Goal: Task Accomplishment & Management: Complete application form

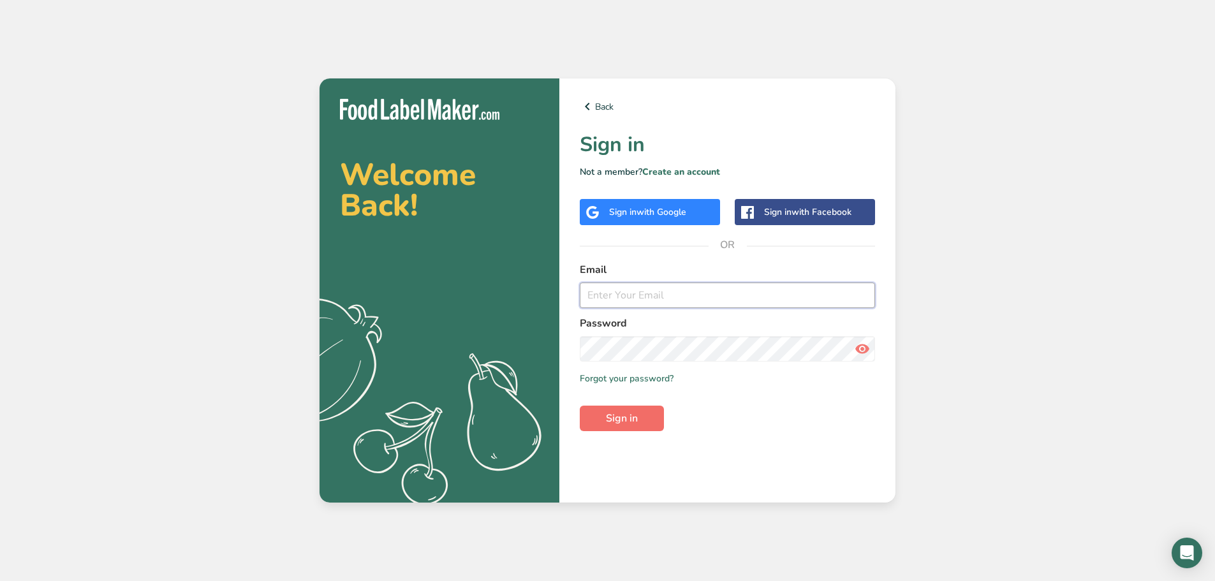
type input "[PERSON_NAME][EMAIL_ADDRESS][DOMAIN_NAME]"
click at [609, 418] on span "Sign in" at bounding box center [622, 418] width 32 height 15
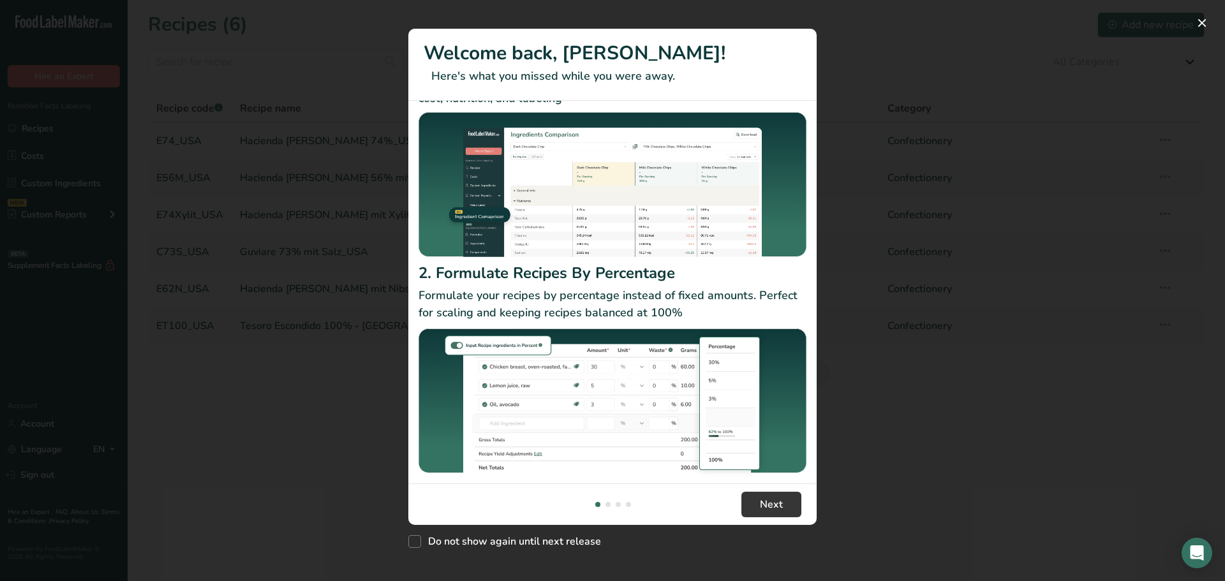
scroll to position [68, 0]
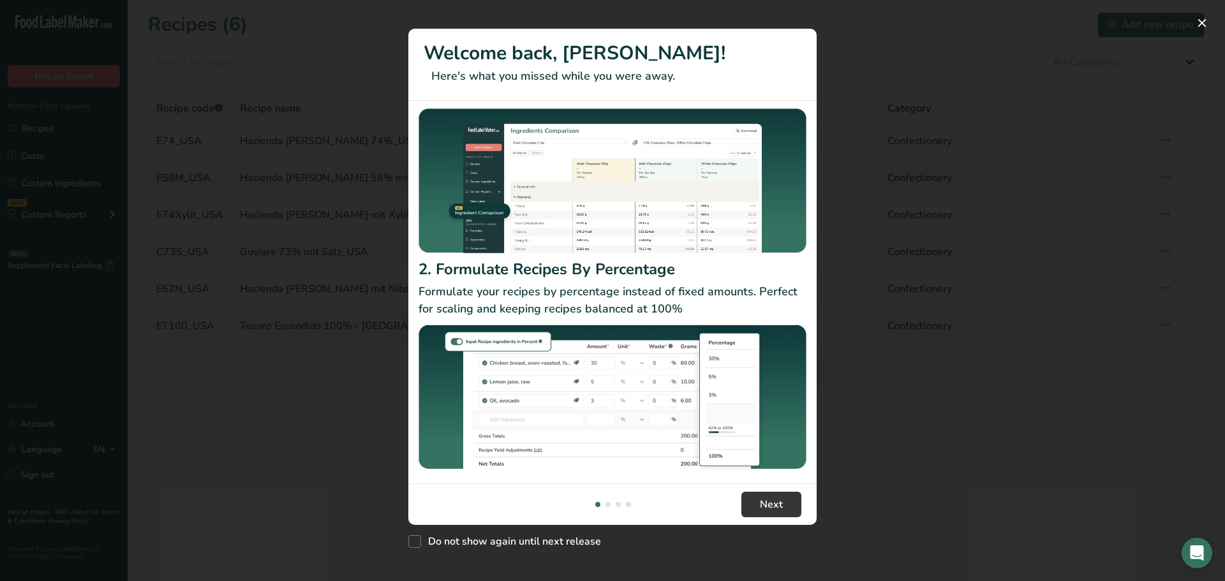
click at [1003, 448] on div "New Features" at bounding box center [612, 290] width 1225 height 581
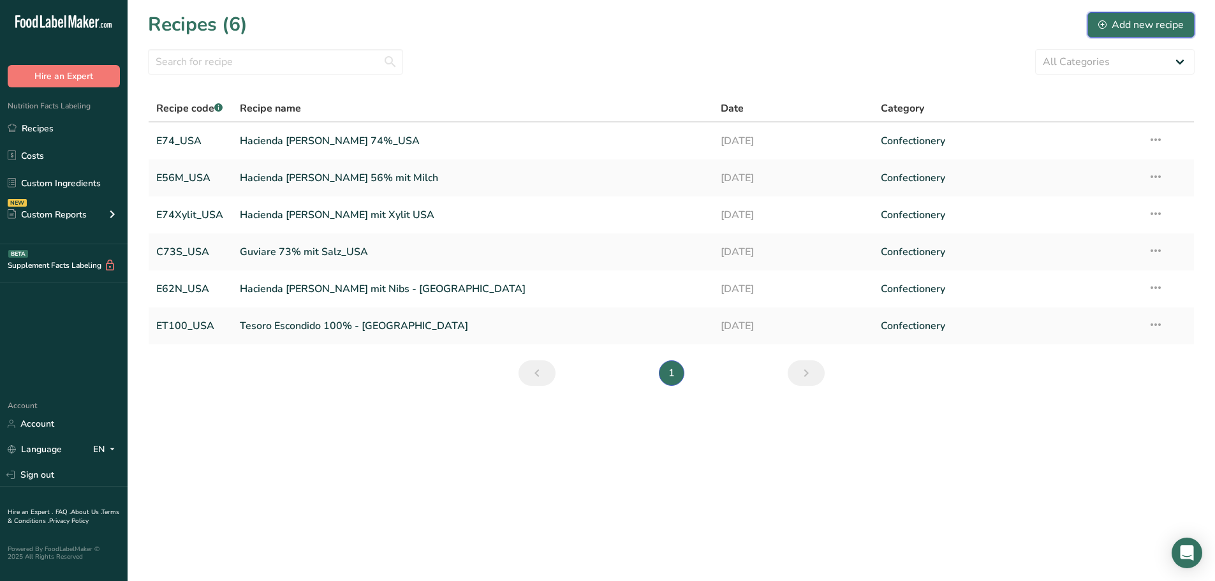
click at [1154, 18] on div "Add new recipe" at bounding box center [1140, 24] width 85 height 15
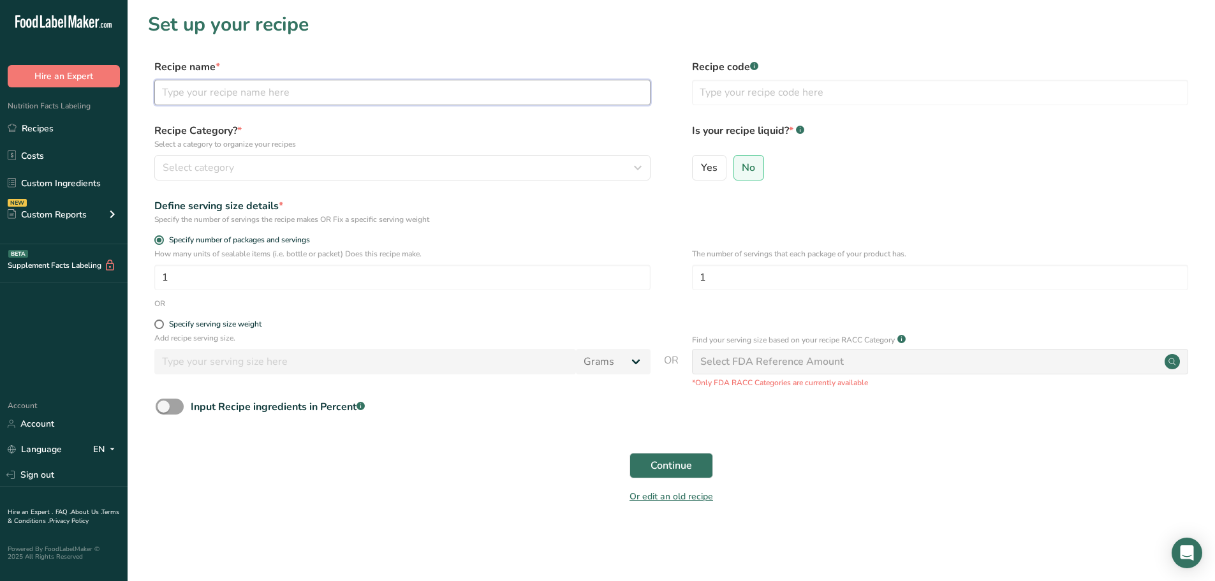
click at [198, 90] on input "text" at bounding box center [402, 93] width 496 height 26
type input "V73_USA"
click at [766, 89] on input "text" at bounding box center [940, 93] width 496 height 26
type input "V73_USA"
click at [244, 87] on input "V73_USA" at bounding box center [402, 93] width 496 height 26
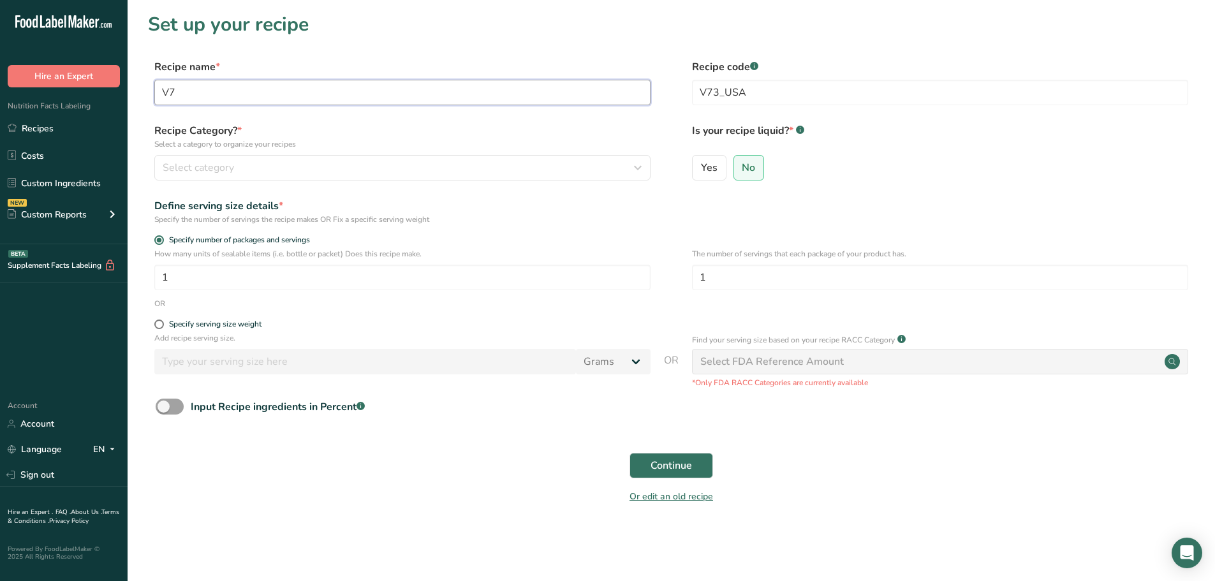
type input "V"
type input "[GEOGRAPHIC_DATA][PERSON_NAME] 73% - [GEOGRAPHIC_DATA]"
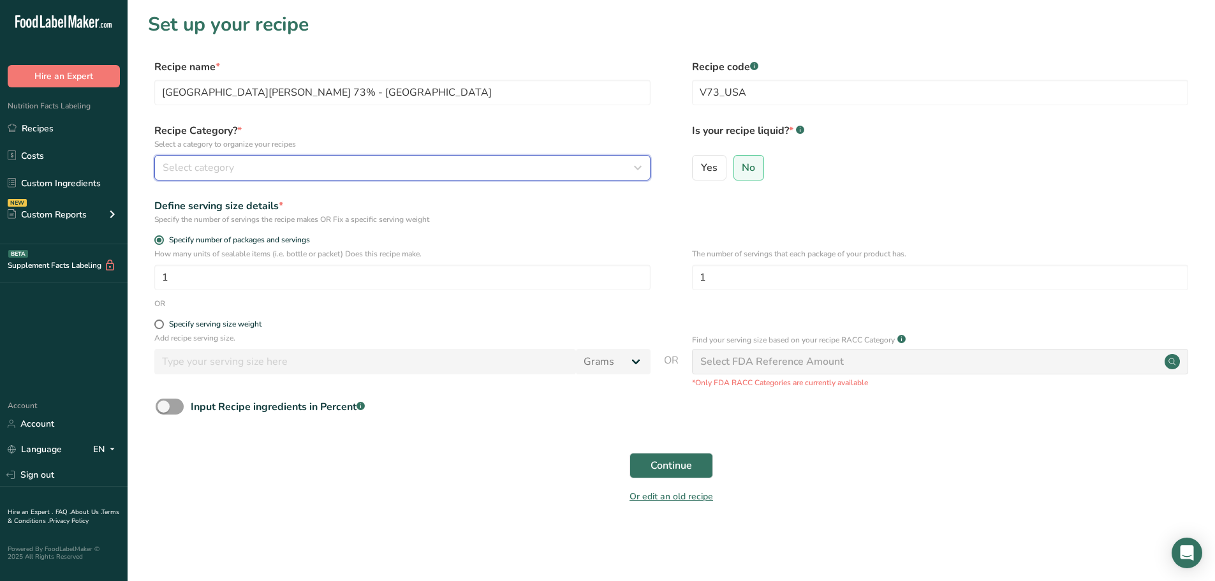
click at [246, 168] on div "Select category" at bounding box center [399, 167] width 472 height 15
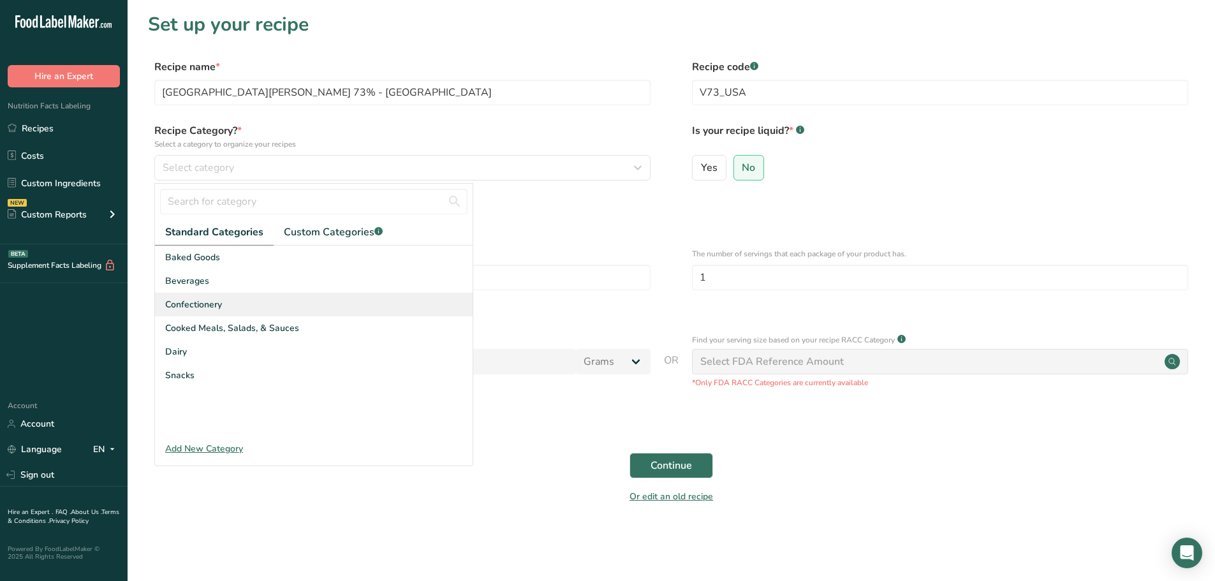
click at [207, 305] on span "Confectionery" at bounding box center [193, 304] width 57 height 13
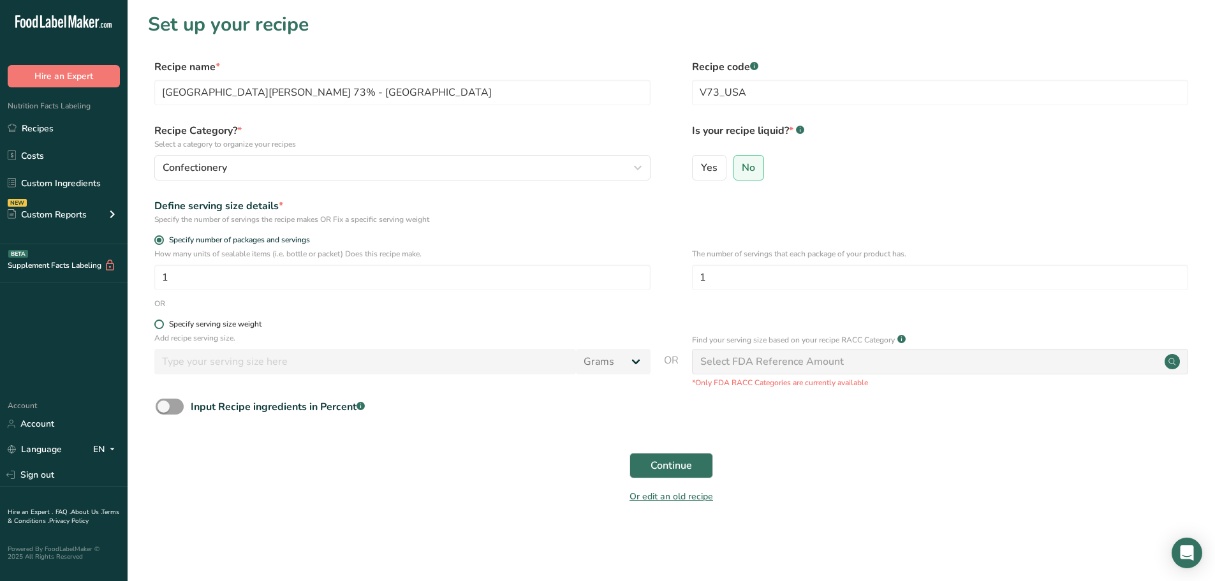
click at [165, 322] on span "Specify serving size weight" at bounding box center [213, 325] width 98 height 10
click at [163, 322] on input "Specify serving size weight" at bounding box center [158, 324] width 8 height 8
radio input "true"
radio input "false"
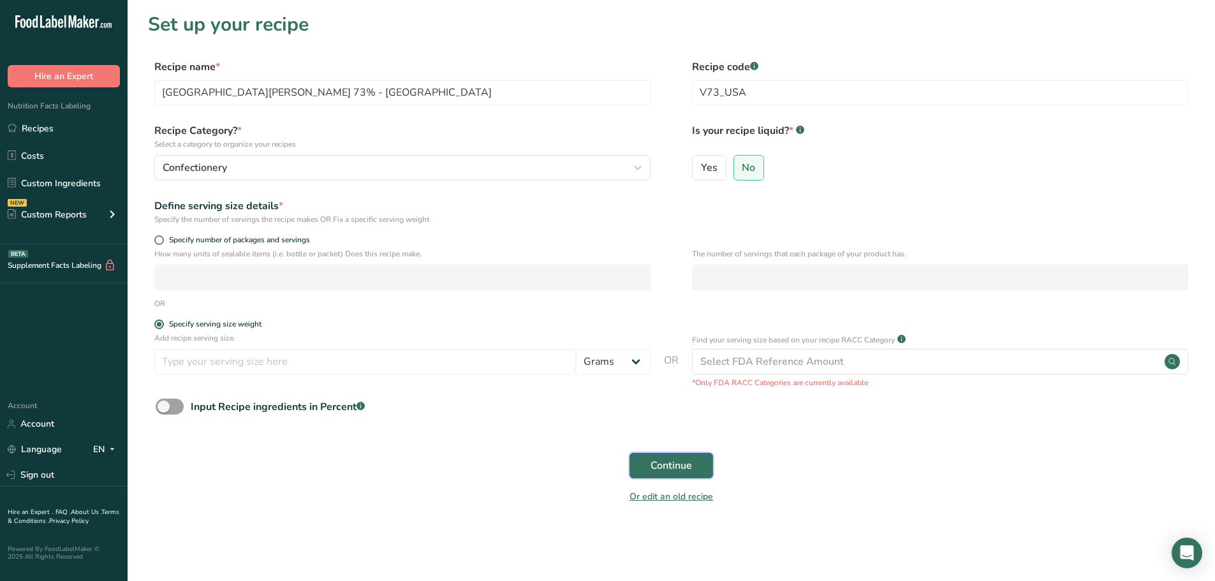
click at [681, 466] on span "Continue" at bounding box center [671, 465] width 41 height 15
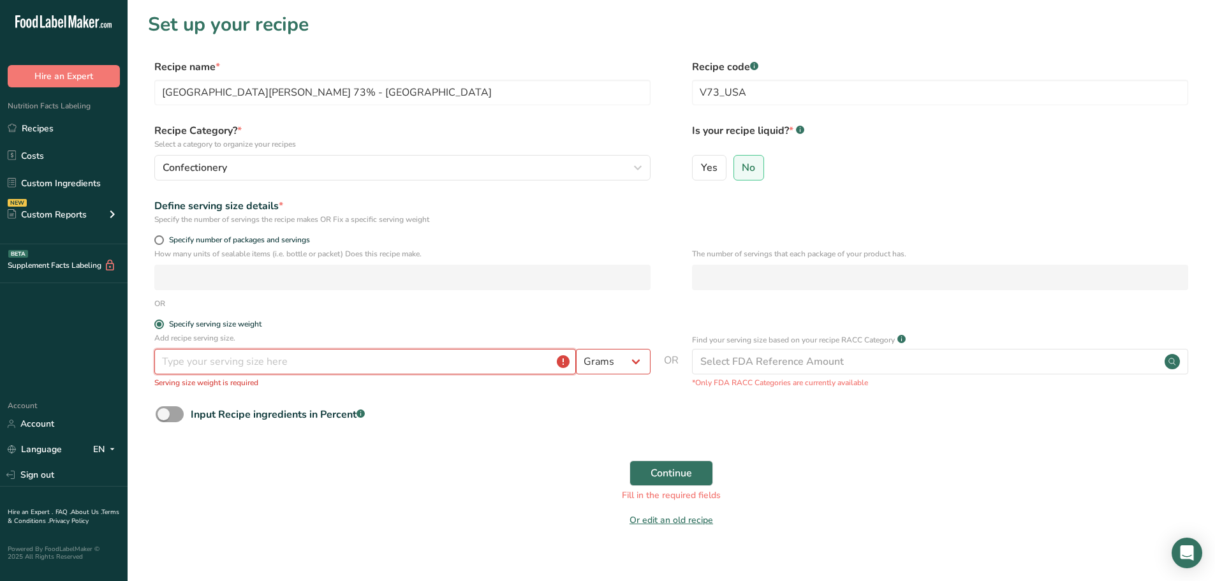
click at [419, 360] on input "number" at bounding box center [365, 362] width 422 height 26
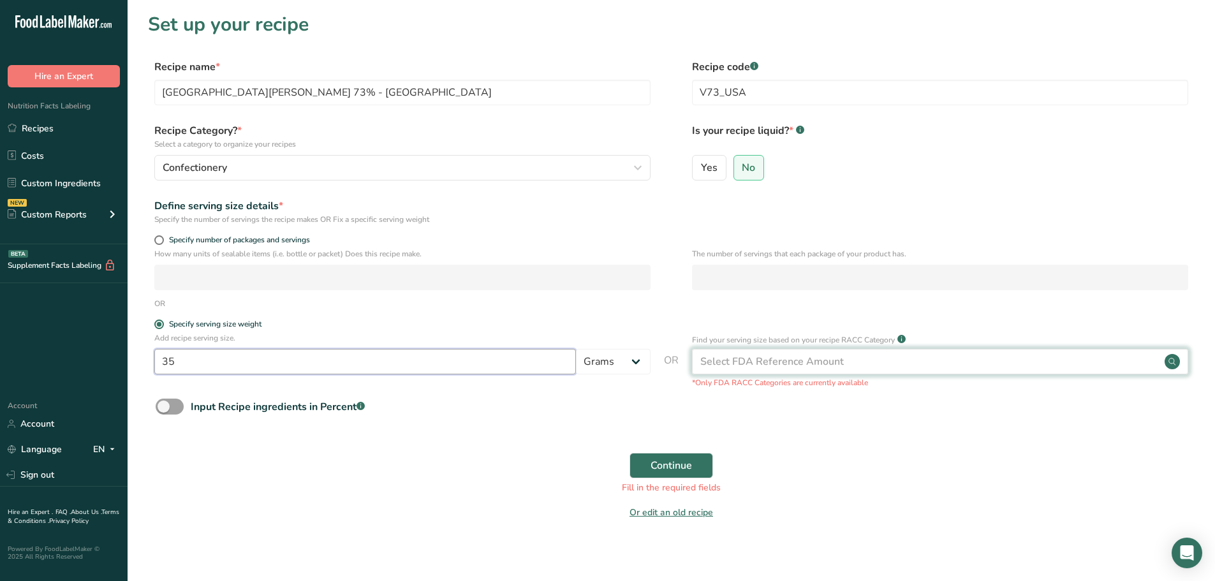
type input "35"
click at [739, 365] on div "Select FDA Reference Amount" at bounding box center [772, 361] width 144 height 15
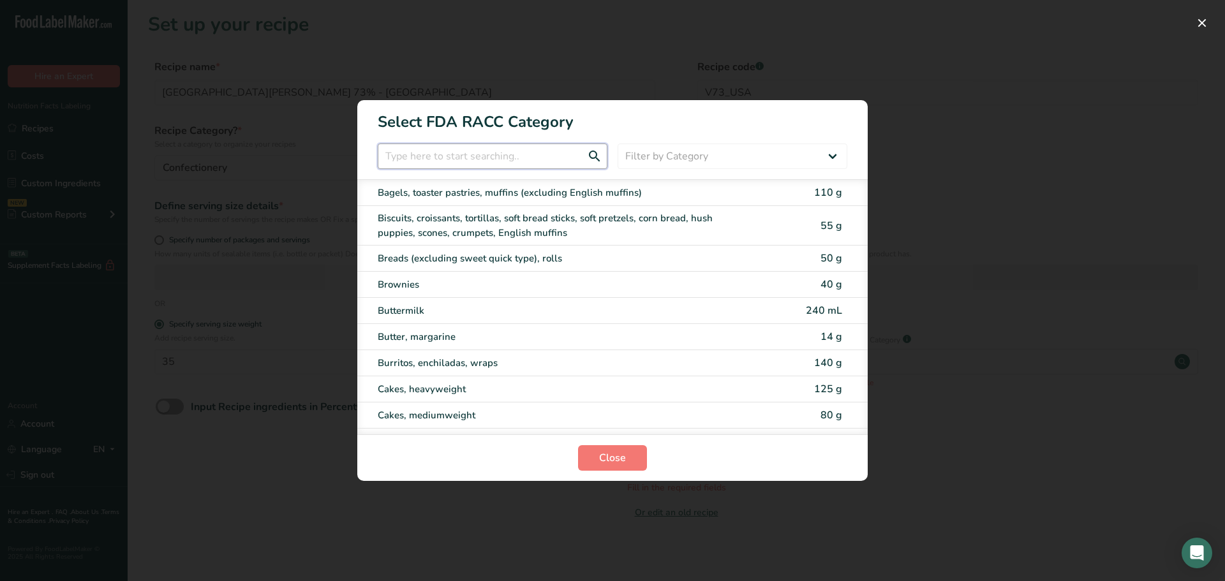
click at [453, 158] on input "RACC Category Selection Modal" at bounding box center [493, 157] width 230 height 26
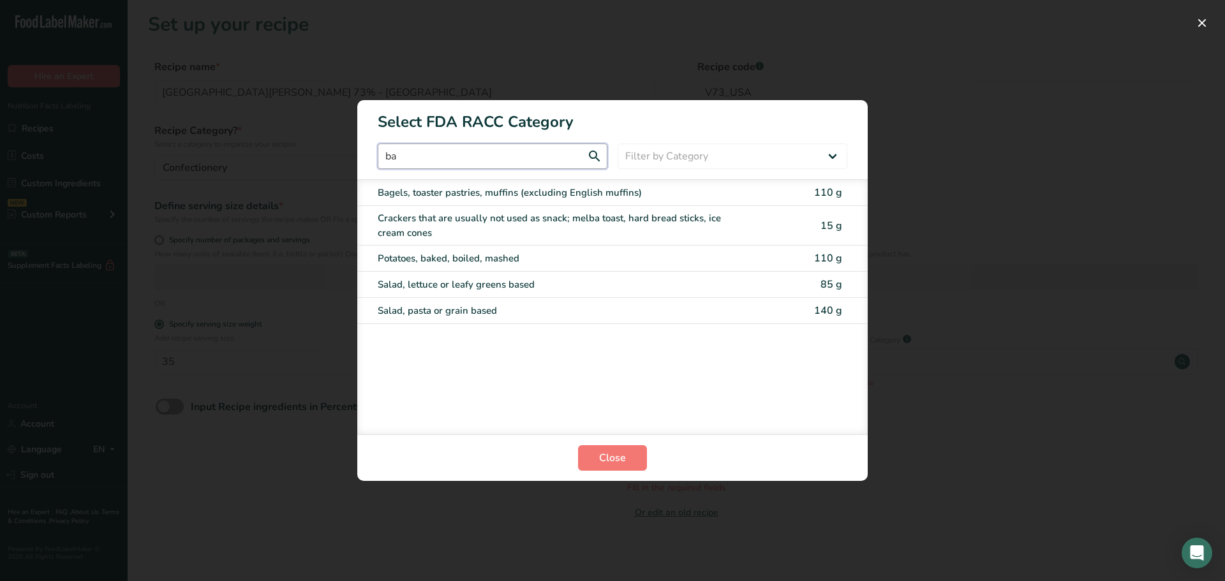
type input "b"
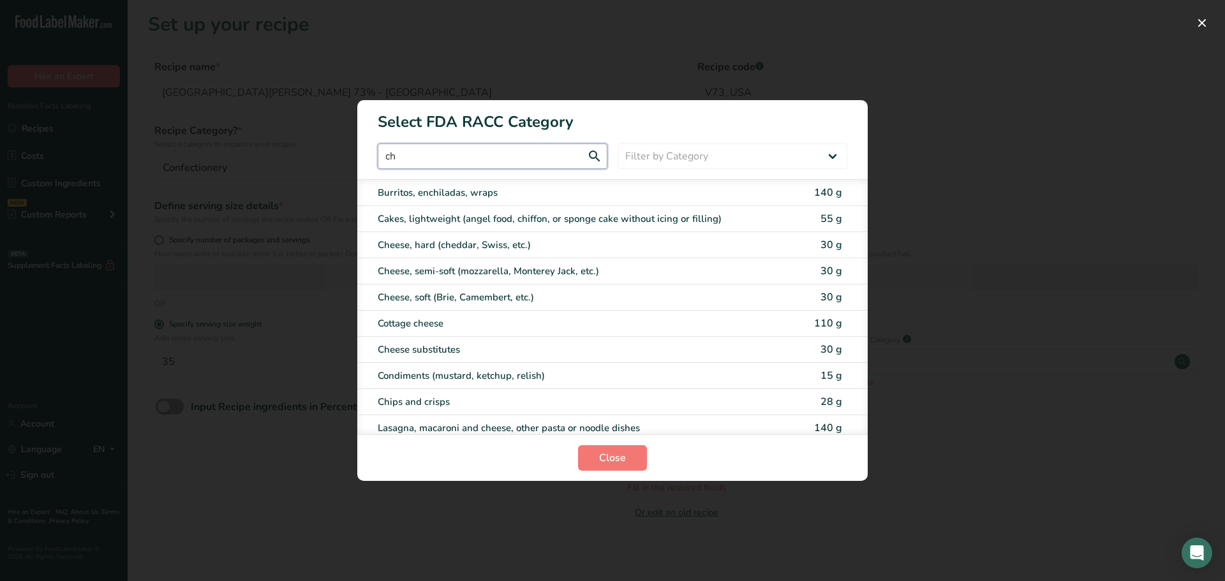
type input "c"
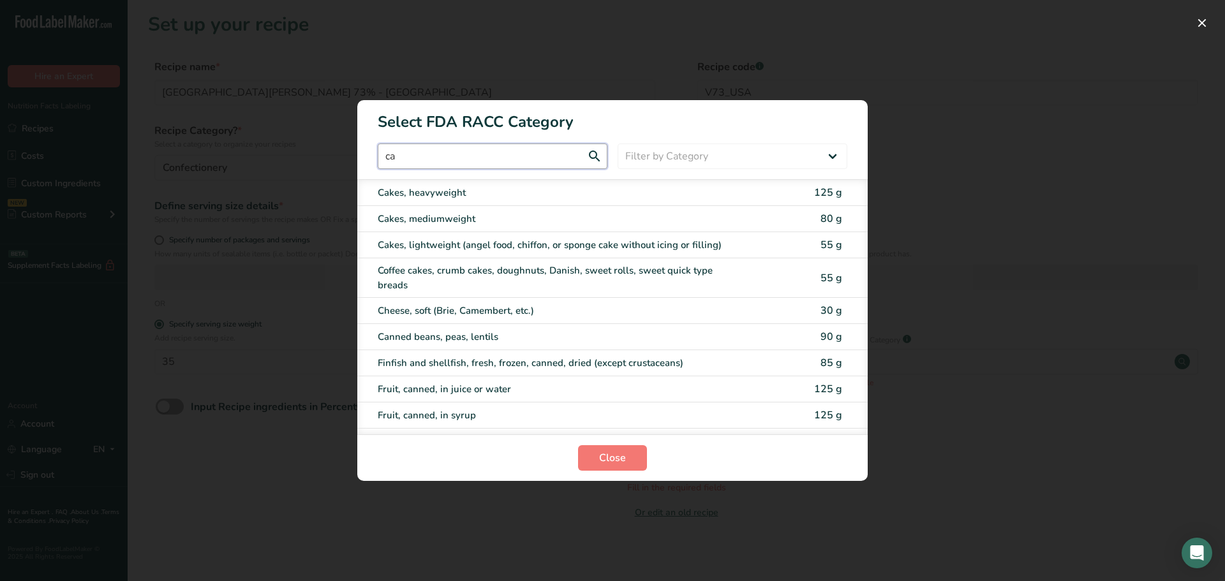
type input "c"
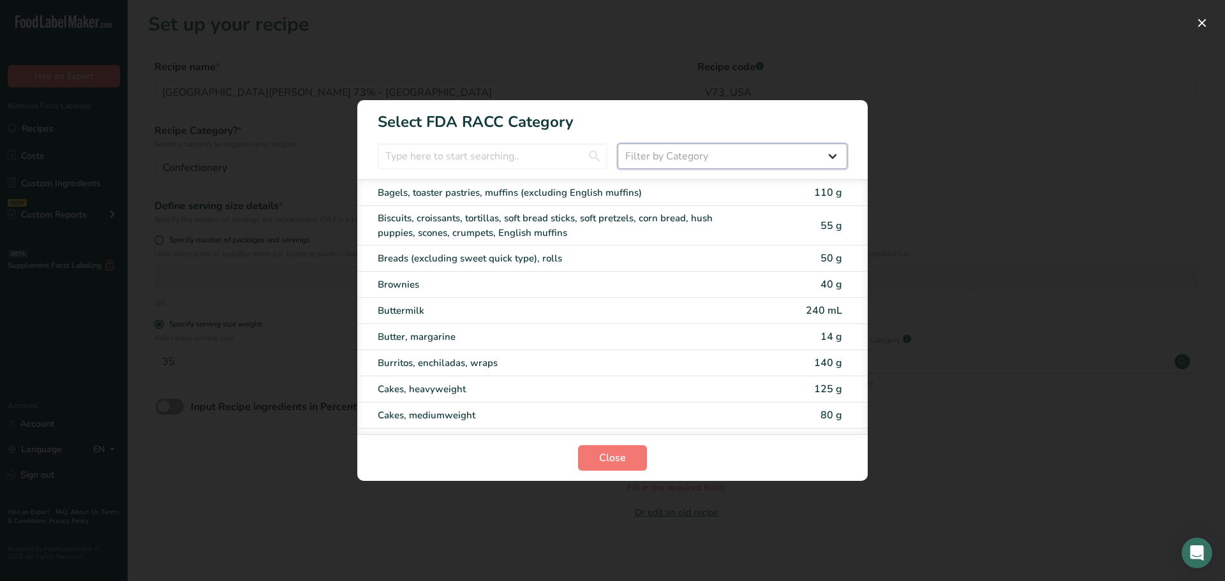
click at [684, 158] on select "Filter by Category All Bakery products [GEOGRAPHIC_DATA] Cereals and other grai…" at bounding box center [732, 157] width 230 height 26
select select "25"
click at [617, 144] on select "Filter by Category All Bakery products [GEOGRAPHIC_DATA] Cereals and other grai…" at bounding box center [732, 157] width 230 height 26
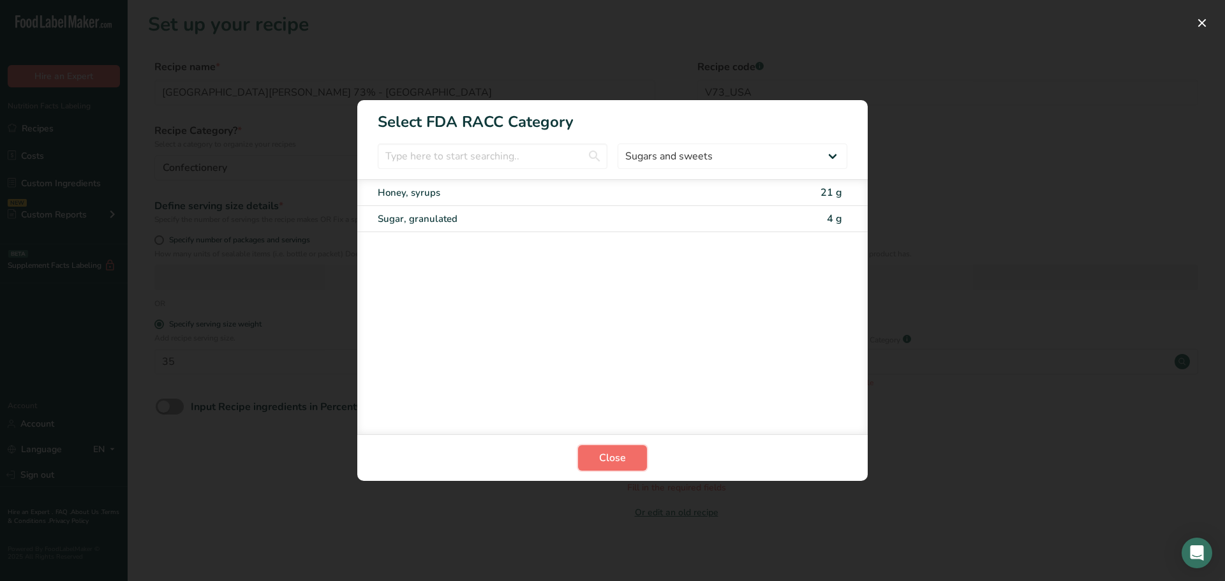
click at [612, 452] on span "Close" at bounding box center [612, 457] width 27 height 15
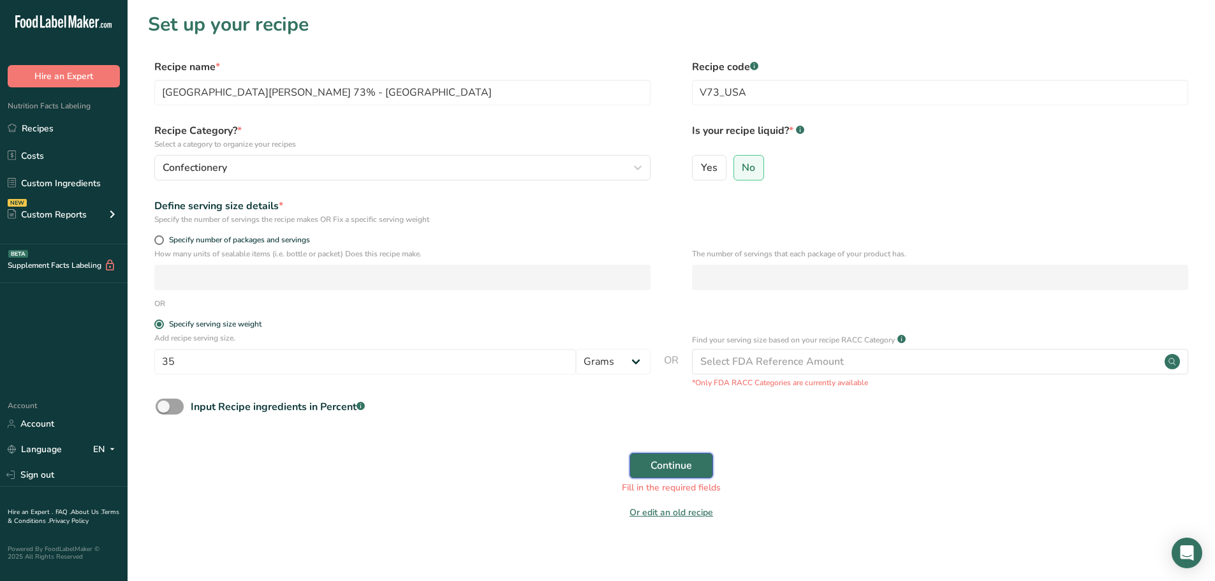
click at [676, 468] on span "Continue" at bounding box center [671, 465] width 41 height 15
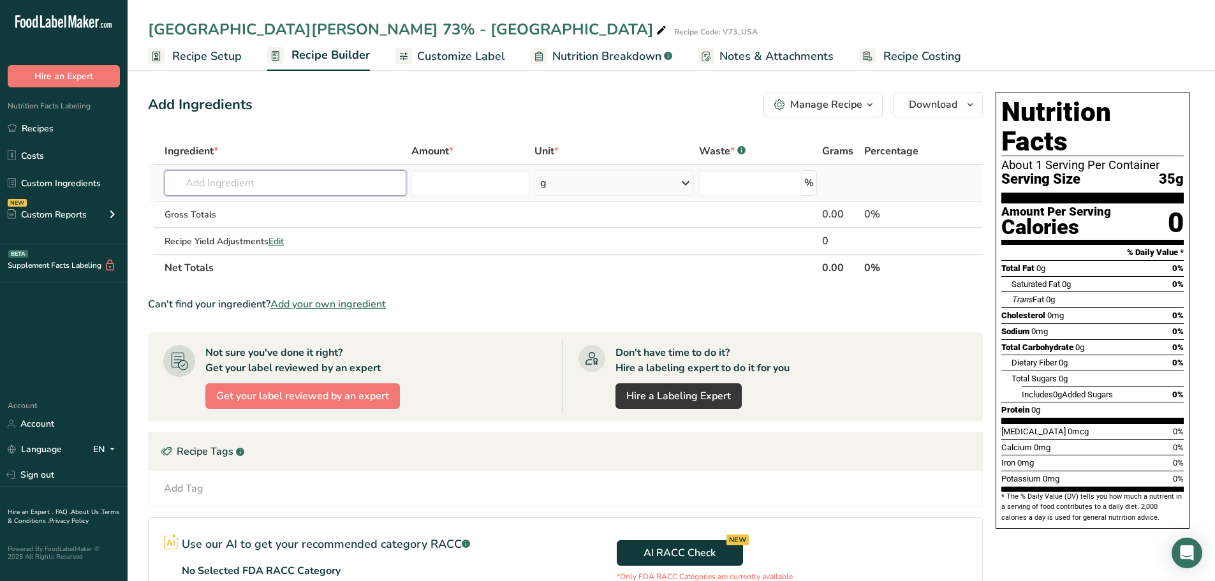
click at [205, 179] on input "text" at bounding box center [286, 183] width 242 height 26
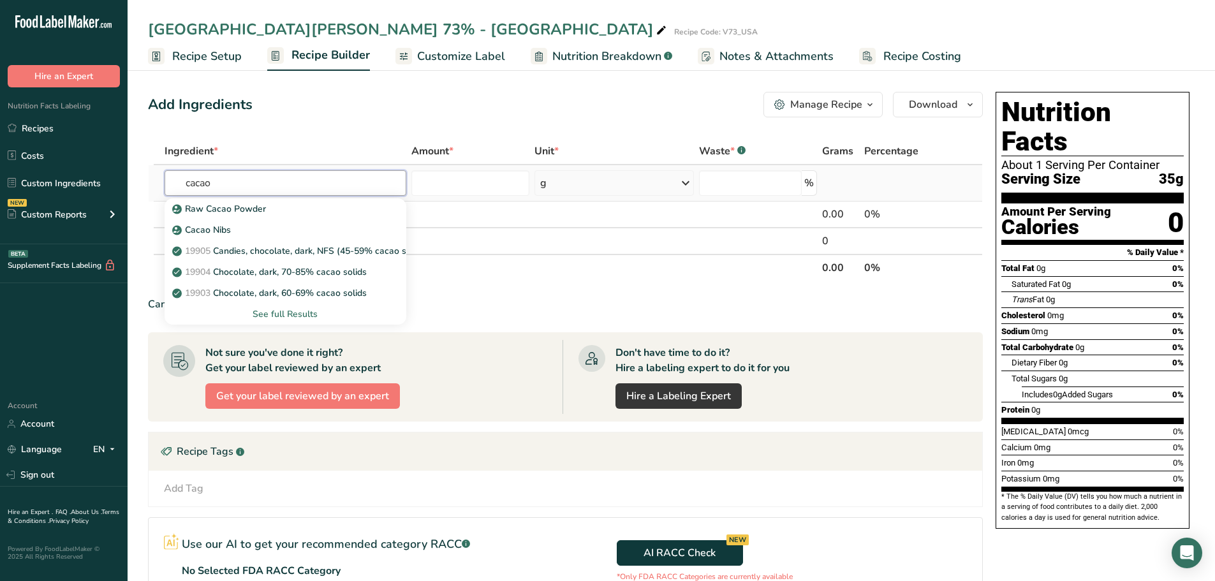
type input "cacao"
click at [284, 309] on div "See full Results" at bounding box center [285, 313] width 221 height 13
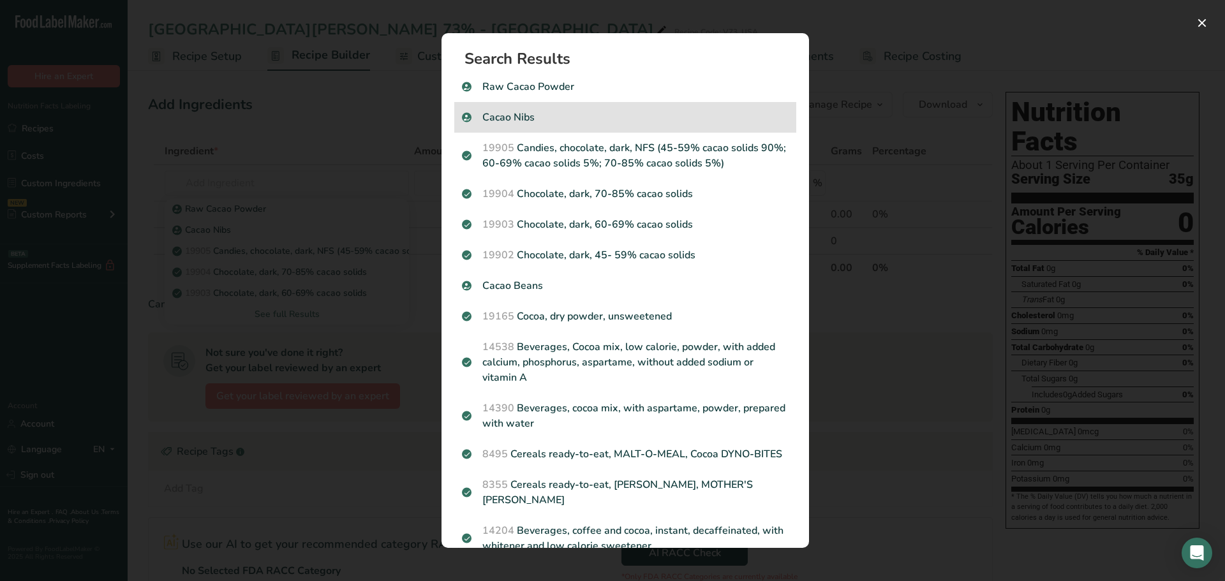
click at [526, 121] on p "Cacao Nibs" at bounding box center [625, 117] width 327 height 15
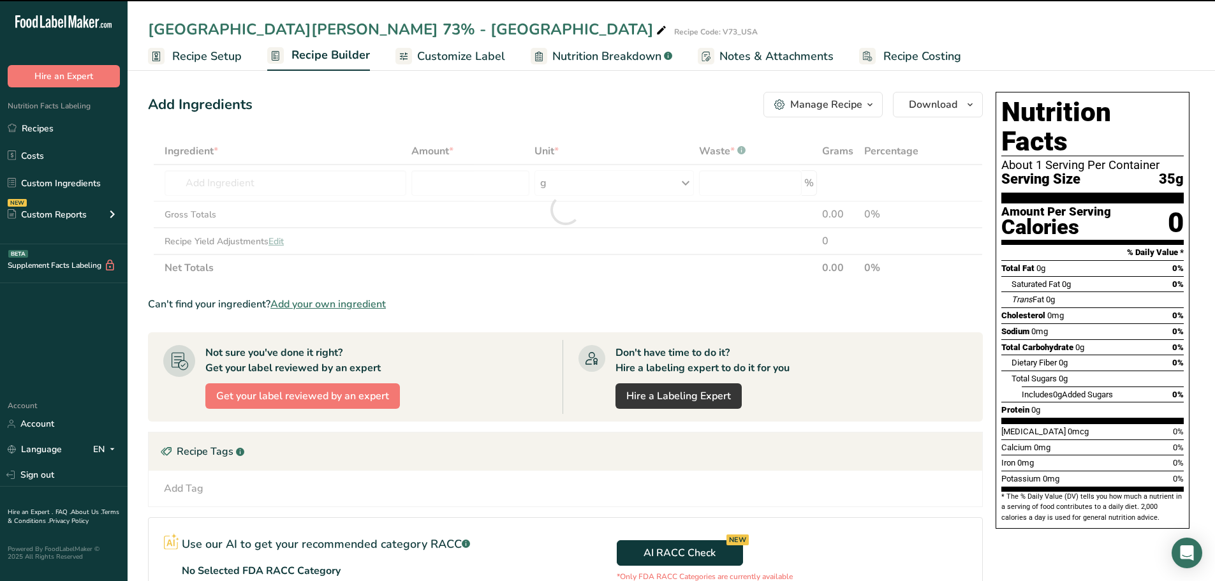
type input "0"
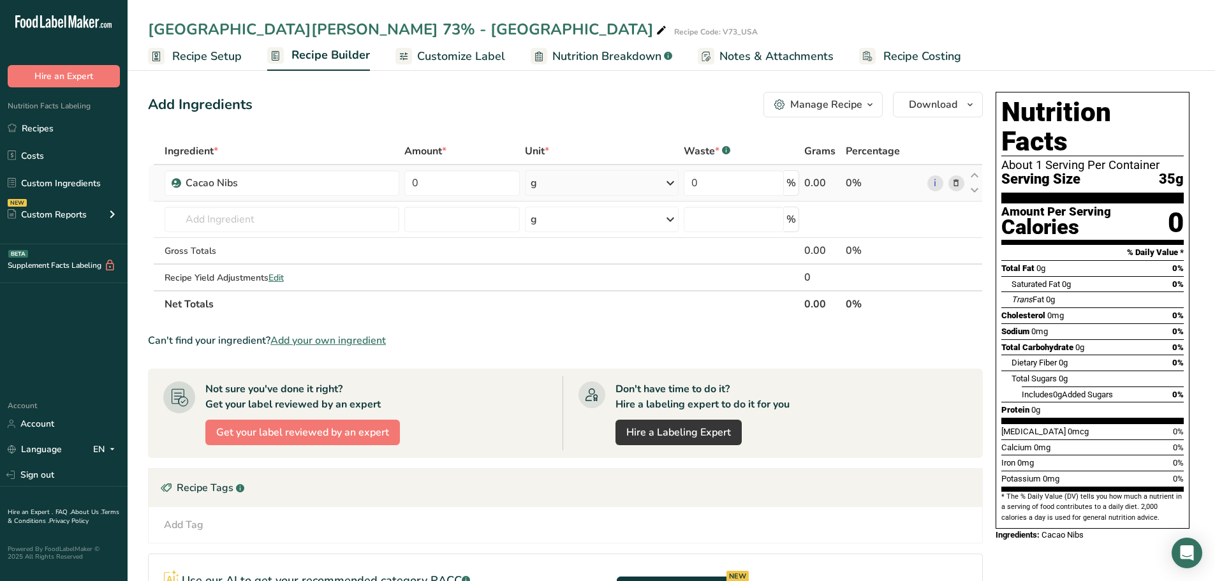
click at [672, 178] on icon at bounding box center [670, 183] width 15 height 23
click at [467, 175] on input "0" at bounding box center [461, 183] width 115 height 26
click at [237, 218] on div "Ingredient * Amount * Unit * Waste * .a-a{fill:#347362;}.b-a{fill:#fff;} Grams …" at bounding box center [565, 228] width 835 height 180
click at [228, 219] on input "text" at bounding box center [282, 220] width 235 height 26
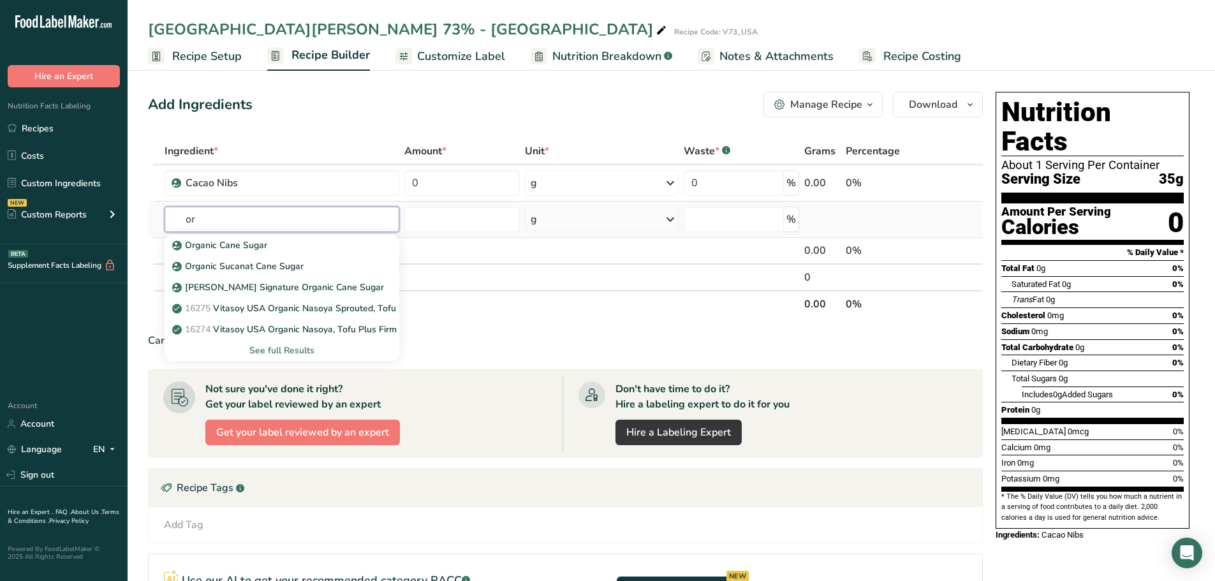
type input "o"
click at [184, 214] on input "cacao butter" at bounding box center [282, 220] width 235 height 26
drag, startPoint x: 254, startPoint y: 224, endPoint x: 176, endPoint y: 217, distance: 78.7
click at [176, 217] on input "cacao butter" at bounding box center [282, 220] width 235 height 26
type input "Sugar"
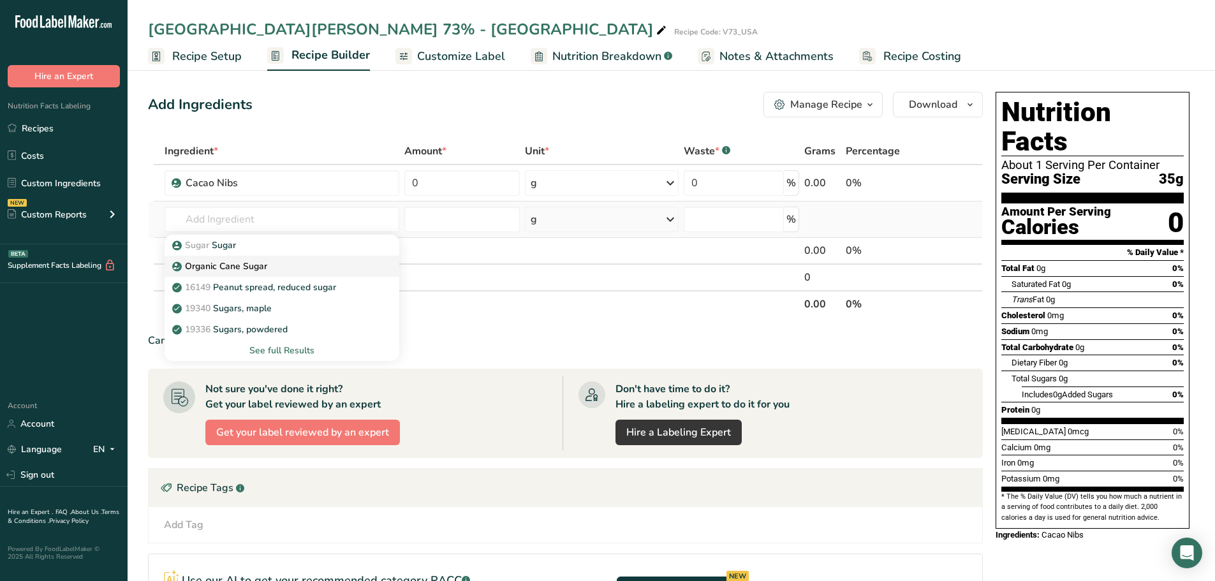
click at [242, 265] on p "Organic Cane Sugar" at bounding box center [221, 266] width 92 height 13
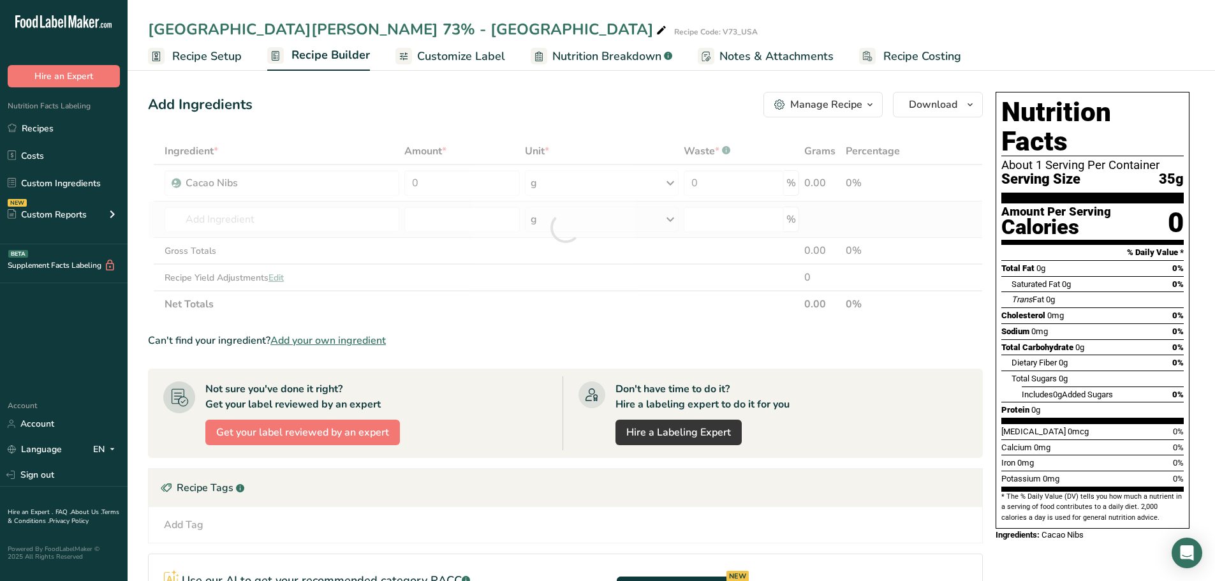
type input "Organic Cane Sugar"
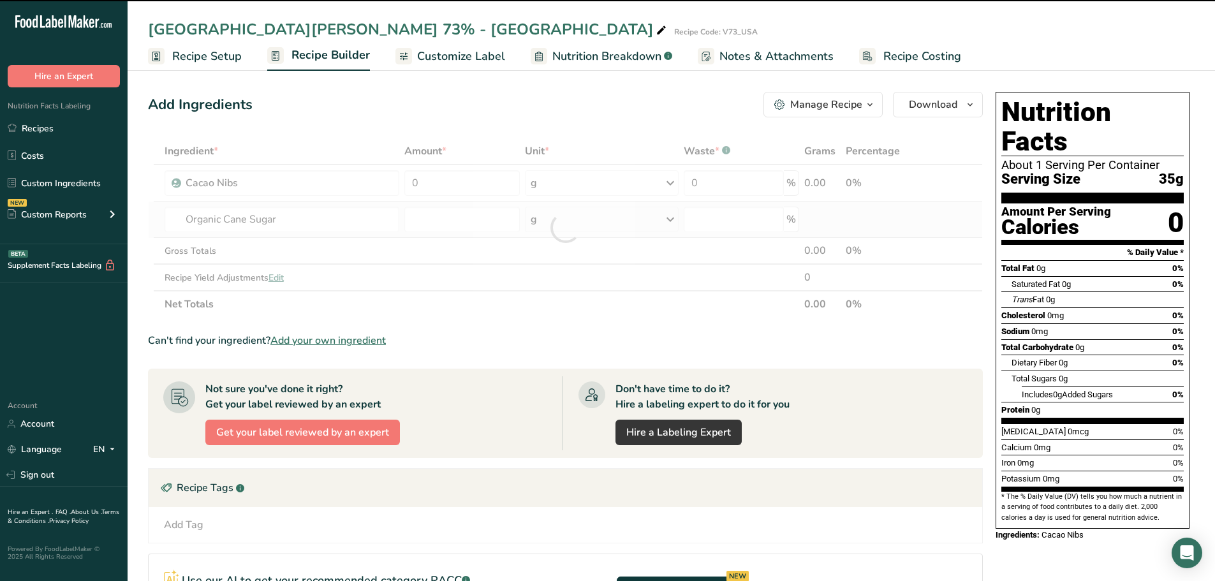
type input "0"
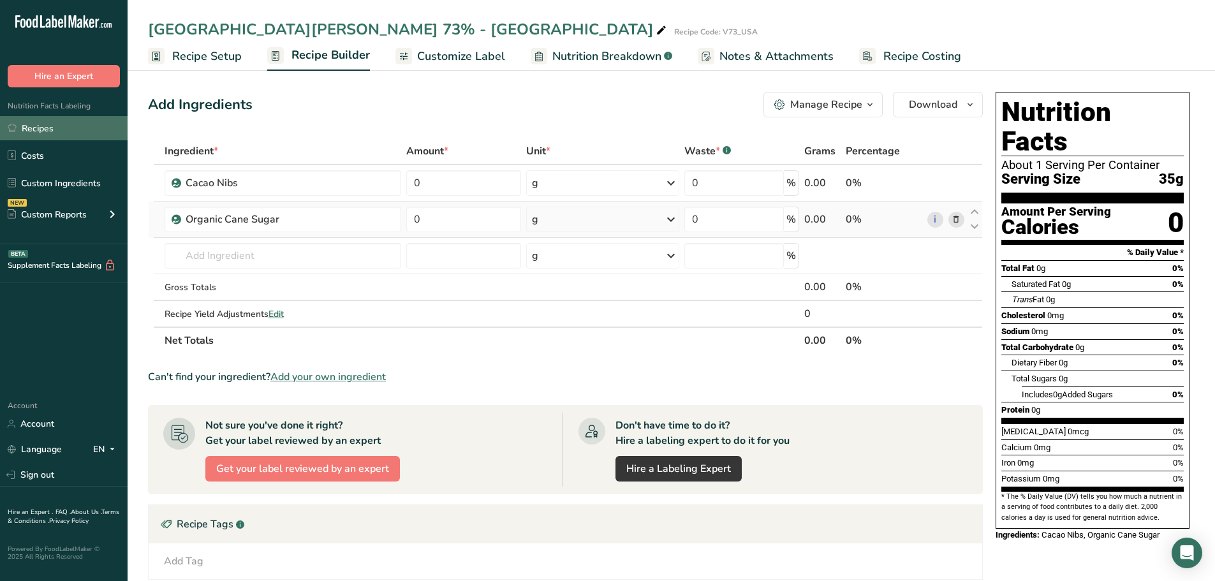
click at [39, 126] on link "Recipes" at bounding box center [64, 128] width 128 height 24
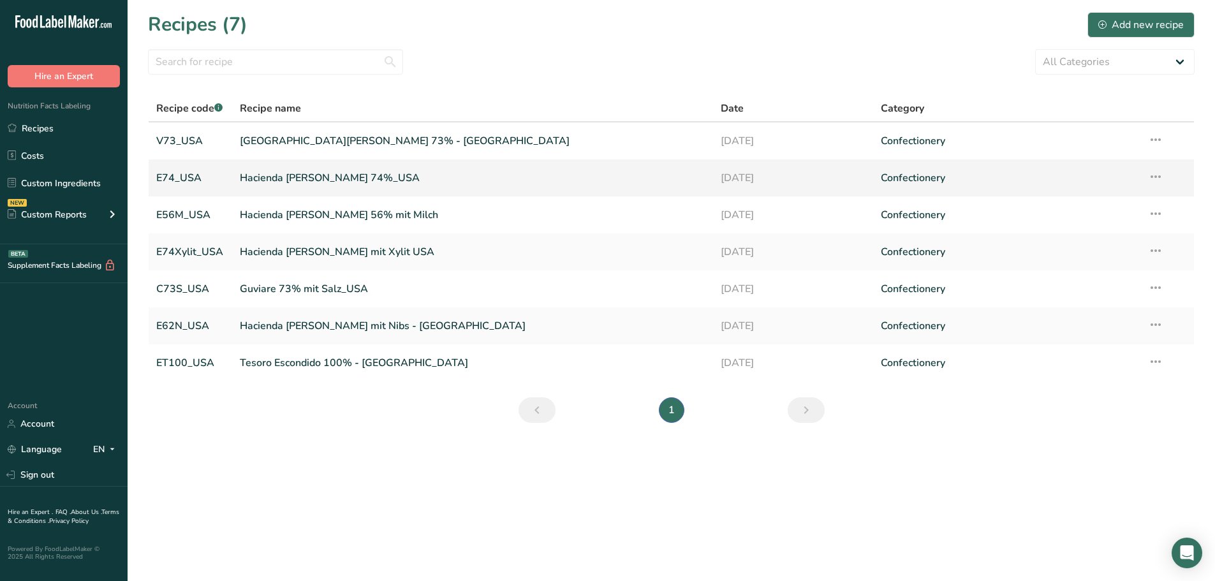
click at [291, 173] on link "Hacienda [PERSON_NAME] 74%_USA" at bounding box center [473, 178] width 466 height 27
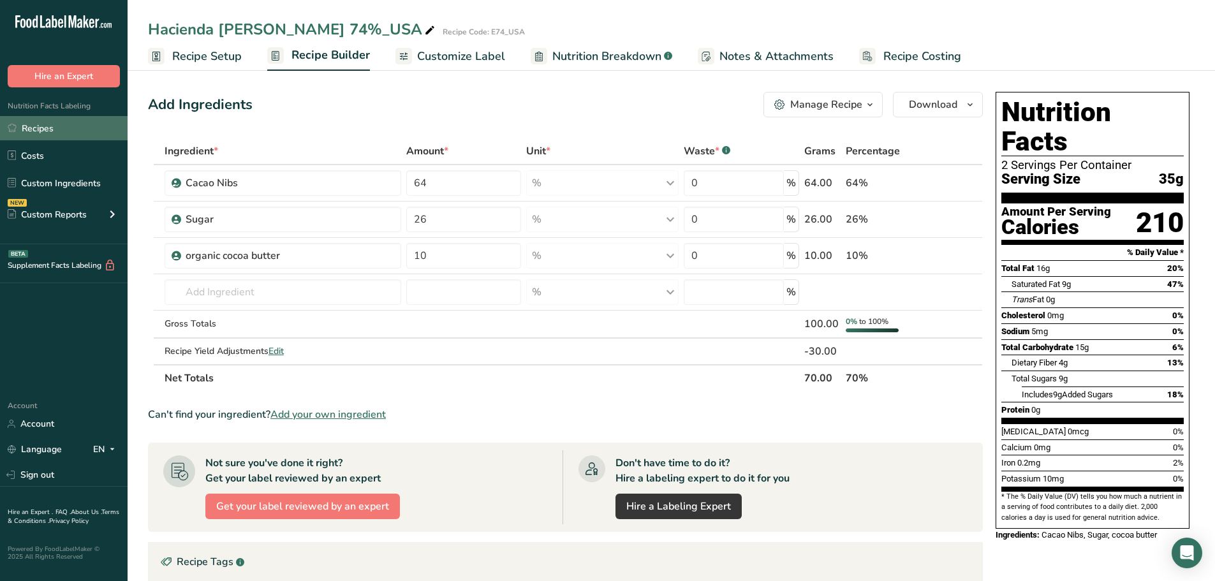
click at [47, 126] on link "Recipes" at bounding box center [64, 128] width 128 height 24
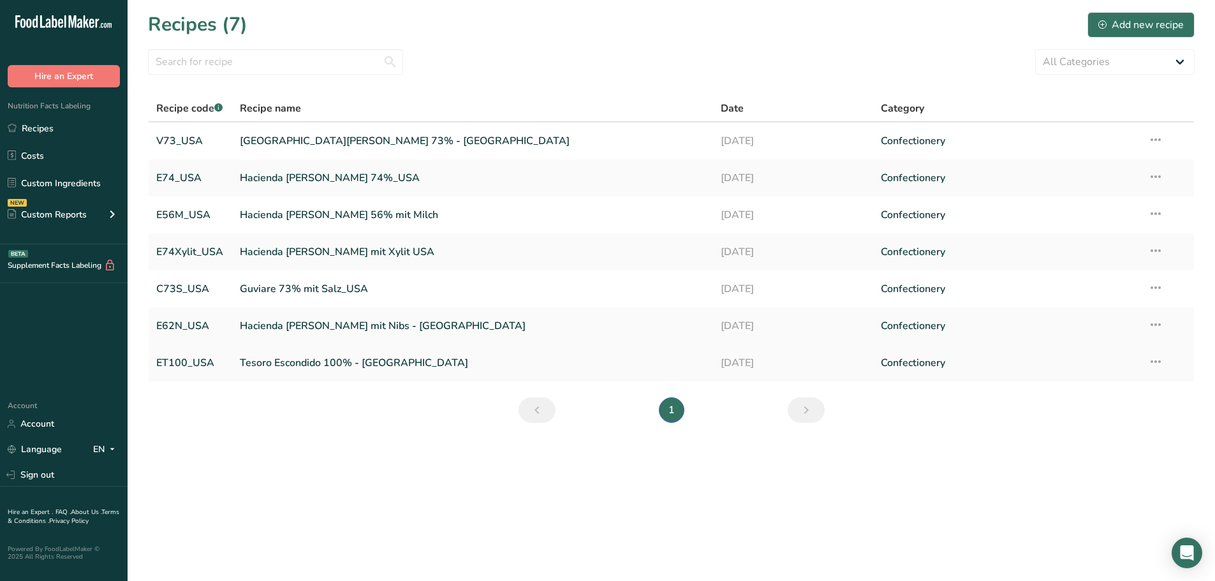
click at [280, 363] on link "Tesoro Escondido 100% - [GEOGRAPHIC_DATA]" at bounding box center [473, 363] width 466 height 27
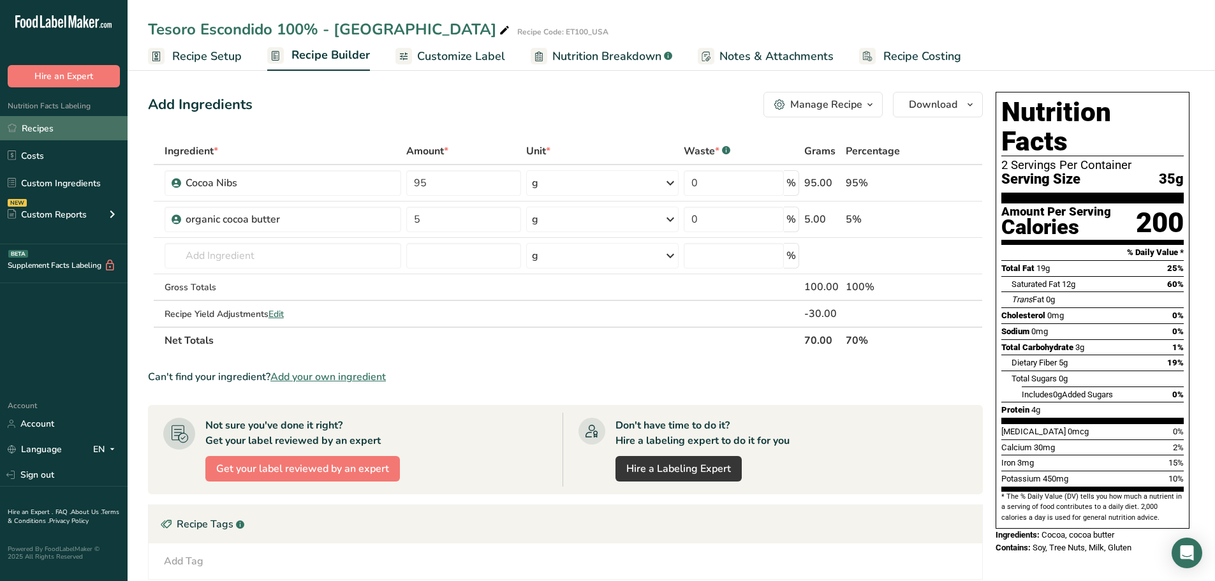
click at [41, 128] on link "Recipes" at bounding box center [64, 128] width 128 height 24
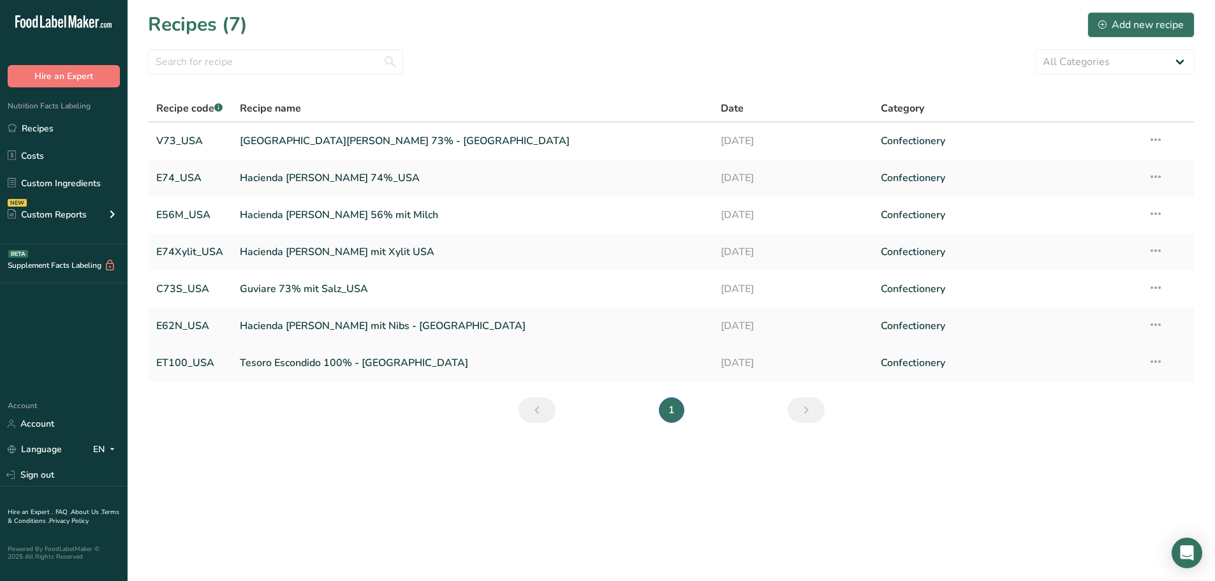
click at [251, 356] on link "Tesoro Escondido 100% - [GEOGRAPHIC_DATA]" at bounding box center [473, 363] width 466 height 27
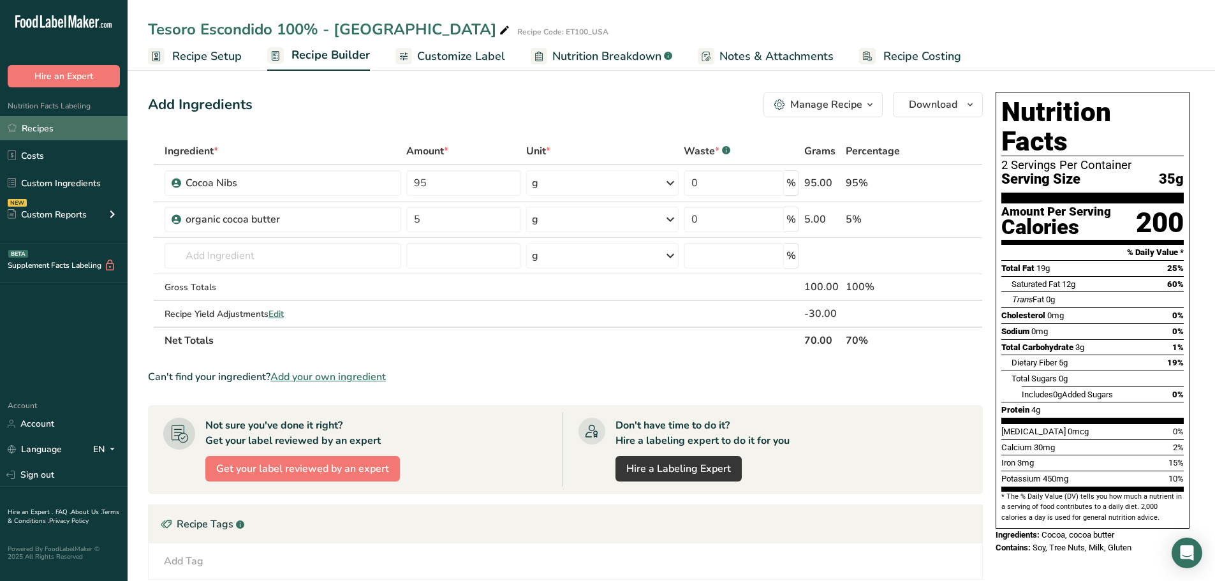
click at [47, 131] on link "Recipes" at bounding box center [64, 128] width 128 height 24
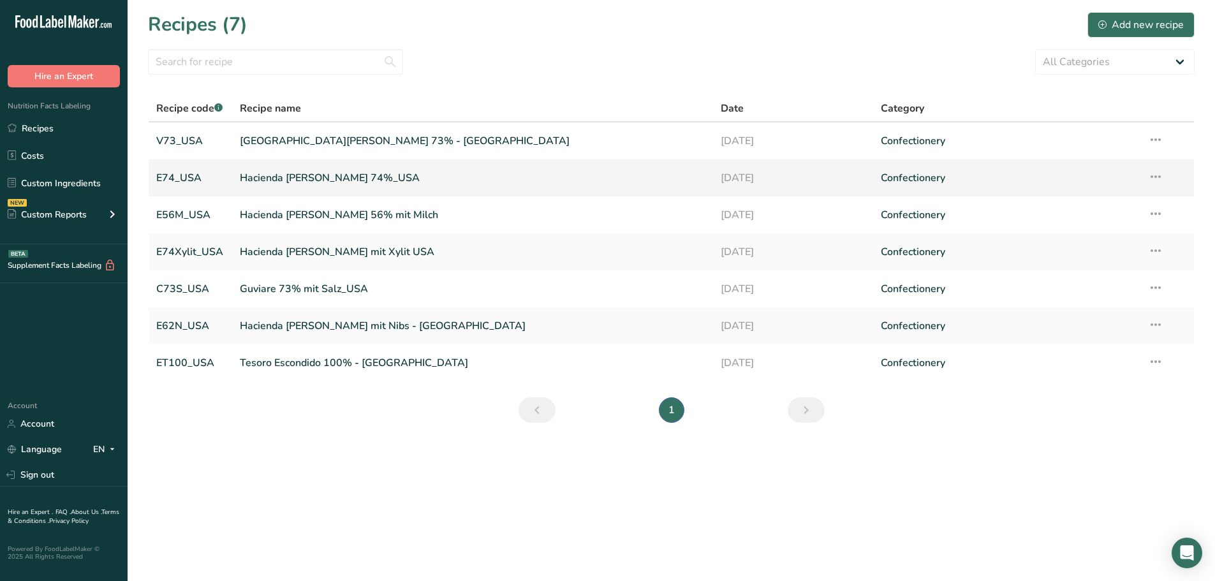
click at [300, 180] on link "Hacienda [PERSON_NAME] 74%_USA" at bounding box center [473, 178] width 466 height 27
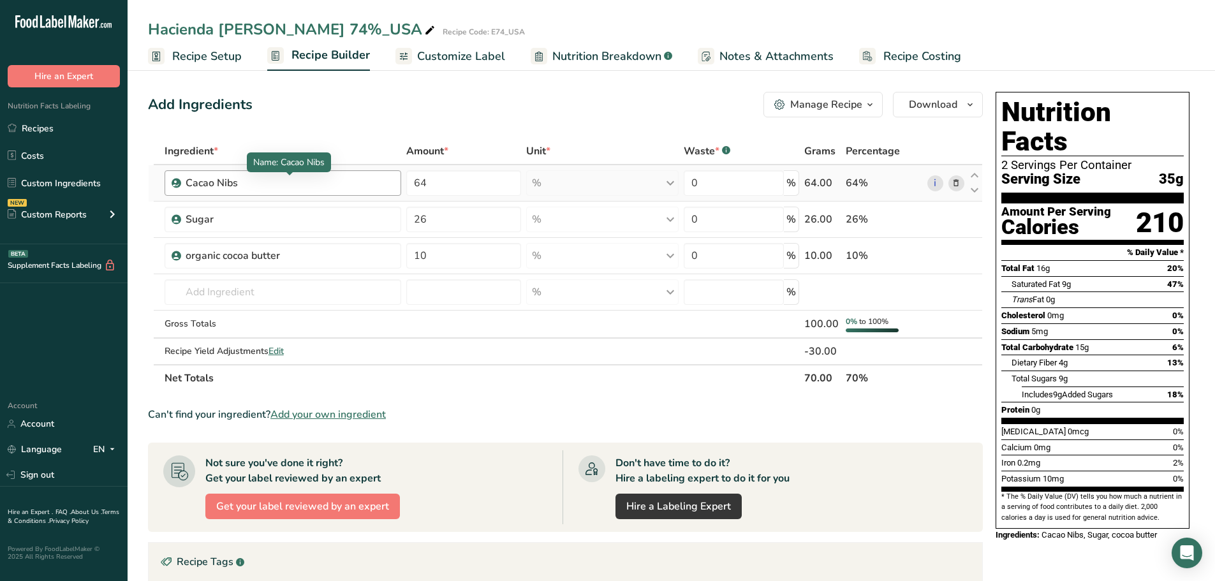
click at [258, 183] on div "Cacao Nibs" at bounding box center [265, 182] width 159 height 15
click at [207, 177] on div "Cacao Nibs" at bounding box center [265, 182] width 159 height 15
click at [224, 286] on input "text" at bounding box center [283, 292] width 237 height 26
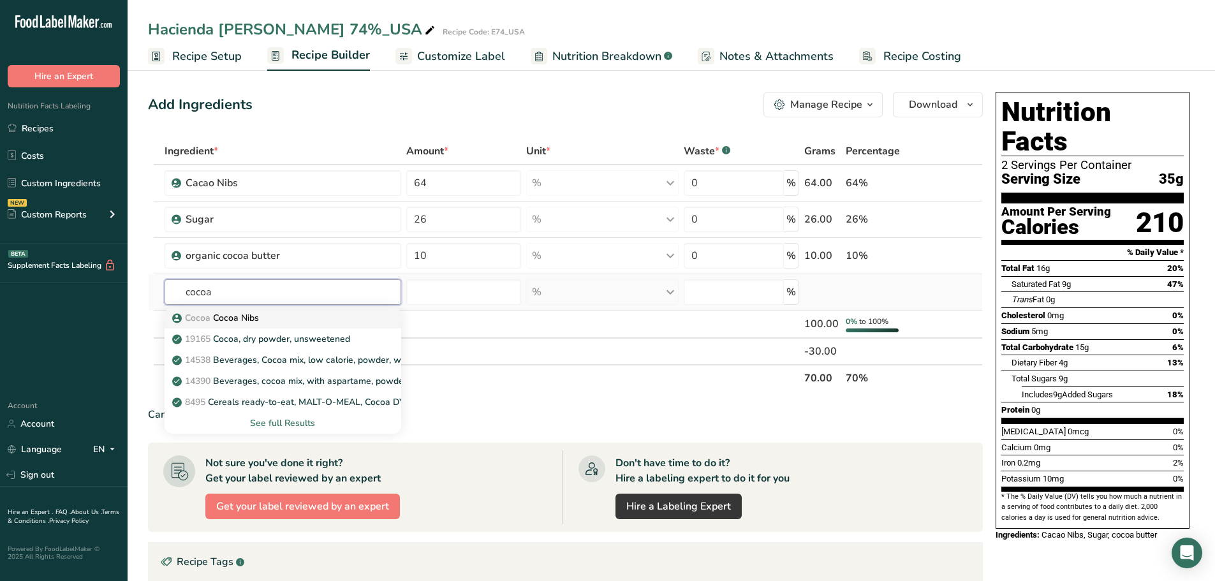
type input "cocoa"
click at [239, 320] on p "Cocoa Cocoa Nibs" at bounding box center [217, 317] width 84 height 13
type input "Cocoa Nibs"
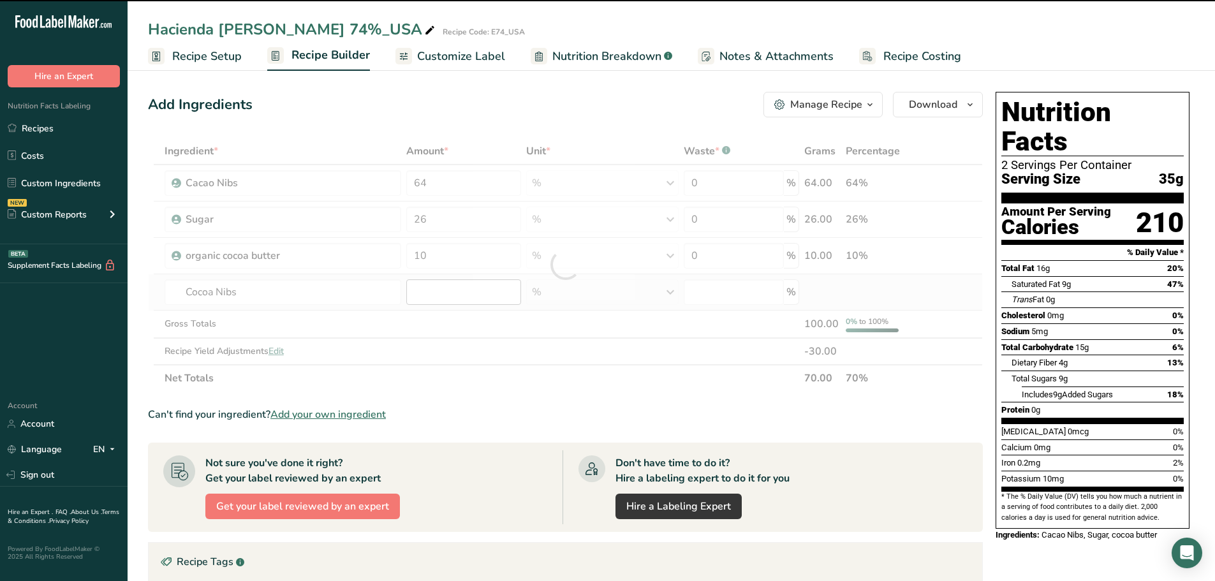
type input "0"
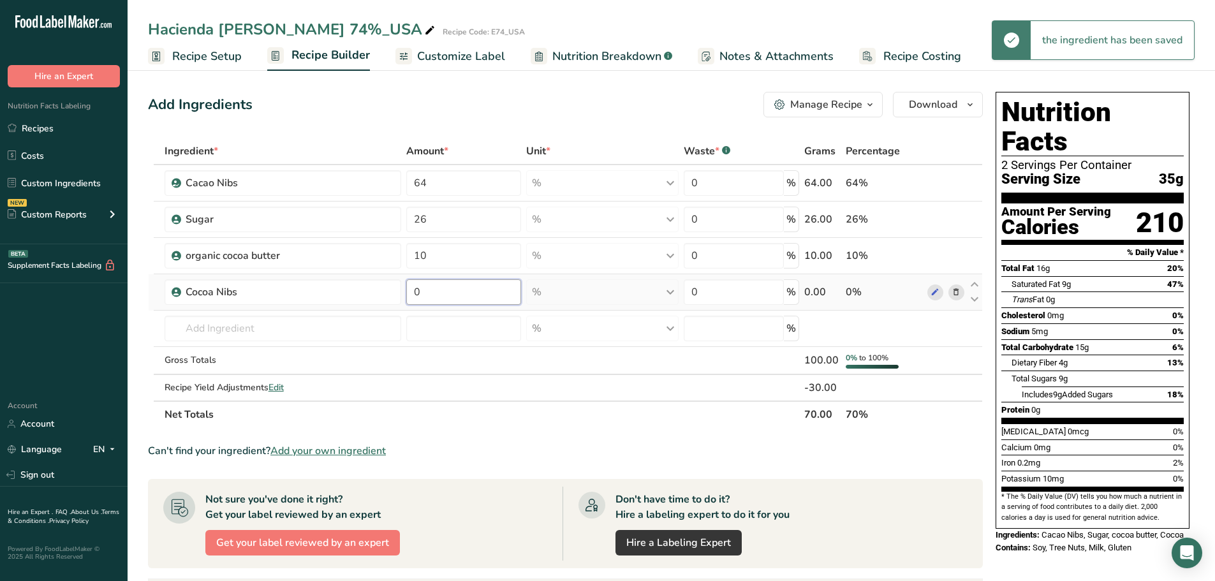
click at [441, 297] on input "0" at bounding box center [463, 292] width 115 height 26
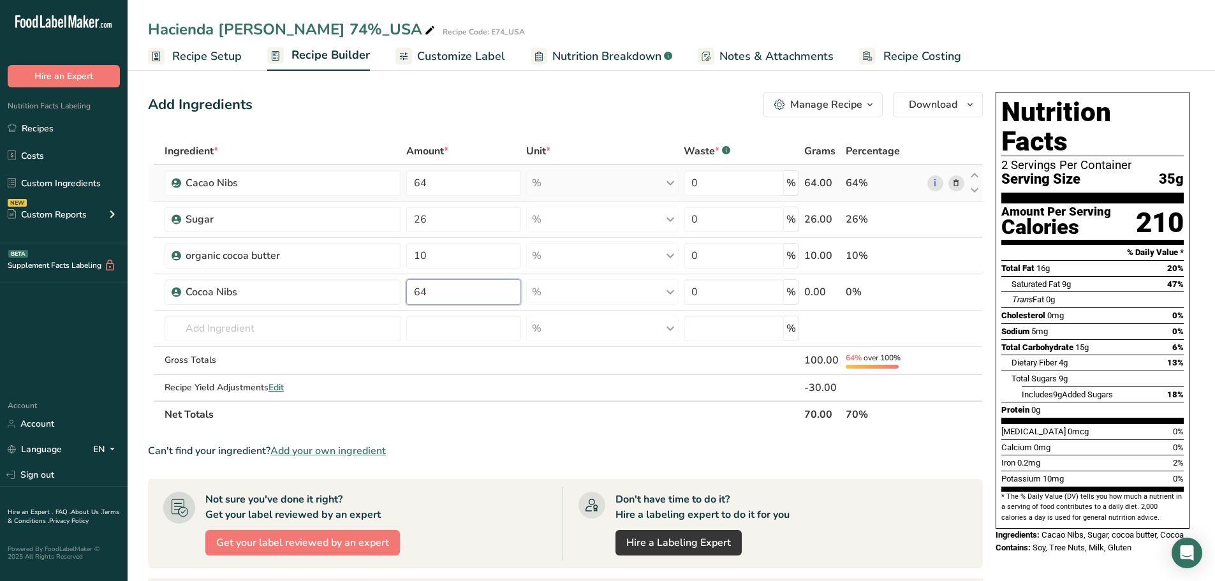
type input "64"
click at [957, 182] on div "Ingredient * Amount * Unit * Waste * .a-a{fill:#347362;}.b-a{fill:#fff;} Grams …" at bounding box center [565, 283] width 835 height 290
click at [959, 180] on icon at bounding box center [956, 183] width 9 height 13
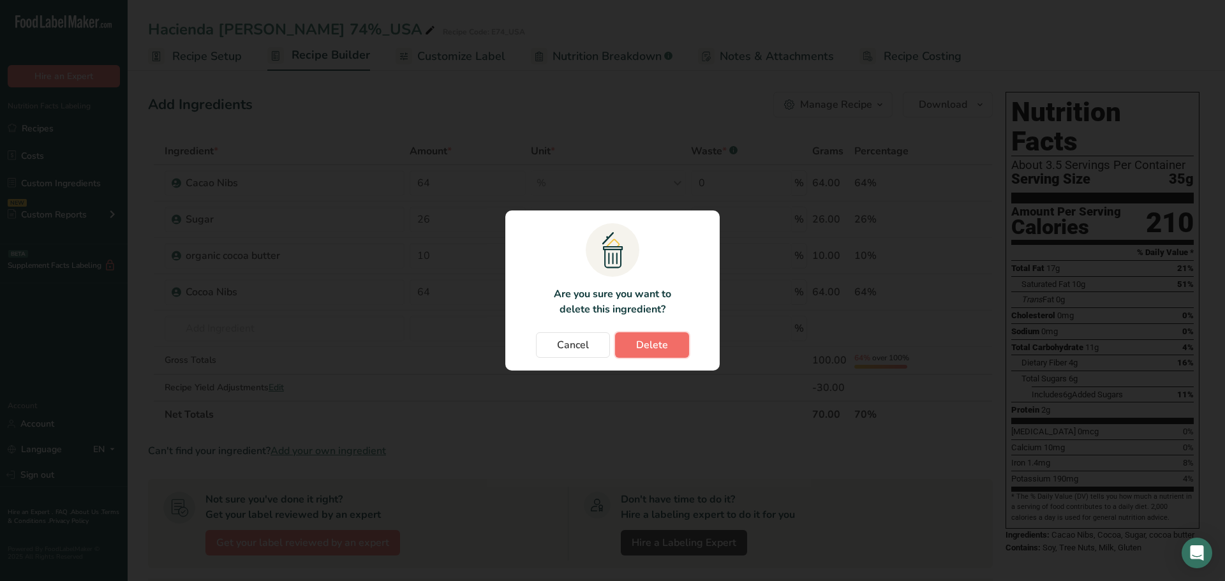
click at [658, 339] on span "Delete" at bounding box center [652, 344] width 32 height 15
type input "26"
type input "10"
type input "64"
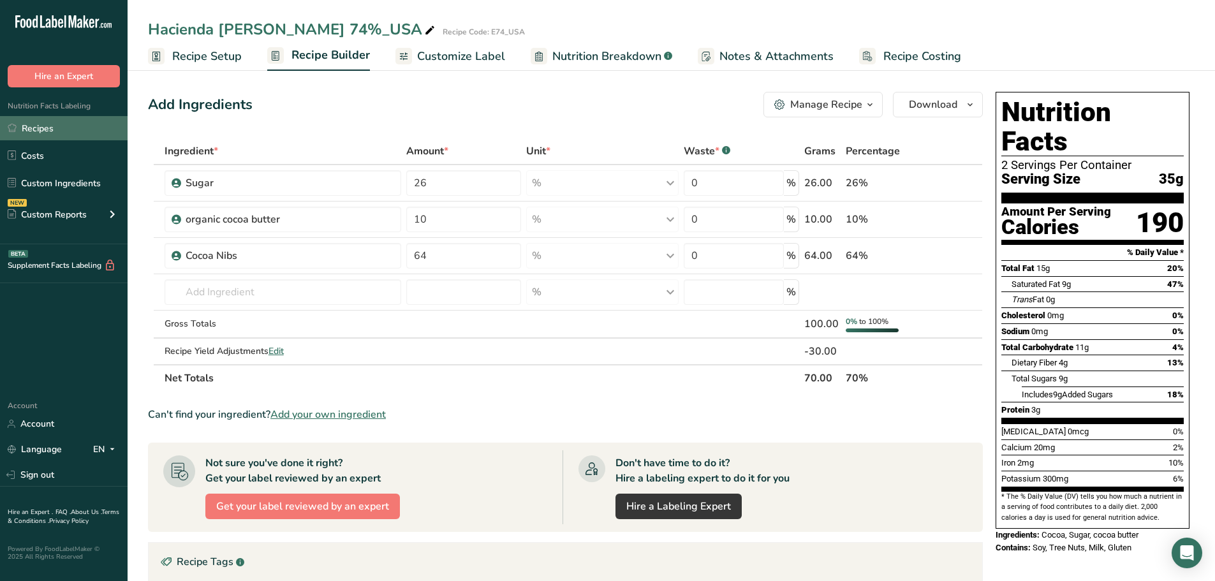
click at [42, 124] on link "Recipes" at bounding box center [64, 128] width 128 height 24
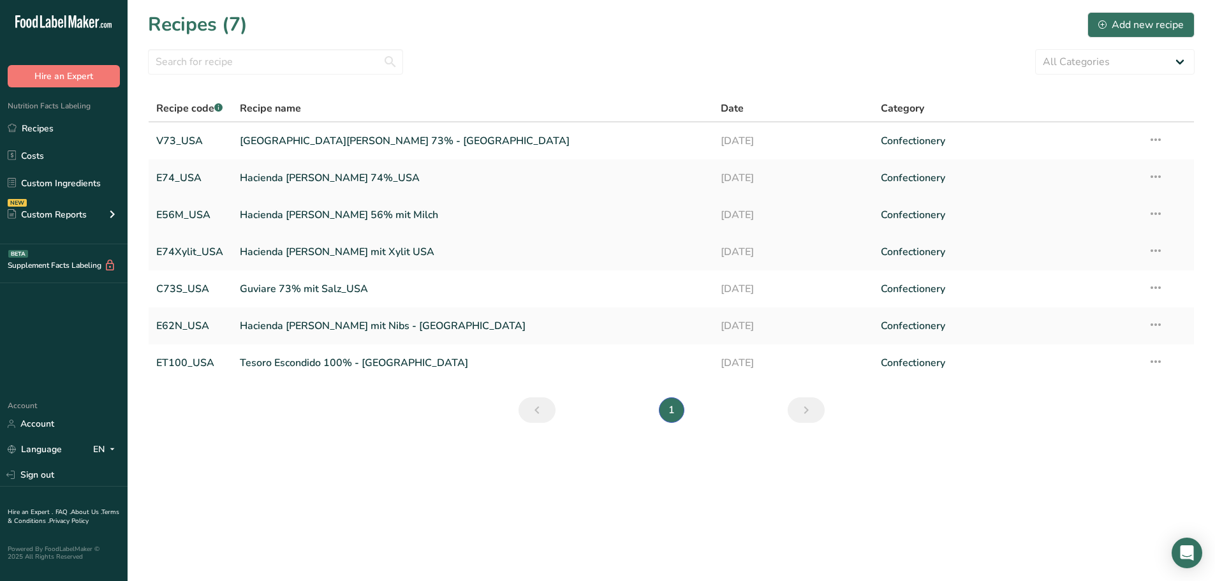
click at [309, 209] on link "Hacienda [PERSON_NAME] 56% mit Milch" at bounding box center [473, 215] width 466 height 27
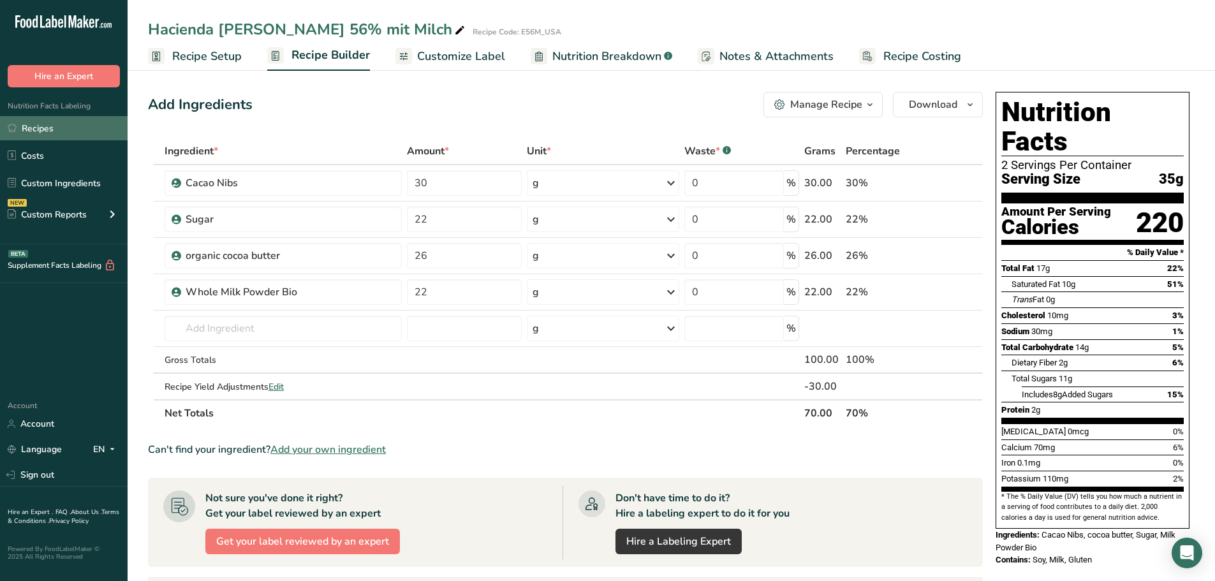
click at [48, 124] on link "Recipes" at bounding box center [64, 128] width 128 height 24
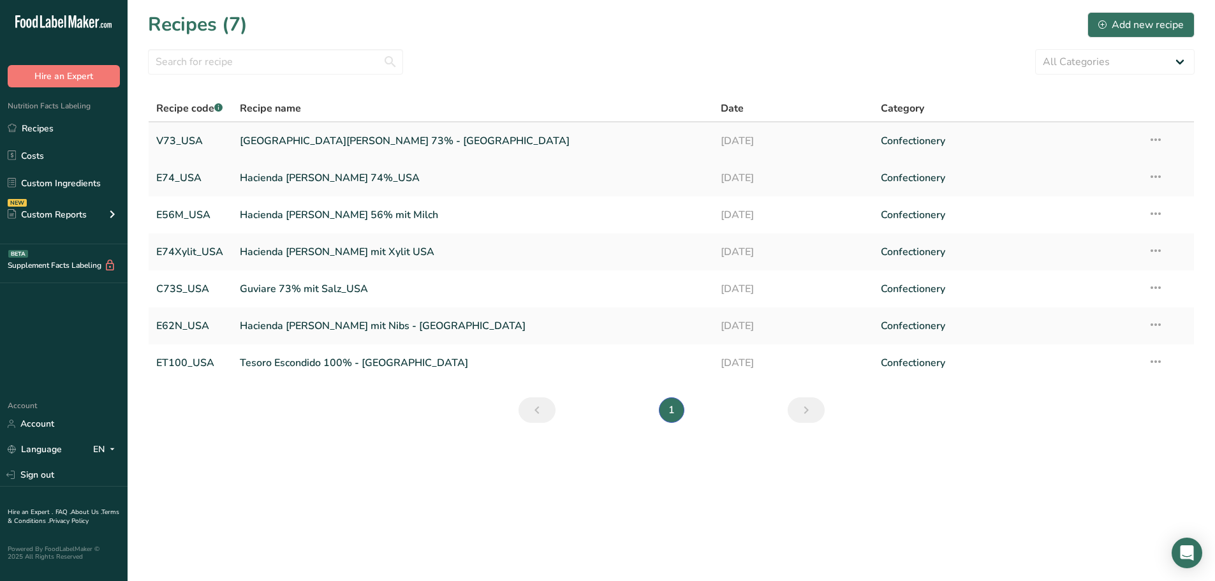
click at [312, 141] on link "[GEOGRAPHIC_DATA][PERSON_NAME] 73% - [GEOGRAPHIC_DATA]" at bounding box center [473, 141] width 466 height 27
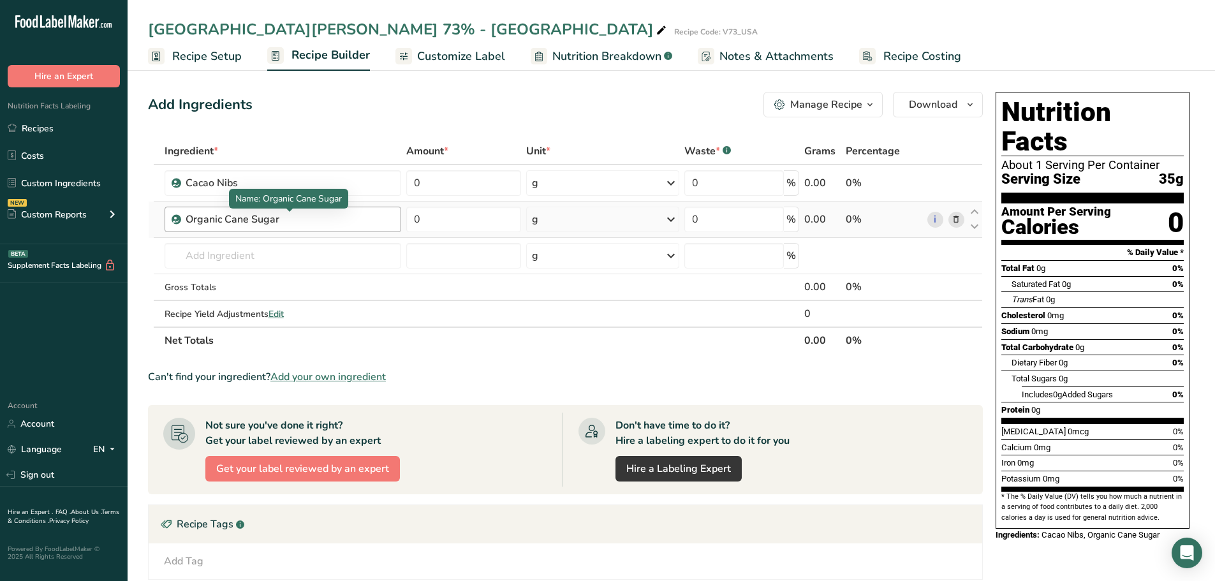
click at [235, 222] on div "Organic Cane Sugar" at bounding box center [265, 219] width 159 height 15
click at [189, 254] on input "text" at bounding box center [283, 256] width 237 height 26
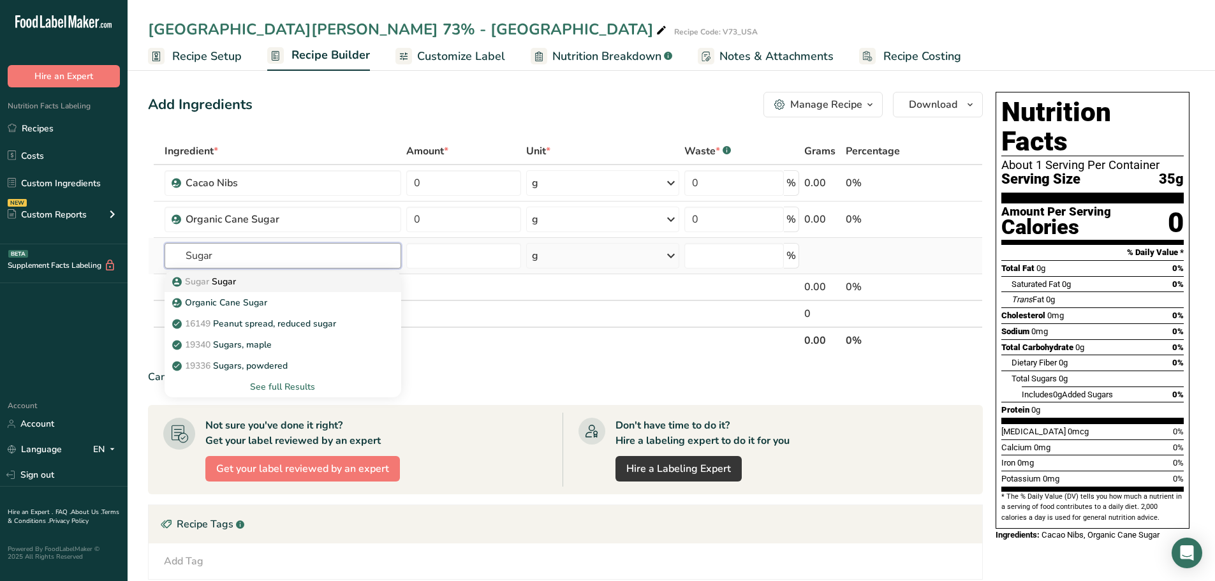
type input "Sugar"
click at [189, 277] on span "Sugar" at bounding box center [197, 282] width 24 height 12
type input "Sugar"
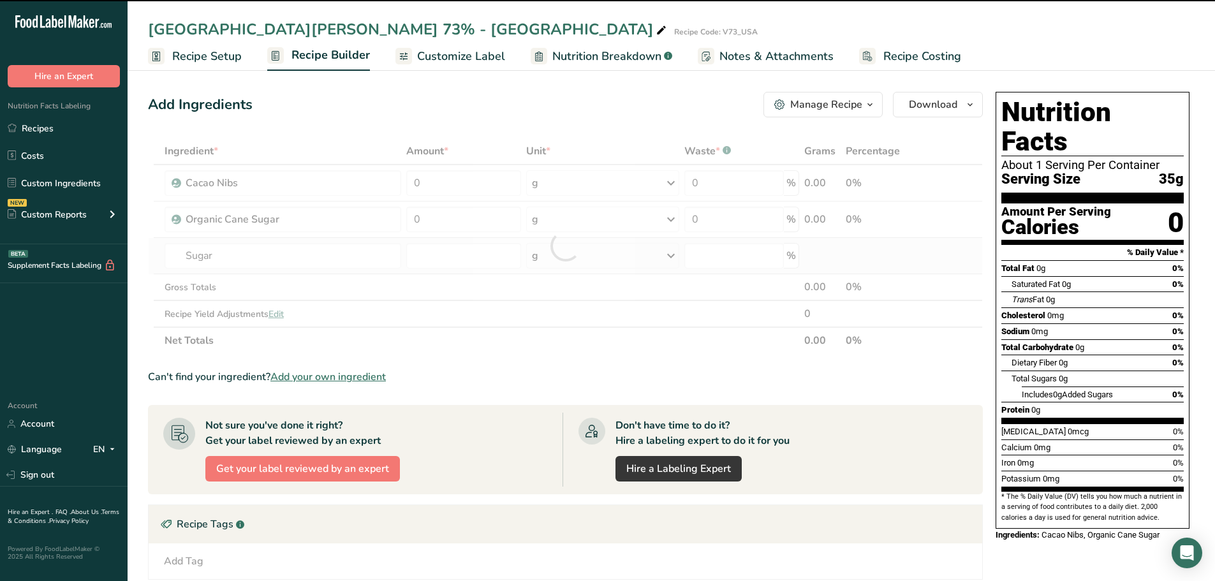
type input "0"
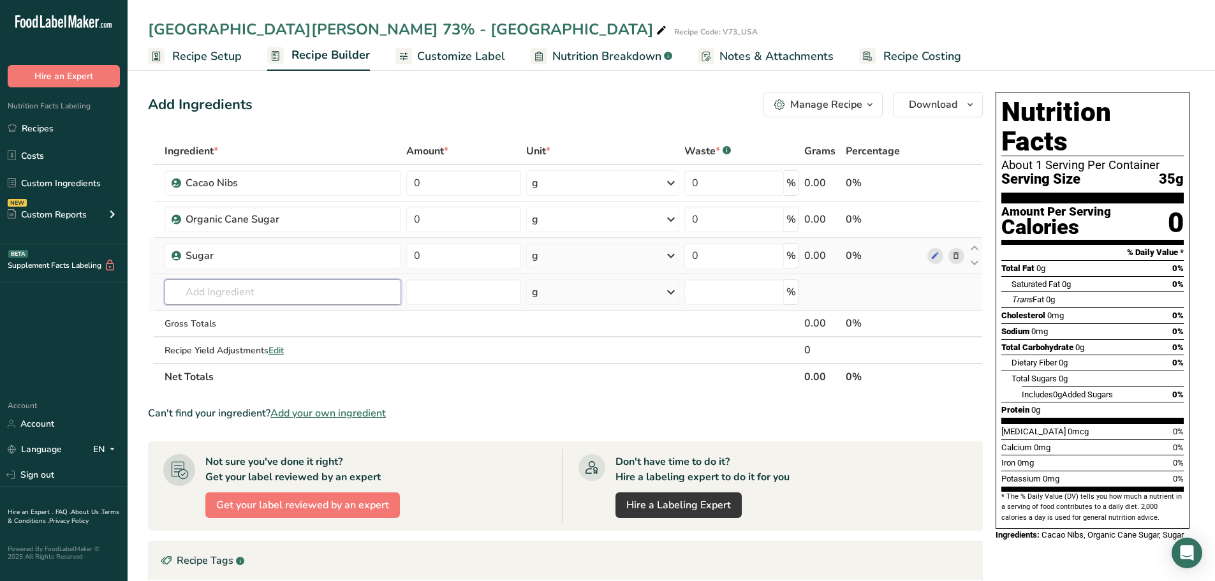
click at [228, 287] on input "text" at bounding box center [283, 292] width 237 height 26
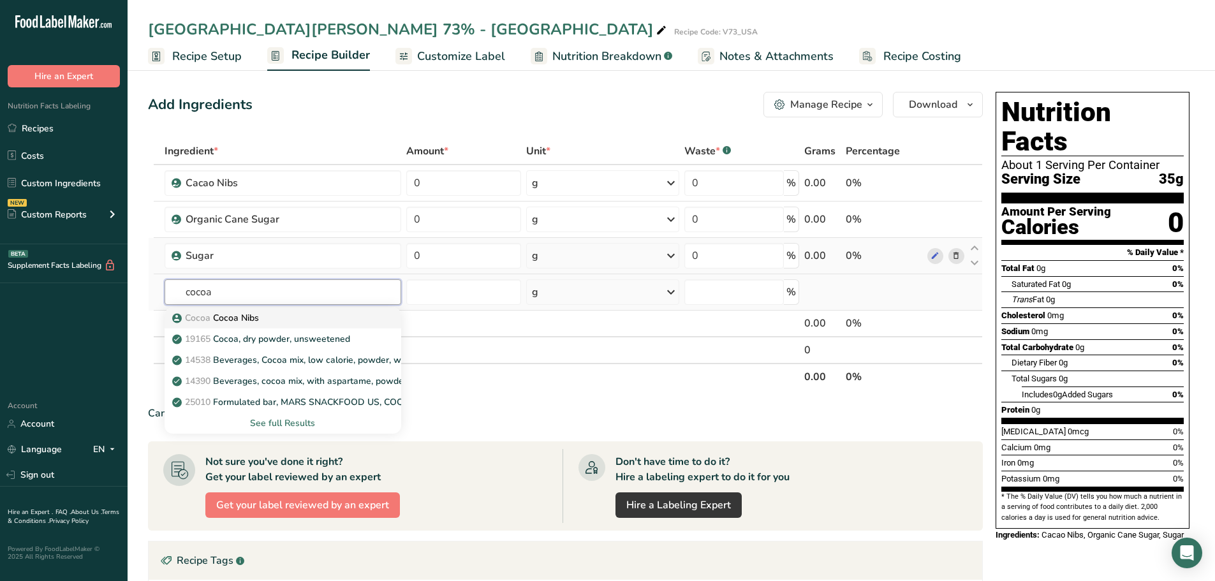
type input "cocoa"
click at [230, 320] on p "Cocoa Cocoa Nibs" at bounding box center [217, 317] width 84 height 13
type input "Cocoa Nibs"
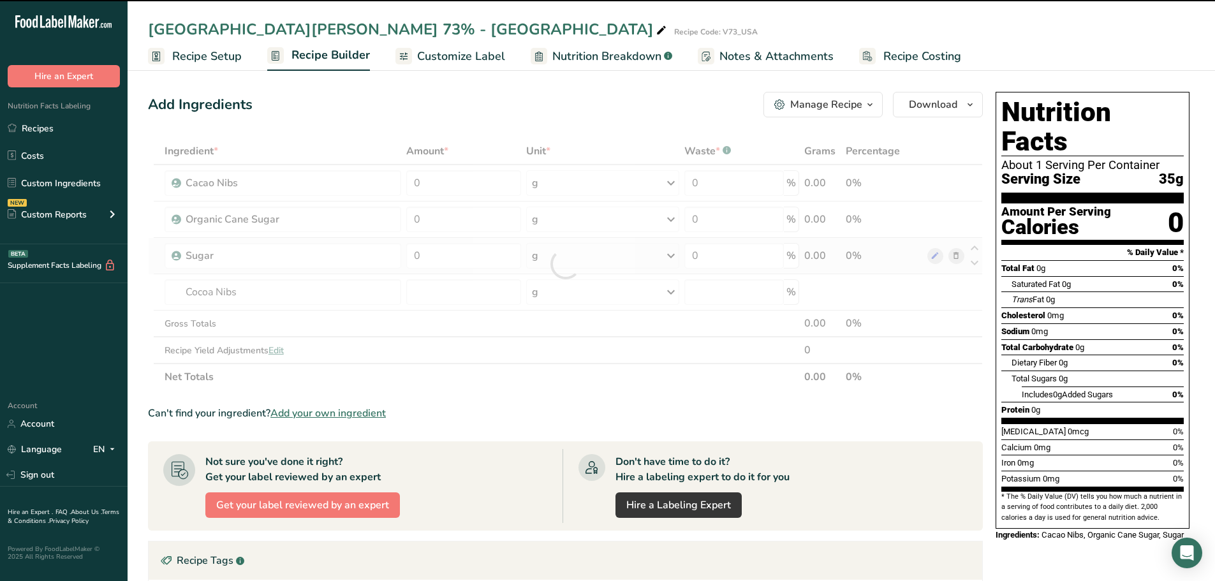
type input "0"
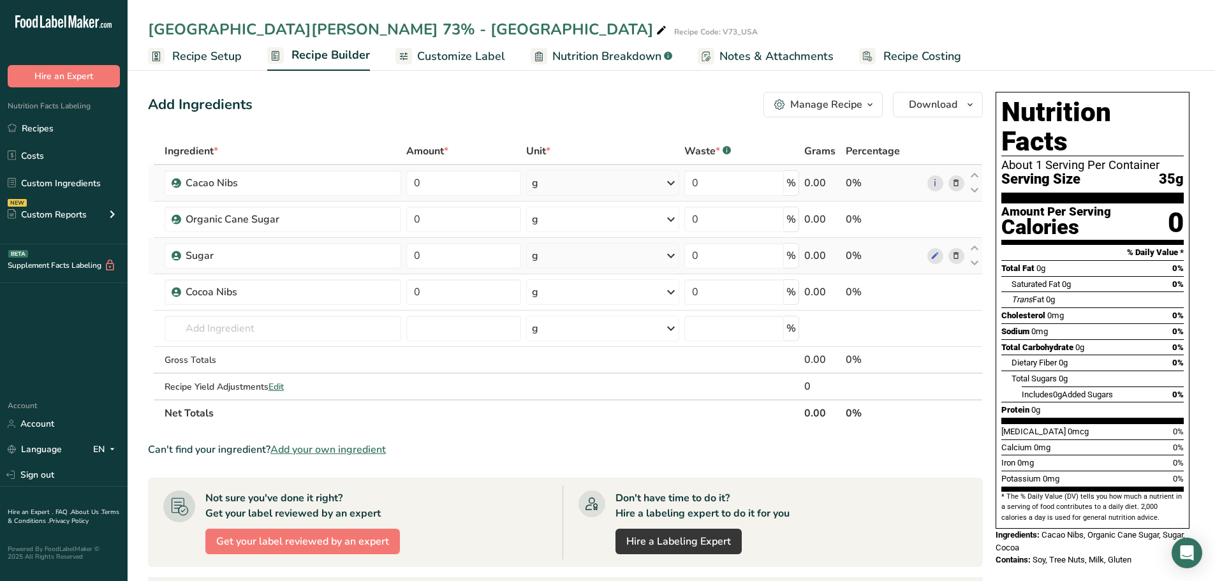
click at [962, 187] on span at bounding box center [955, 182] width 15 height 15
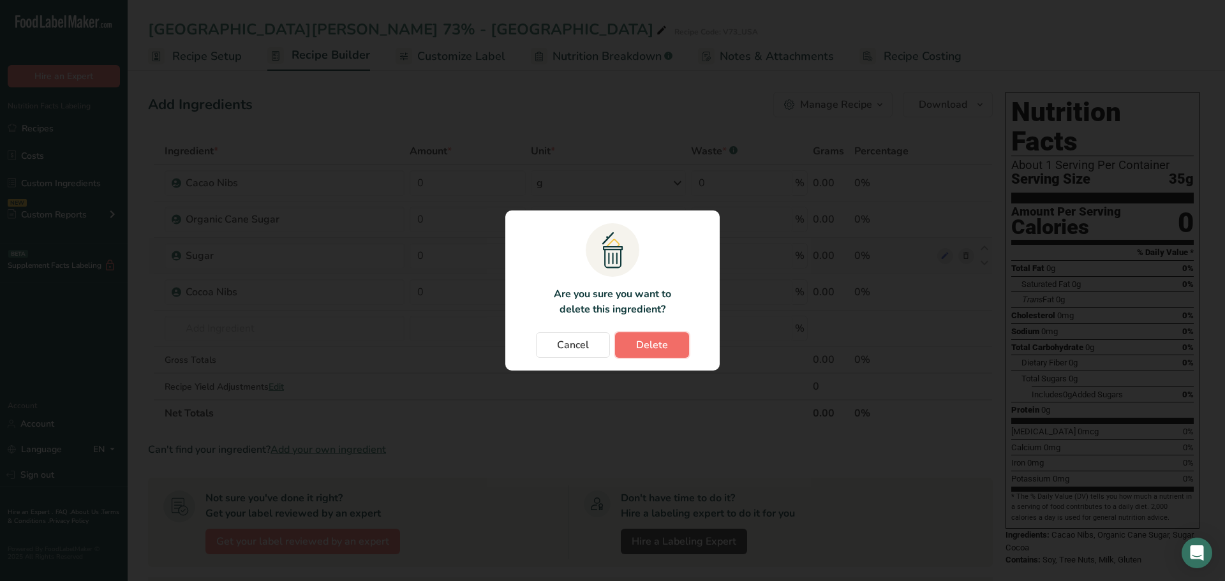
click at [675, 353] on button "Delete" at bounding box center [652, 345] width 74 height 26
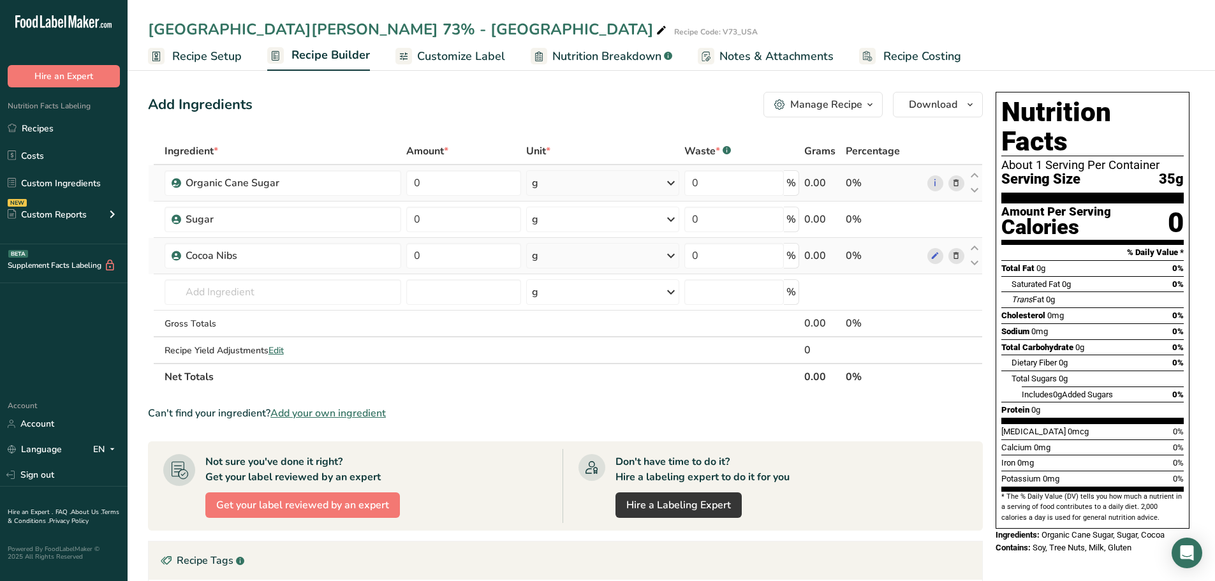
click at [953, 184] on icon at bounding box center [956, 183] width 9 height 13
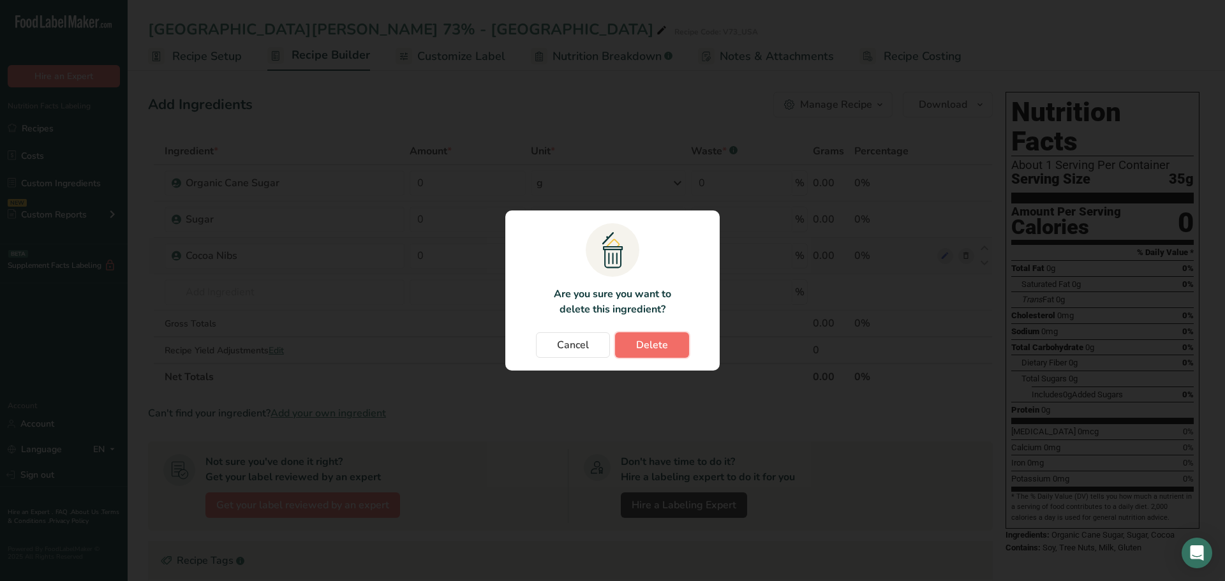
click at [644, 350] on span "Delete" at bounding box center [652, 344] width 32 height 15
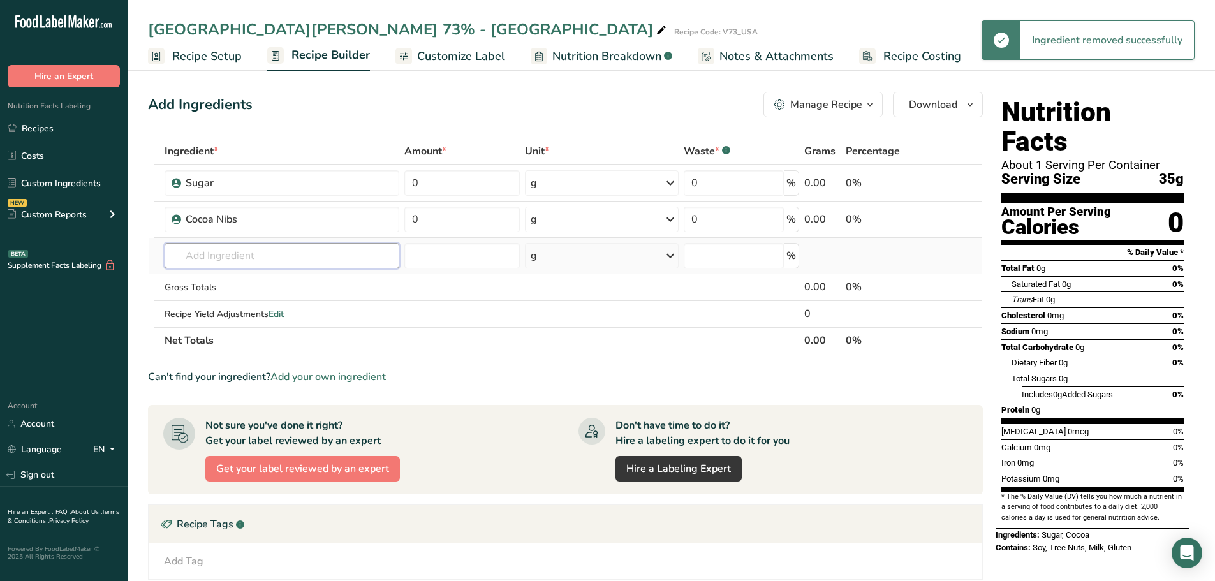
click at [234, 256] on input "text" at bounding box center [282, 256] width 235 height 26
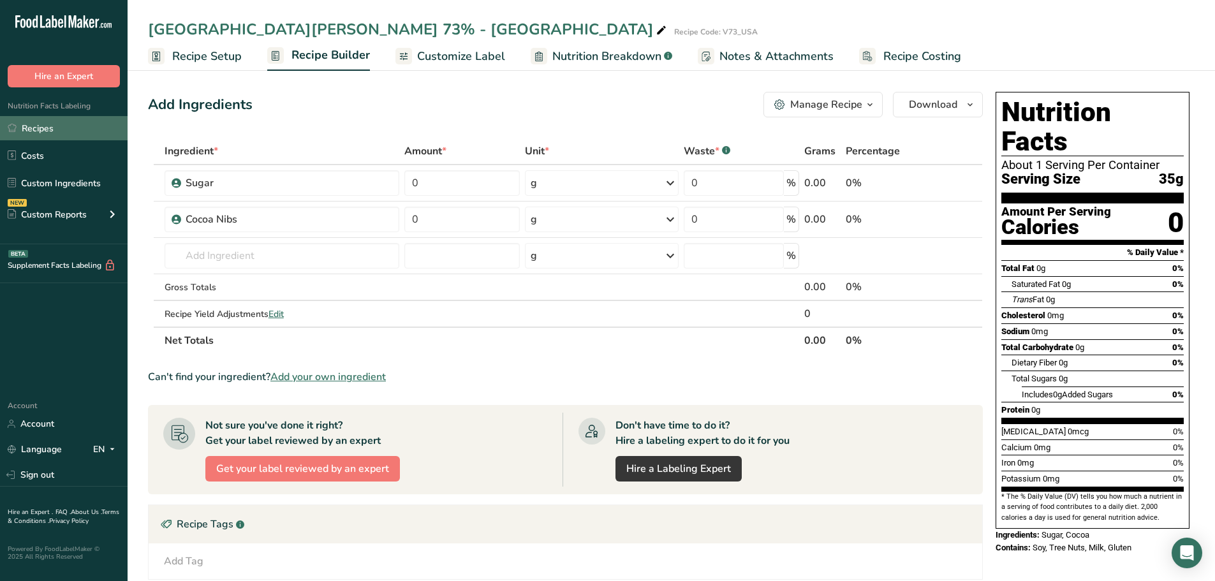
click at [33, 128] on link "Recipes" at bounding box center [64, 128] width 128 height 24
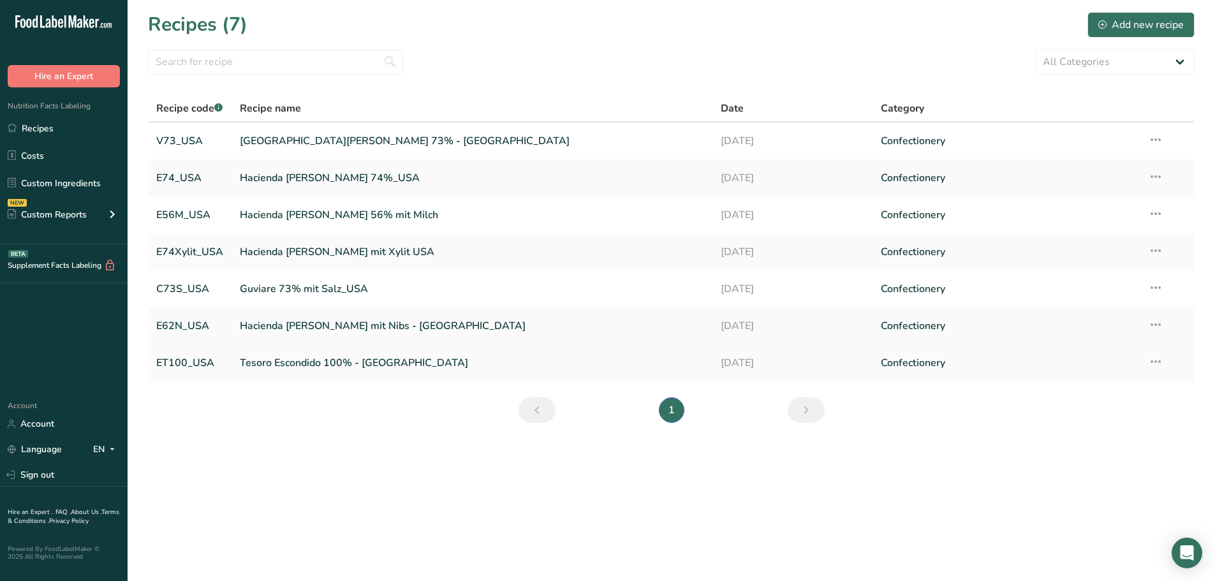
click at [288, 357] on link "Tesoro Escondido 100% - [GEOGRAPHIC_DATA]" at bounding box center [473, 363] width 466 height 27
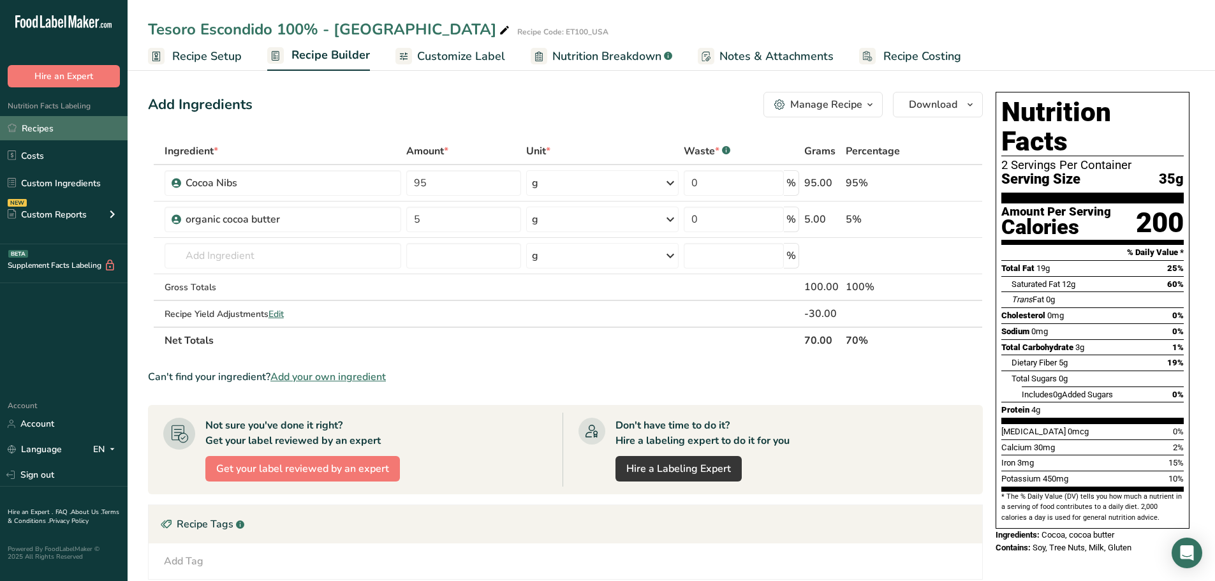
click at [43, 129] on link "Recipes" at bounding box center [64, 128] width 128 height 24
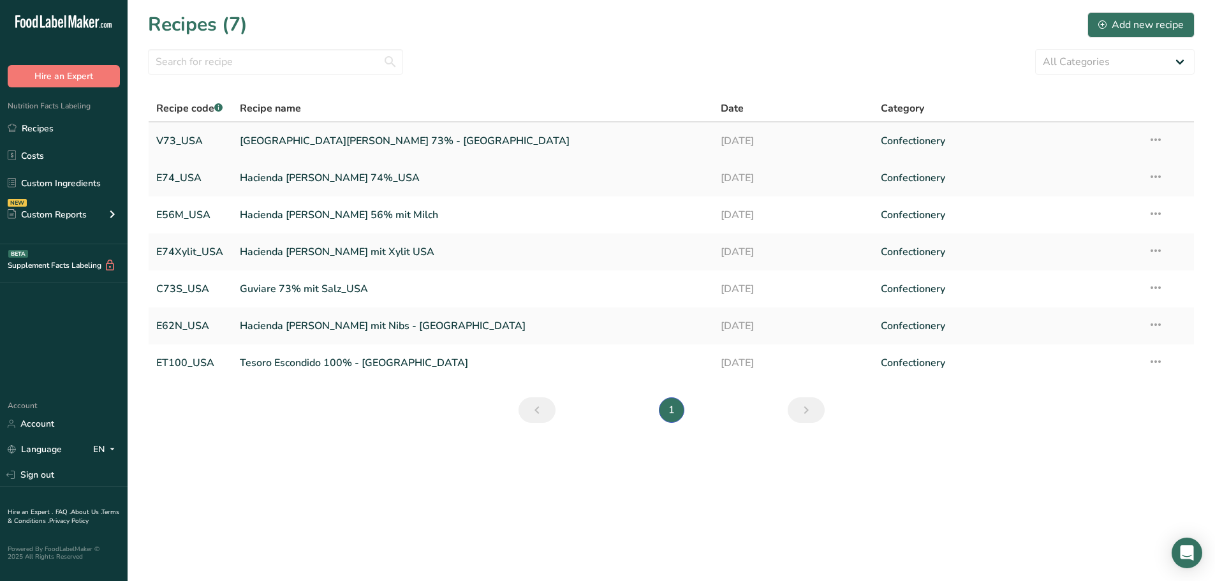
click at [284, 145] on link "[GEOGRAPHIC_DATA][PERSON_NAME] 73% - [GEOGRAPHIC_DATA]" at bounding box center [473, 141] width 466 height 27
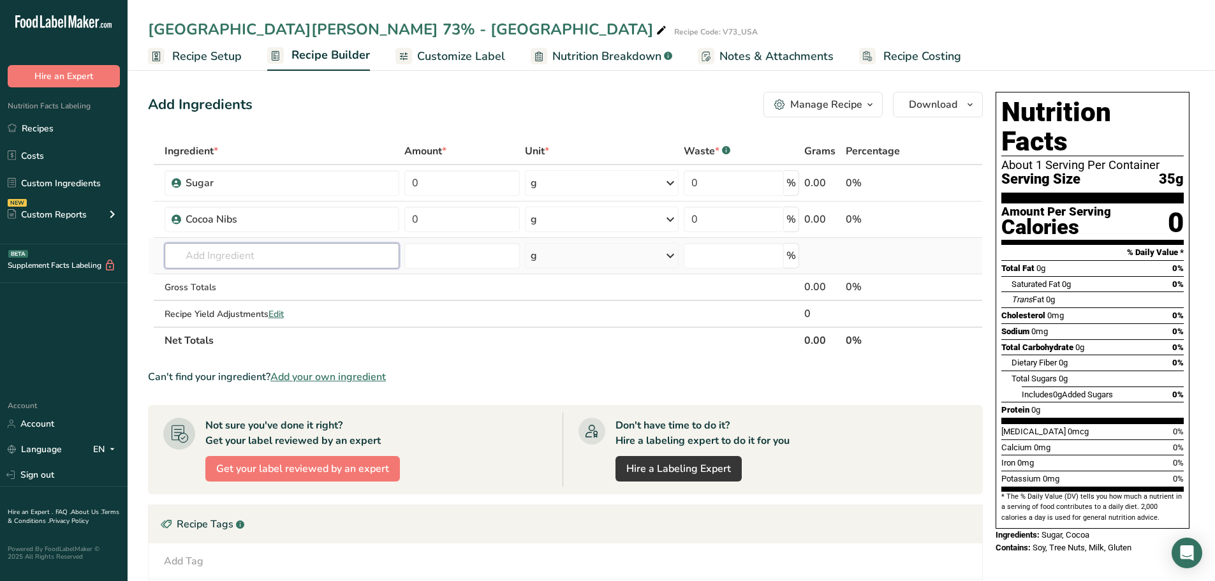
click at [249, 263] on input "text" at bounding box center [282, 256] width 235 height 26
type input "organic cocoa butter"
click at [231, 281] on p "CB organic cocoa butter" at bounding box center [229, 281] width 109 height 13
type input "organic cocoa butter"
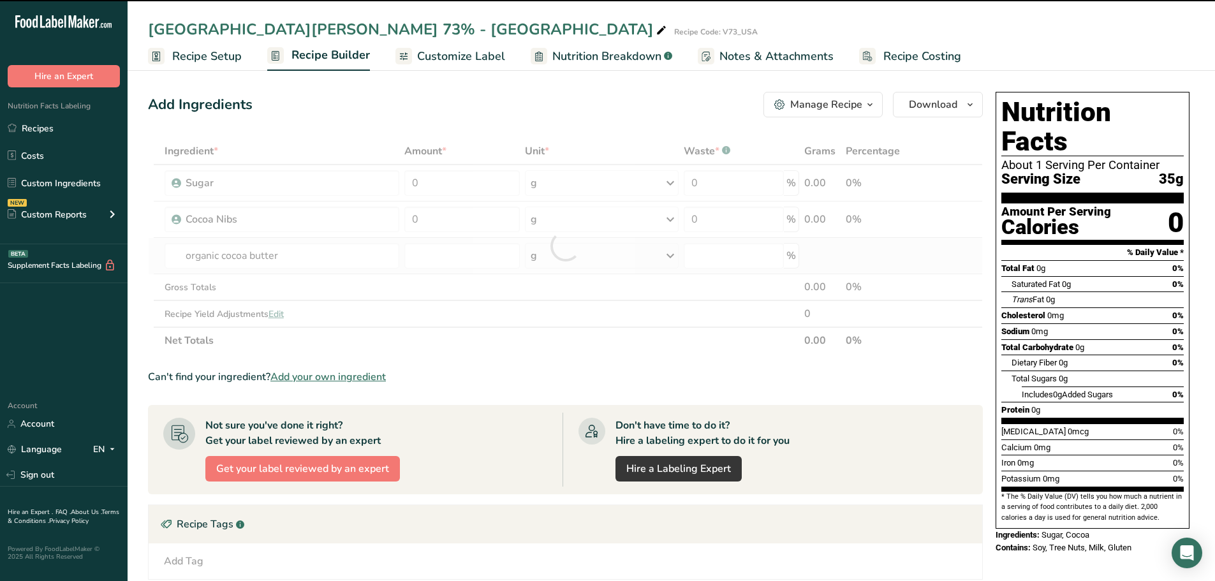
type input "0"
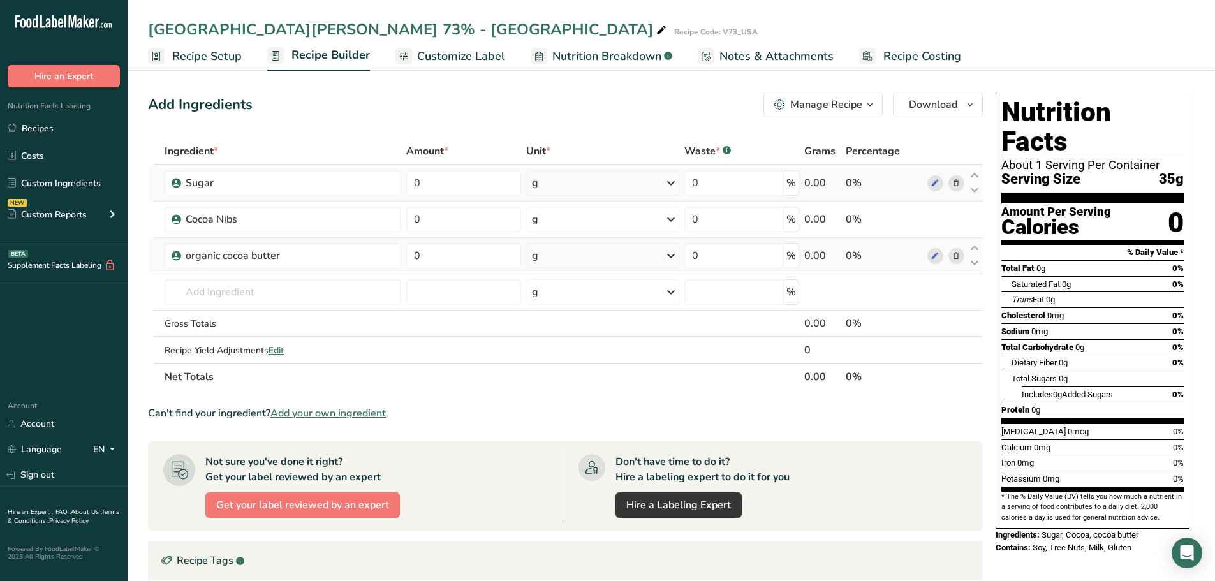
click at [669, 183] on icon at bounding box center [670, 183] width 15 height 23
click at [709, 184] on input "0" at bounding box center [733, 183] width 99 height 26
click at [480, 179] on div "Ingredient * Amount * Unit * Waste * .a-a{fill:#347362;}.b-a{fill:#fff;} Grams …" at bounding box center [565, 264] width 835 height 253
click at [843, 180] on div "Ingredient * Amount * Unit * Waste * .a-a{fill:#347362;}.b-a{fill:#fff;} Grams …" at bounding box center [565, 264] width 835 height 253
click at [853, 182] on div "0%" at bounding box center [884, 182] width 77 height 15
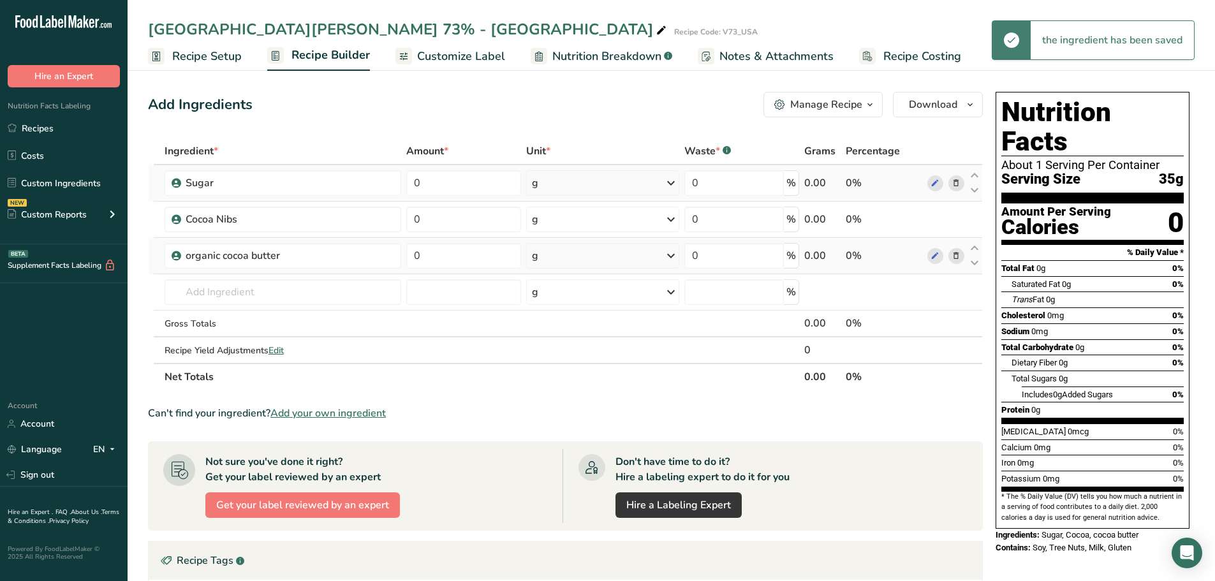
click at [675, 183] on icon at bounding box center [670, 183] width 15 height 23
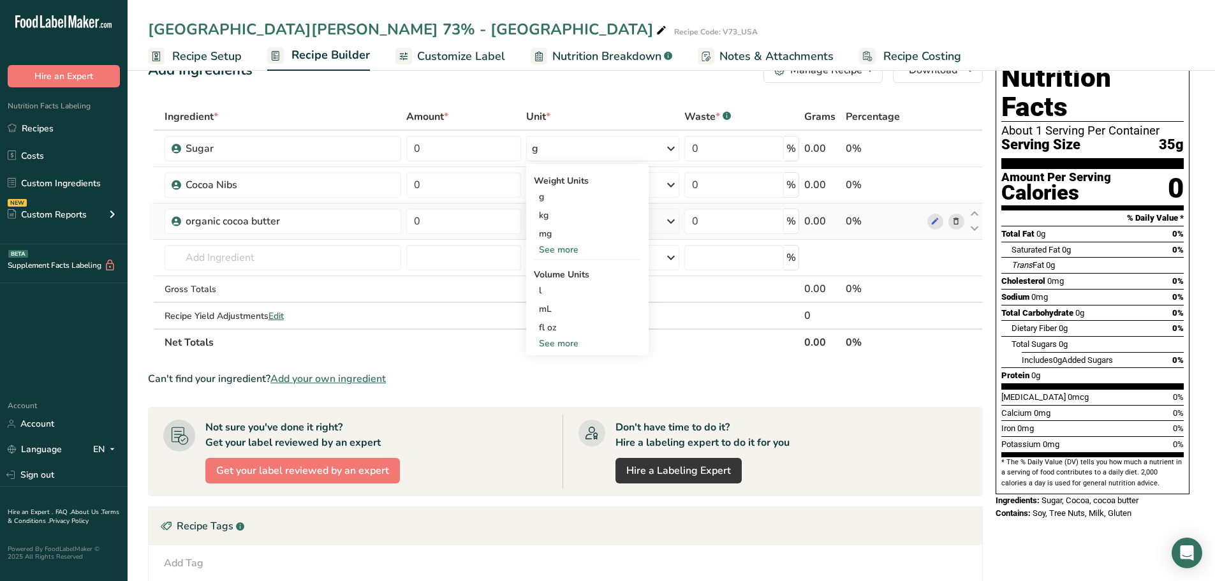
scroll to position [64, 0]
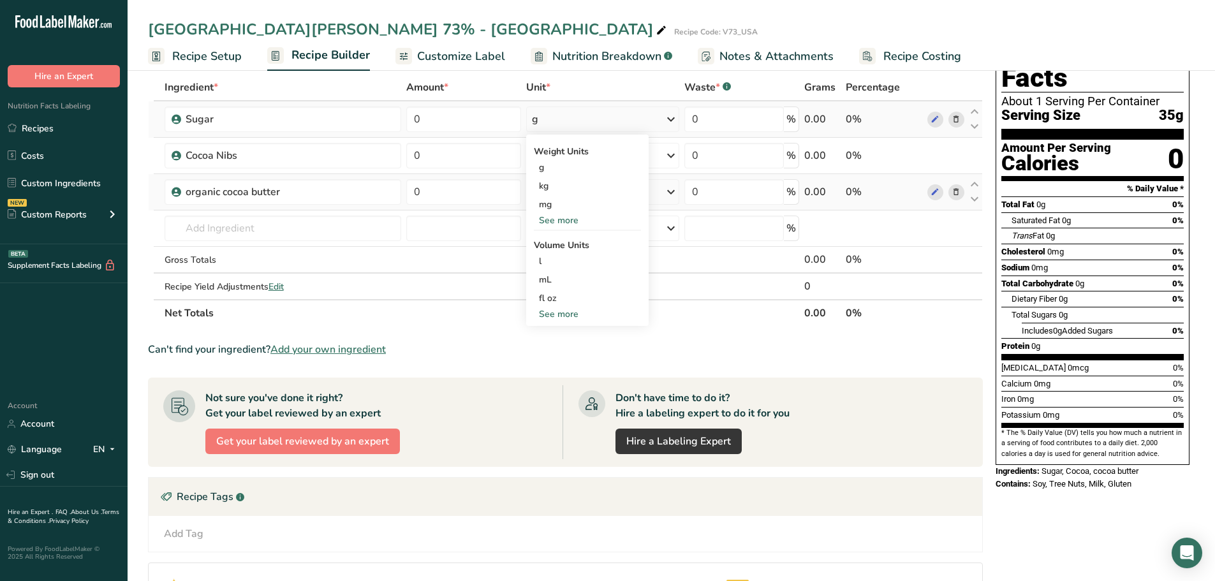
click at [563, 313] on div "See more" at bounding box center [587, 313] width 107 height 13
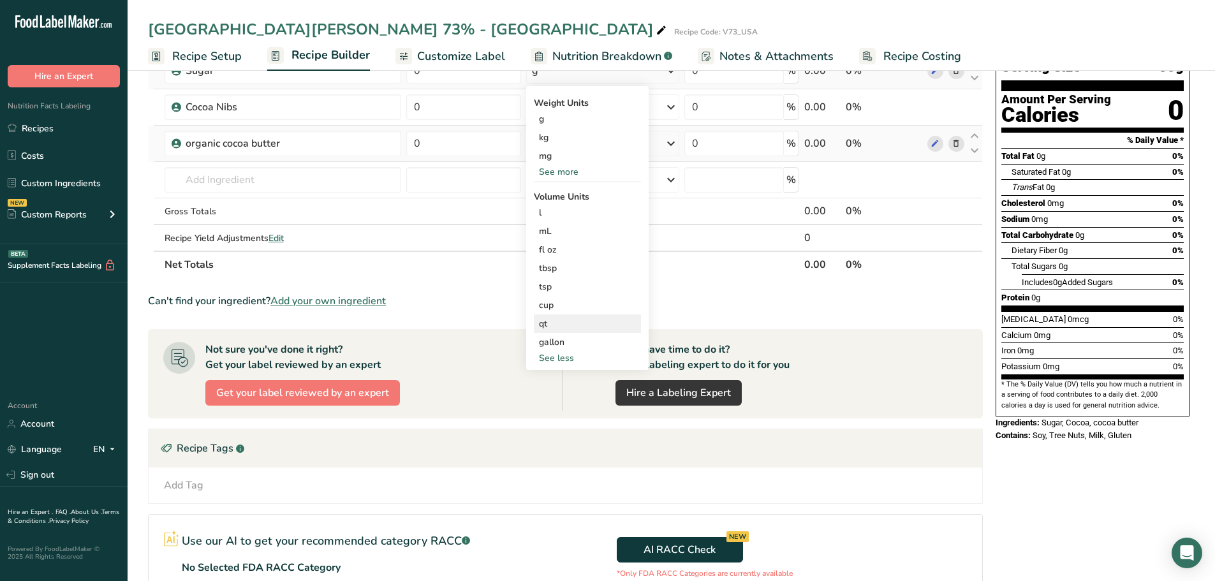
scroll to position [0, 0]
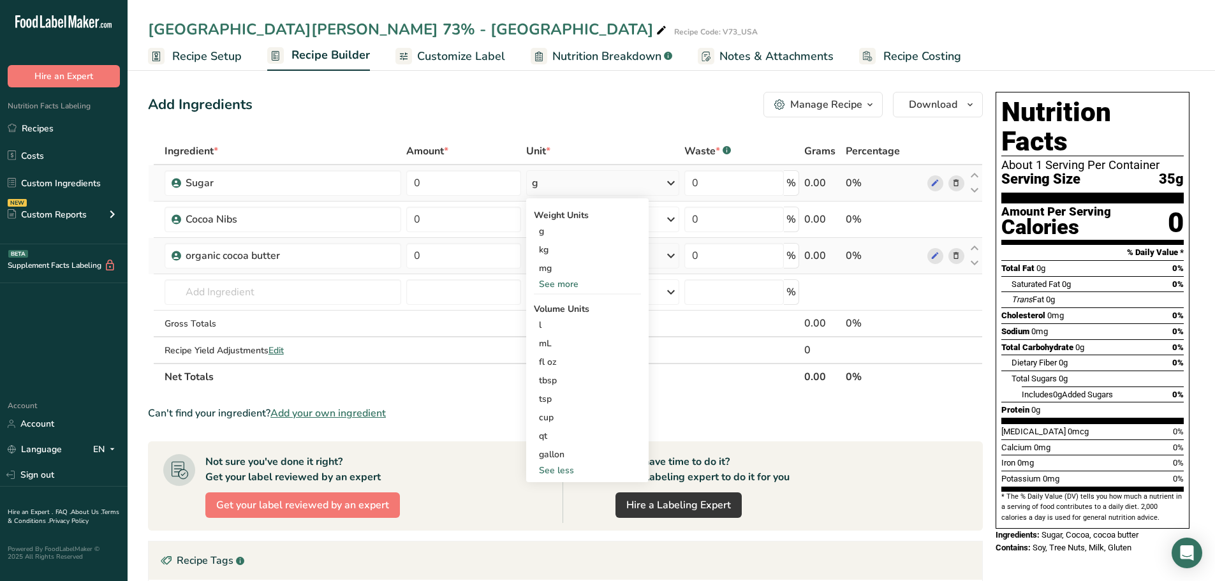
click at [565, 179] on div "g" at bounding box center [602, 183] width 153 height 26
click at [515, 178] on input "0" at bounding box center [463, 183] width 115 height 26
type input "0"
click at [432, 183] on input "0" at bounding box center [463, 183] width 115 height 26
type input "27"
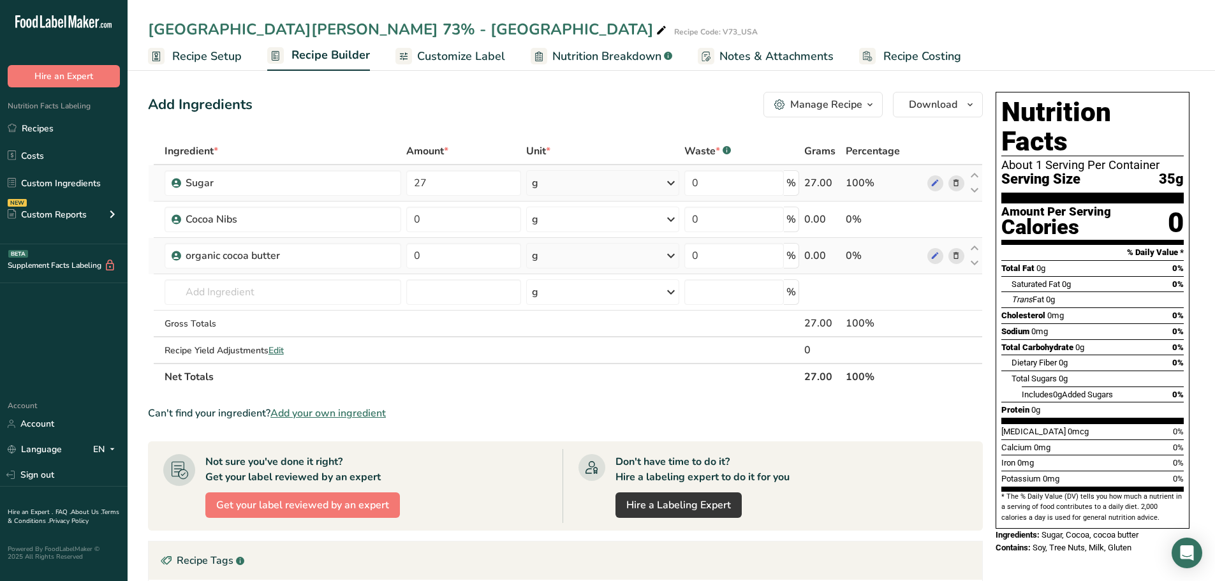
click at [550, 184] on div "Ingredient * Amount * Unit * Waste * .a-a{fill:#347362;}.b-a{fill:#fff;} Grams …" at bounding box center [565, 264] width 835 height 253
click at [550, 184] on div "g" at bounding box center [602, 183] width 153 height 26
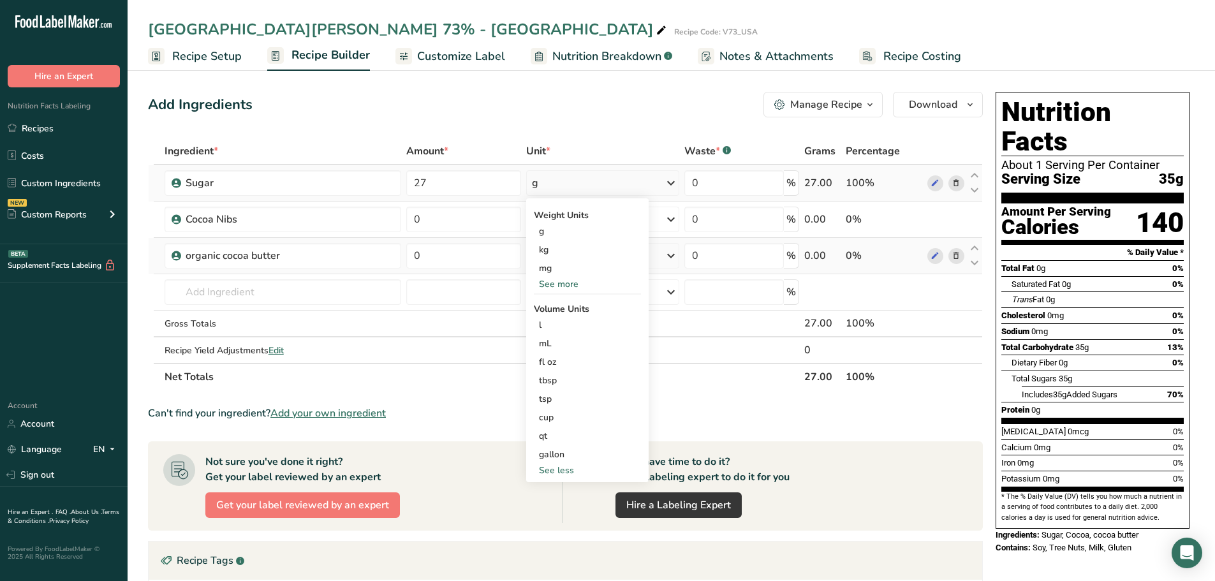
click at [867, 179] on div "100%" at bounding box center [884, 182] width 77 height 15
click at [939, 184] on icon at bounding box center [935, 183] width 9 height 13
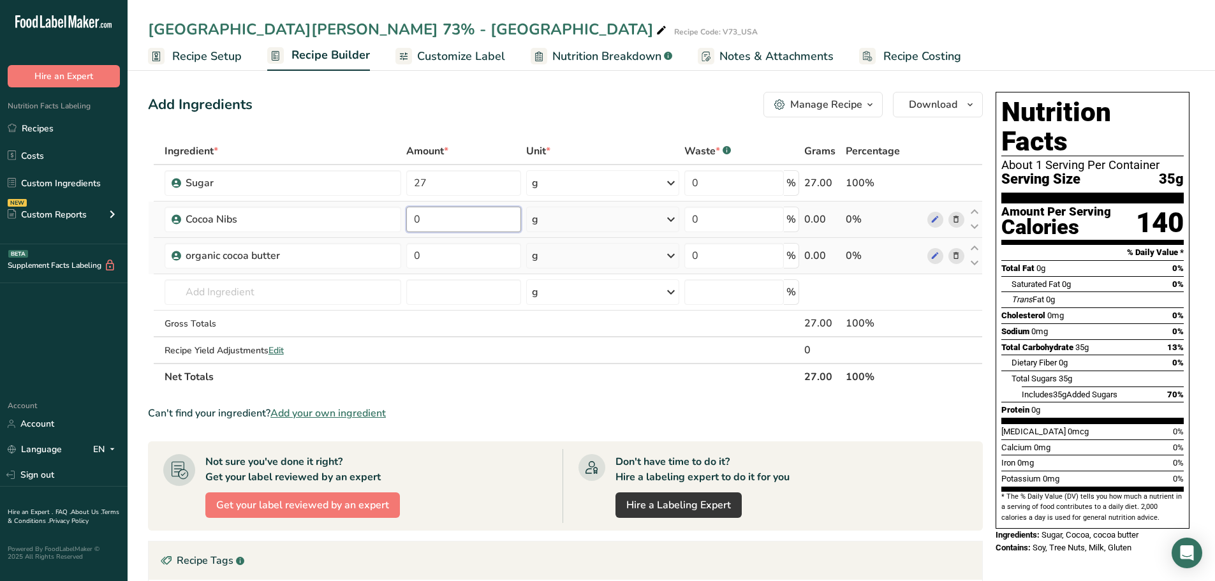
click at [480, 221] on input "0" at bounding box center [463, 220] width 115 height 26
type input "66"
click at [446, 251] on div "Ingredient * Amount * Unit * Waste * .a-a{fill:#347362;}.b-a{fill:#fff;} Grams …" at bounding box center [565, 264] width 835 height 253
type input "7"
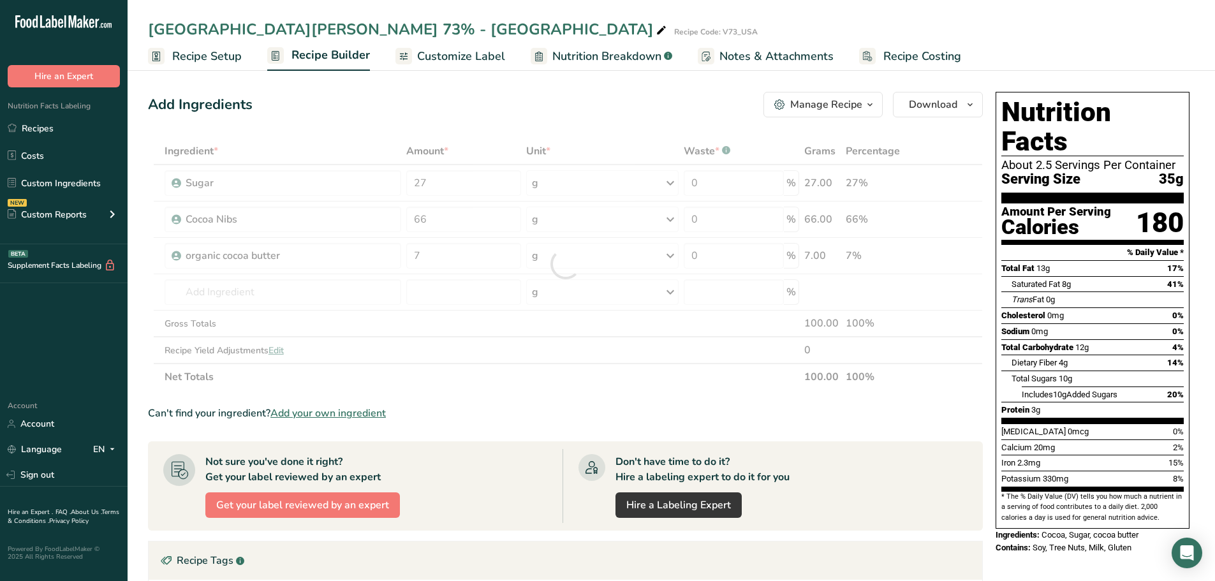
click at [666, 379] on div "Ingredient * Amount * Unit * Waste * .a-a{fill:#347362;}.b-a{fill:#fff;} Grams …" at bounding box center [565, 264] width 835 height 253
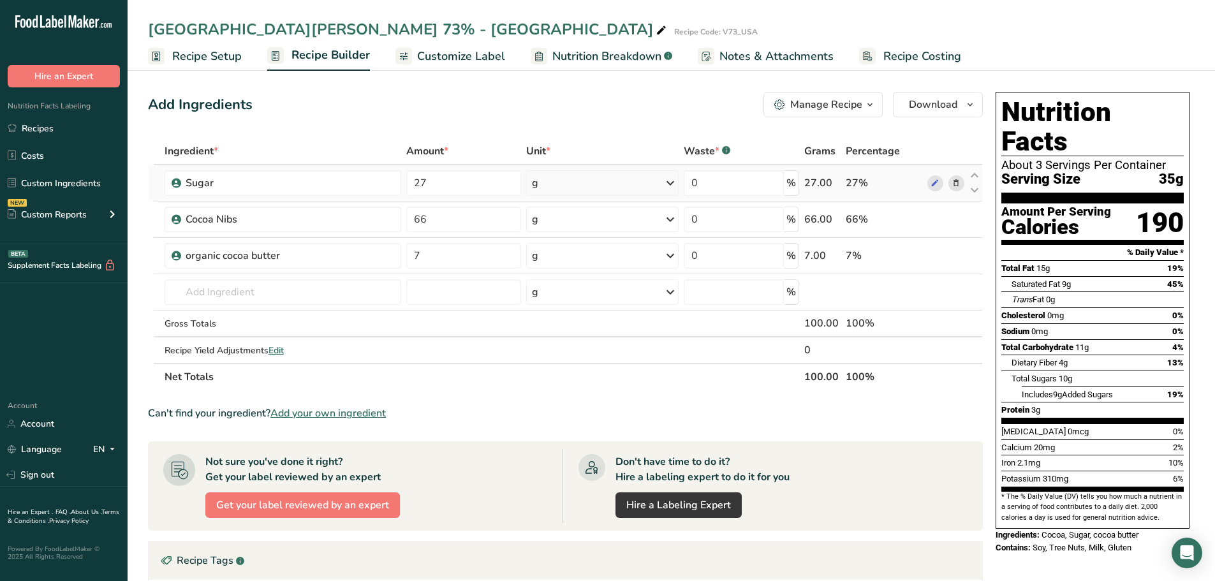
click at [790, 188] on div "0 %" at bounding box center [741, 183] width 115 height 26
click at [791, 180] on div "0 %" at bounding box center [741, 183] width 115 height 26
click at [710, 181] on input "0" at bounding box center [733, 183] width 99 height 26
type input "30"
click at [714, 223] on div "Ingredient * Amount * Unit * Waste * .a-a{fill:#347362;}.b-a{fill:#fff;} Grams …" at bounding box center [565, 264] width 835 height 253
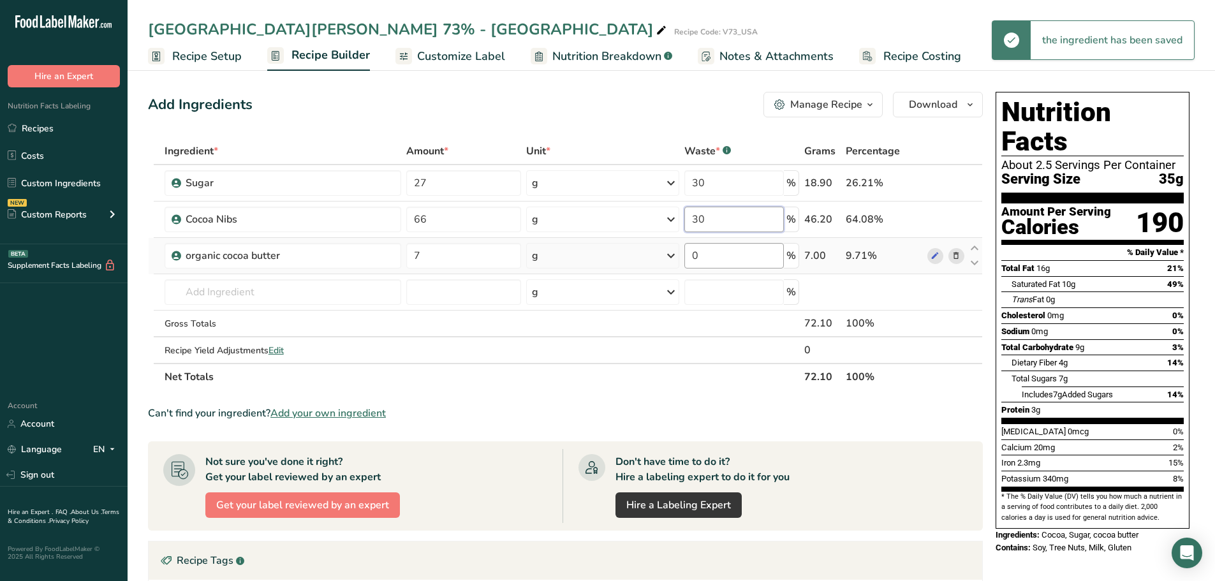
type input "30"
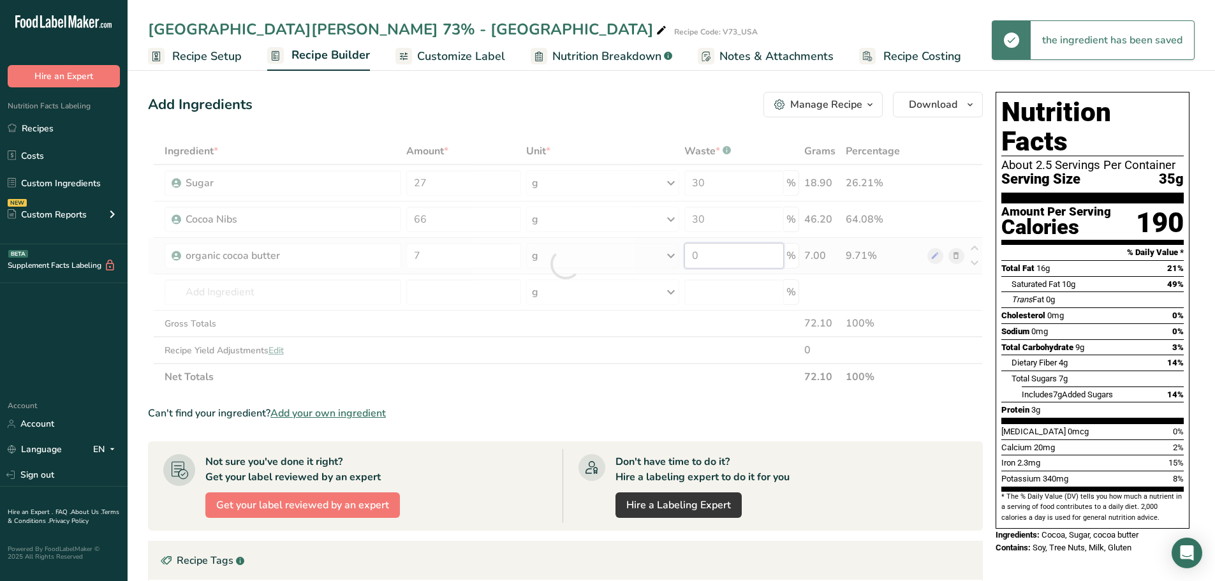
click at [719, 259] on div "Ingredient * Amount * Unit * Waste * .a-a{fill:#347362;}.b-a{fill:#fff;} Grams …" at bounding box center [565, 264] width 835 height 253
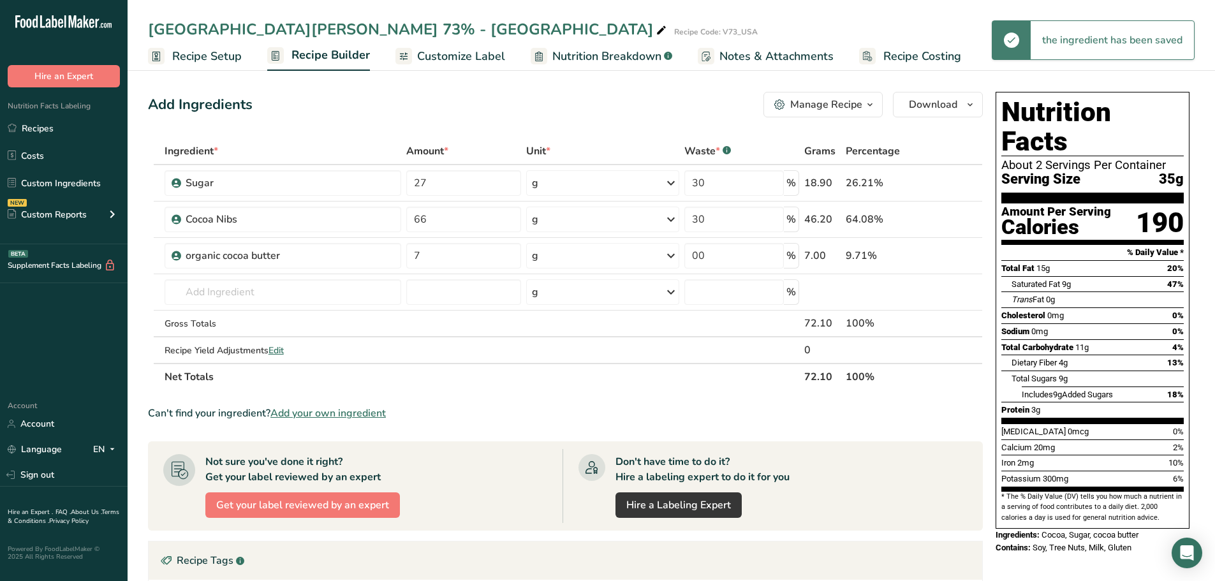
click at [698, 406] on div "Can't find your ingredient? Add your own ingredient" at bounding box center [565, 413] width 835 height 15
click at [723, 251] on input "00" at bounding box center [733, 256] width 99 height 26
type input "30"
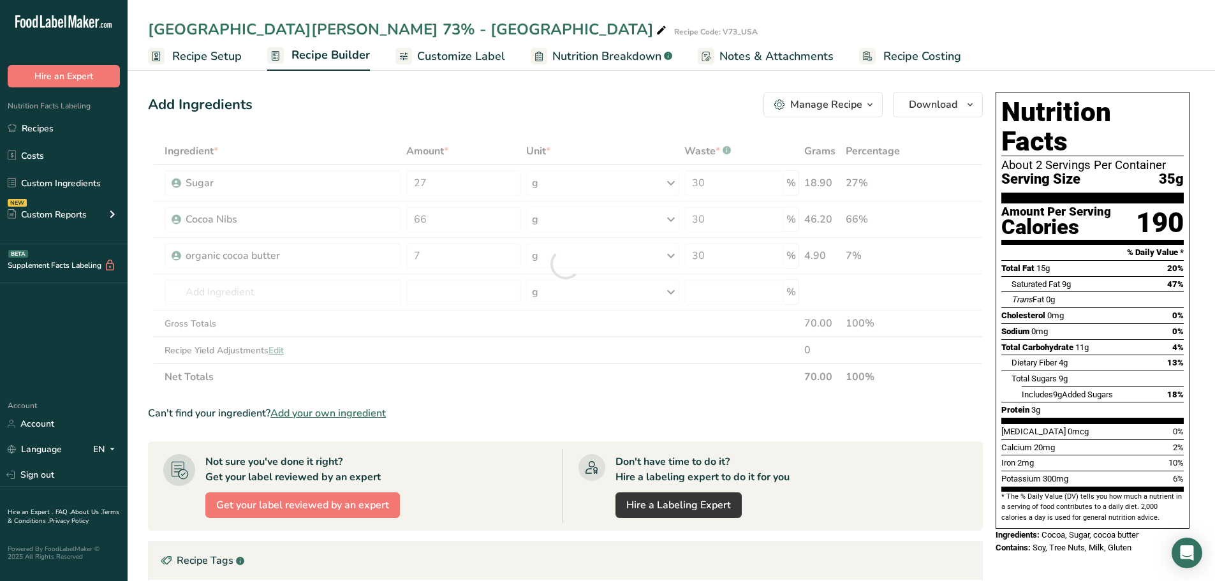
click at [719, 385] on div "Ingredient * Amount * Unit * Waste * .a-a{fill:#347362;}.b-a{fill:#fff;} Grams …" at bounding box center [565, 264] width 835 height 253
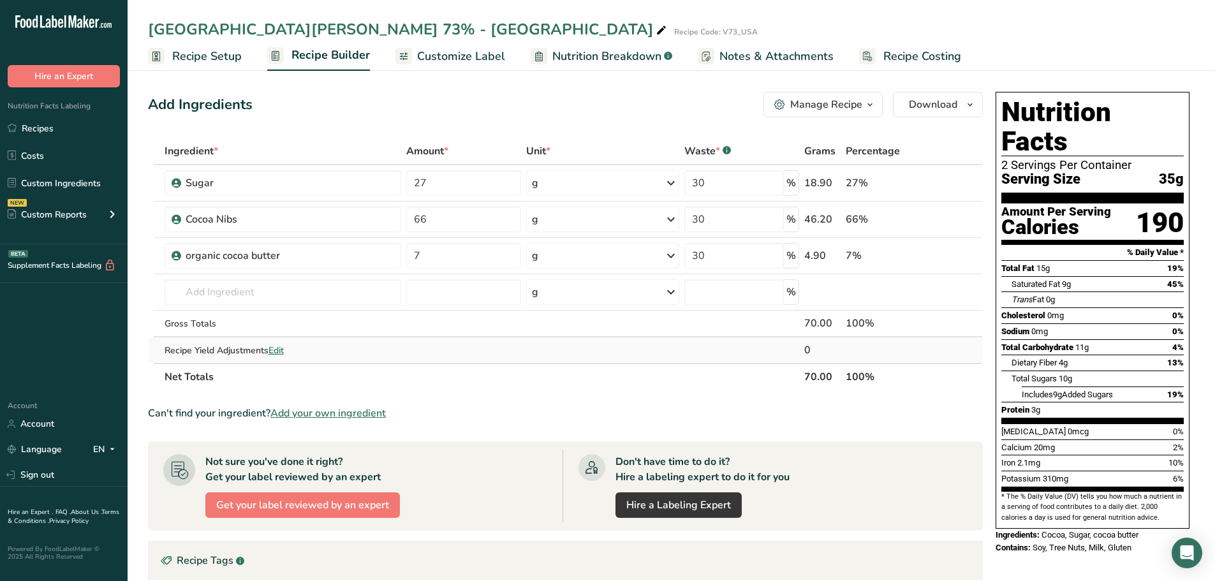
click at [281, 350] on span "Edit" at bounding box center [276, 350] width 15 height 12
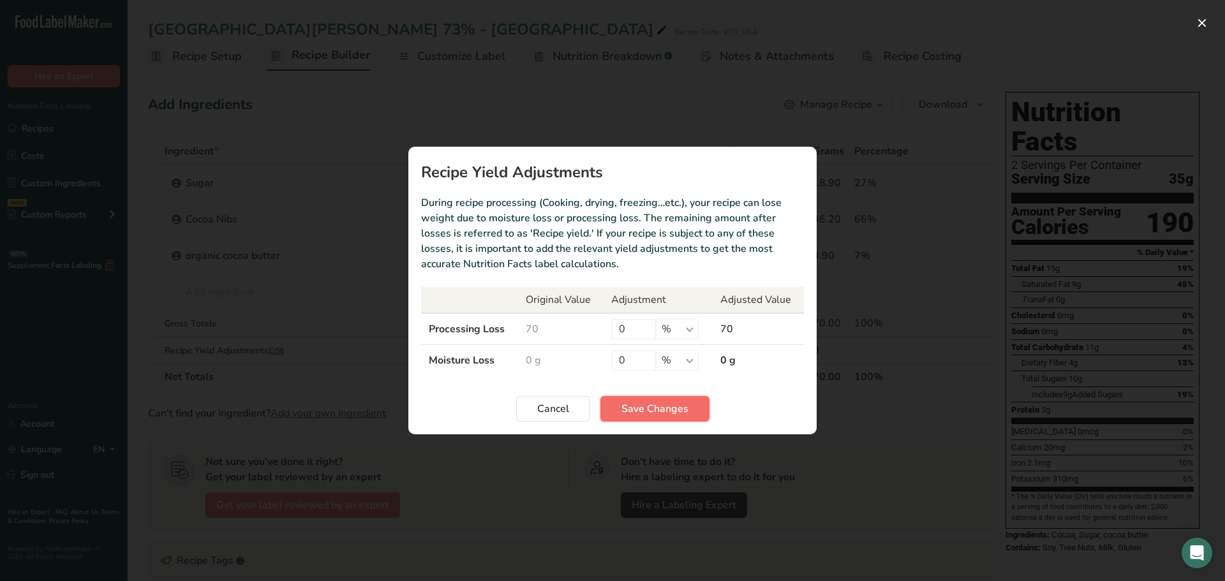
click at [655, 402] on span "Save Changes" at bounding box center [654, 408] width 67 height 15
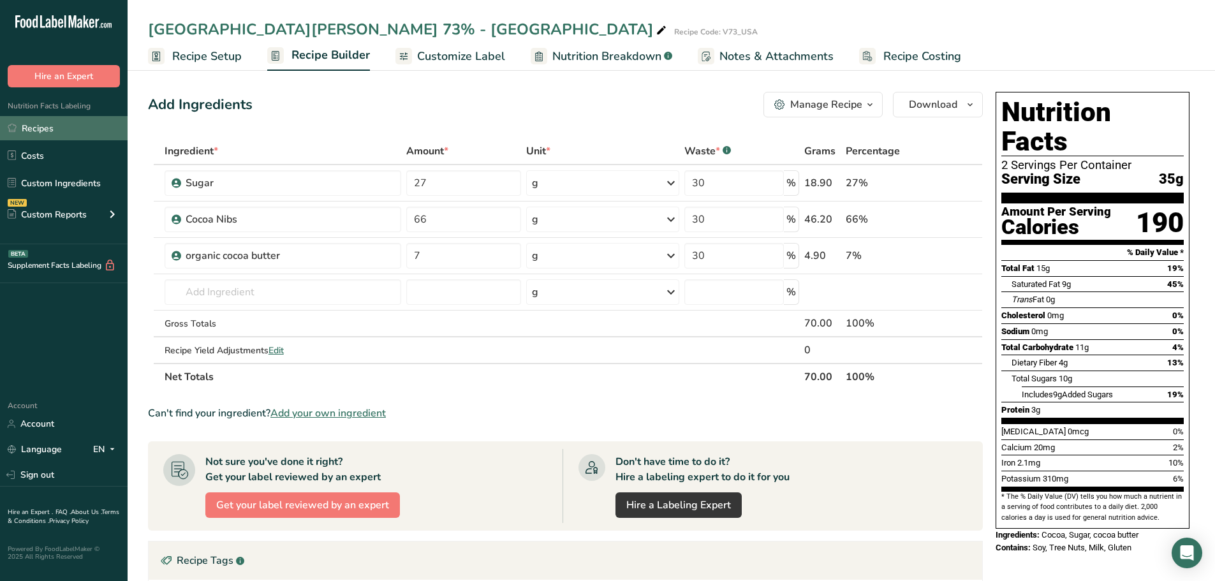
click at [66, 124] on link "Recipes" at bounding box center [64, 128] width 128 height 24
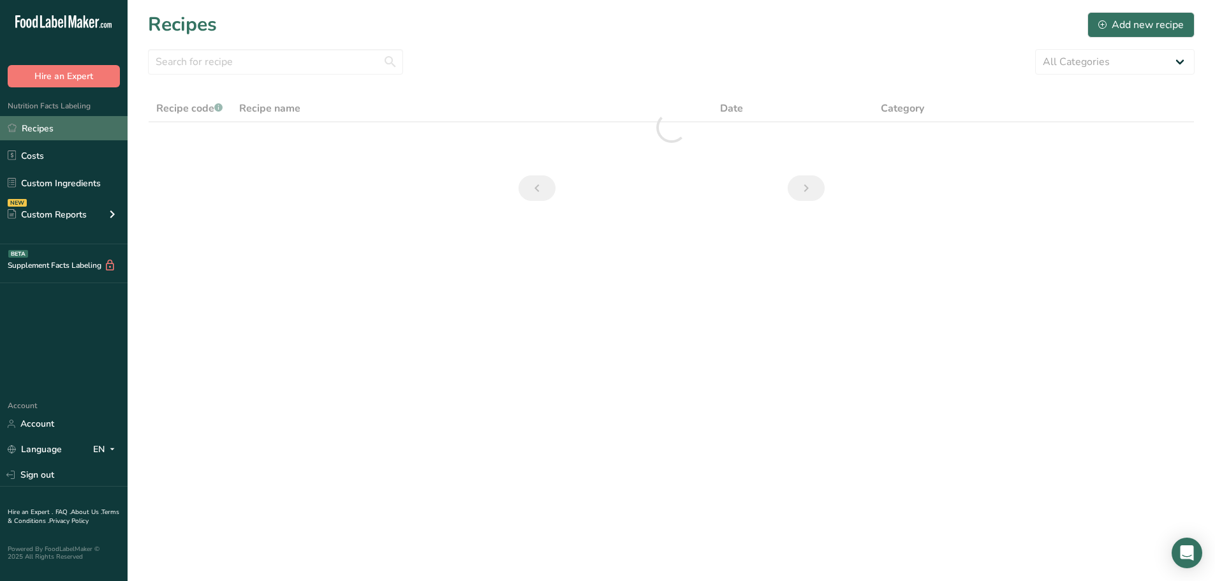
click at [55, 125] on link "Recipes" at bounding box center [64, 128] width 128 height 24
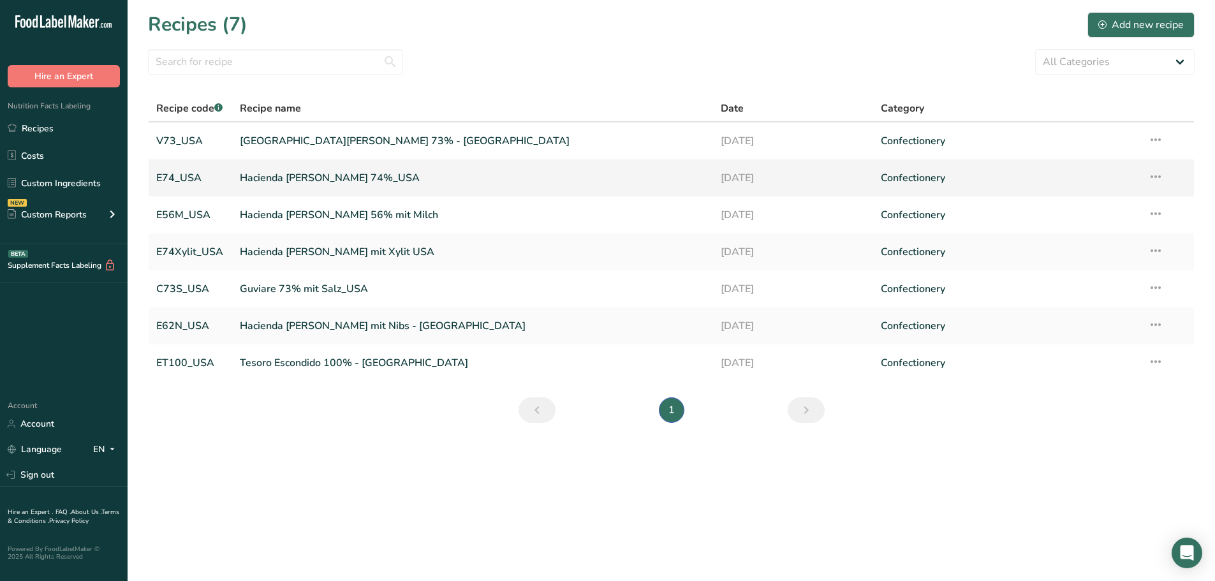
click at [313, 180] on link "Hacienda [PERSON_NAME] 74%_USA" at bounding box center [473, 178] width 466 height 27
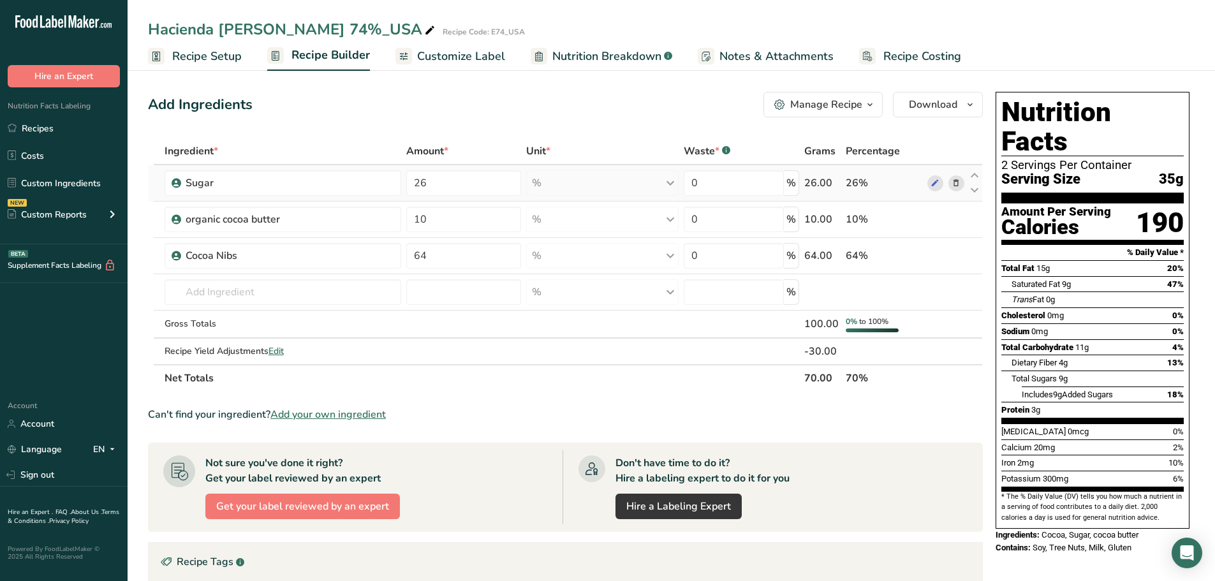
click at [673, 190] on div "% Weight Units g kg mg See more Volume Units l Volume units require a density c…" at bounding box center [602, 183] width 153 height 26
click at [672, 186] on div "% Weight Units g kg mg See more Volume Units l Volume units require a density c…" at bounding box center [602, 183] width 153 height 26
click at [40, 130] on link "Recipes" at bounding box center [64, 128] width 128 height 24
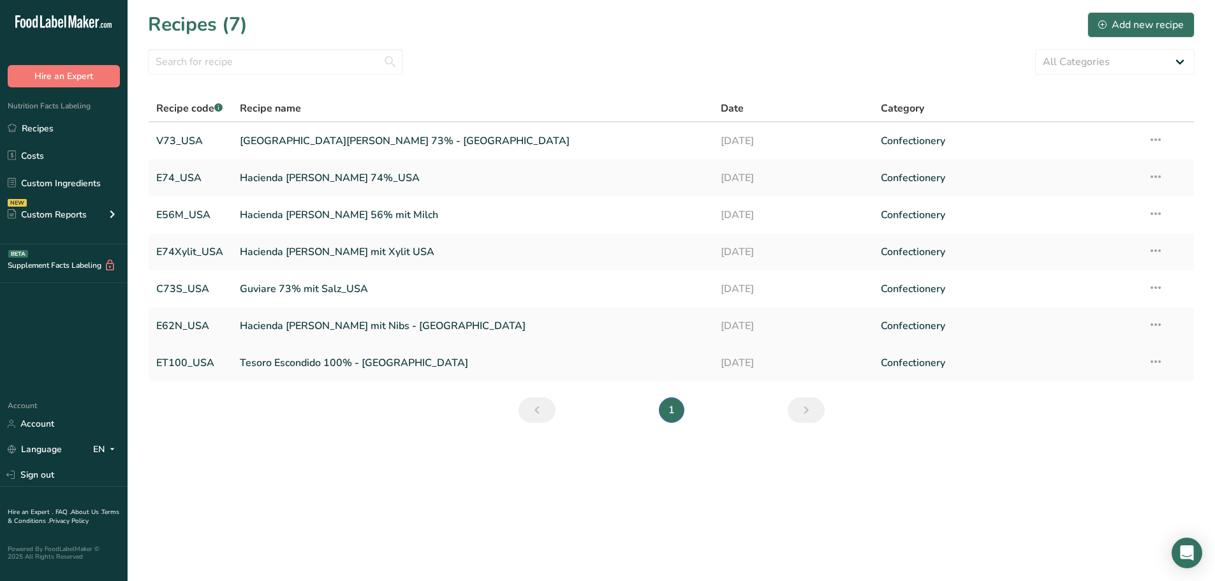
click at [193, 360] on link "ET100_USA" at bounding box center [190, 363] width 68 height 27
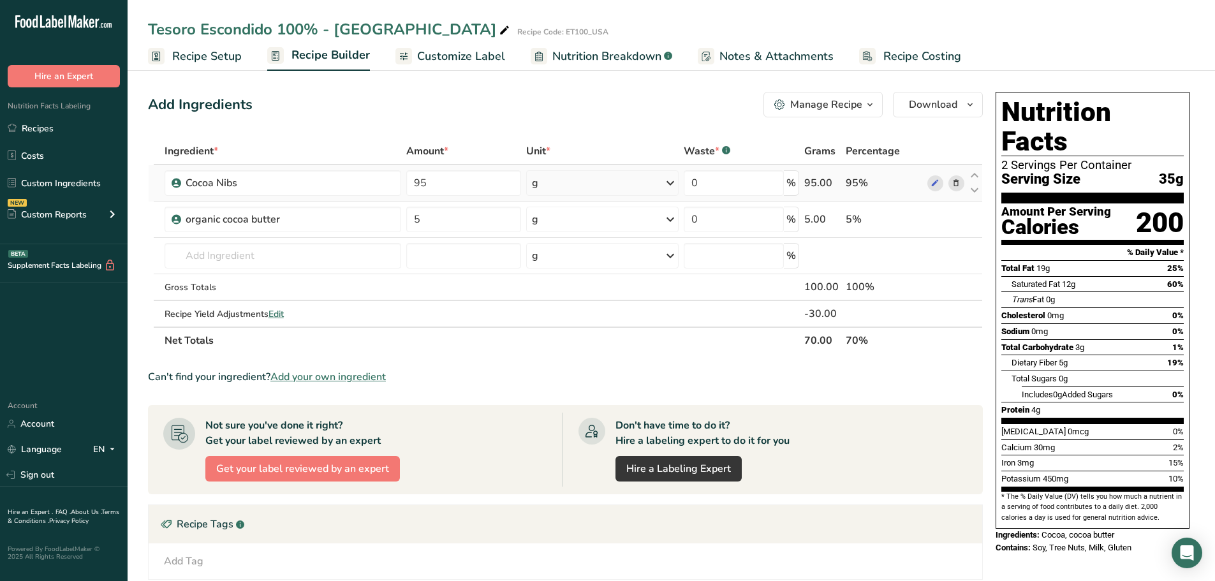
click at [666, 180] on icon at bounding box center [670, 183] width 15 height 23
click at [552, 284] on div "See more" at bounding box center [587, 283] width 107 height 13
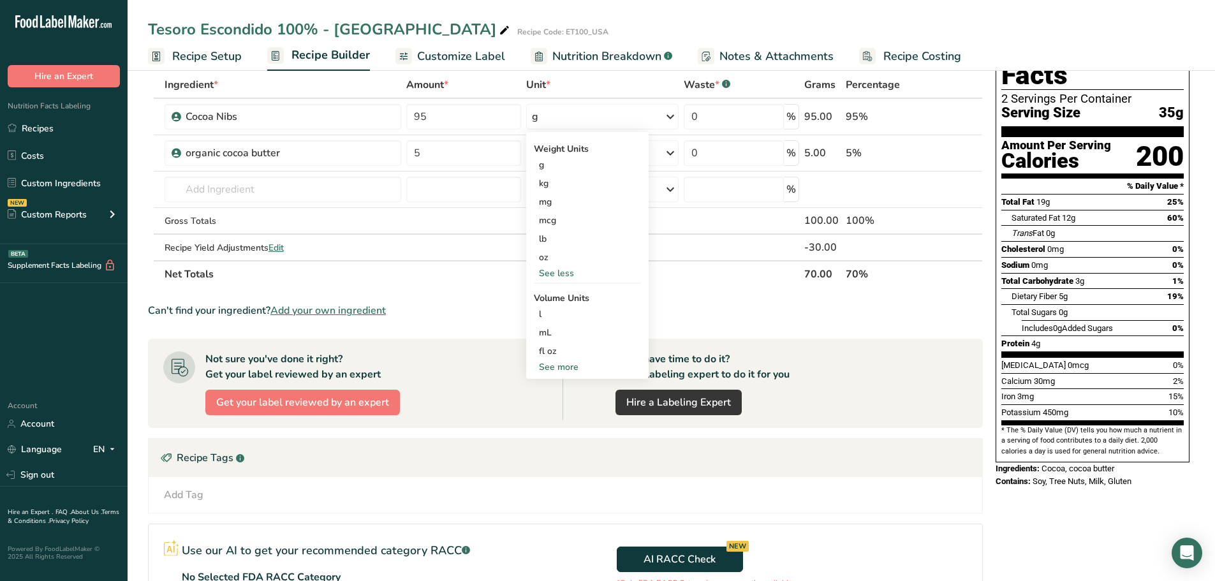
scroll to position [128, 0]
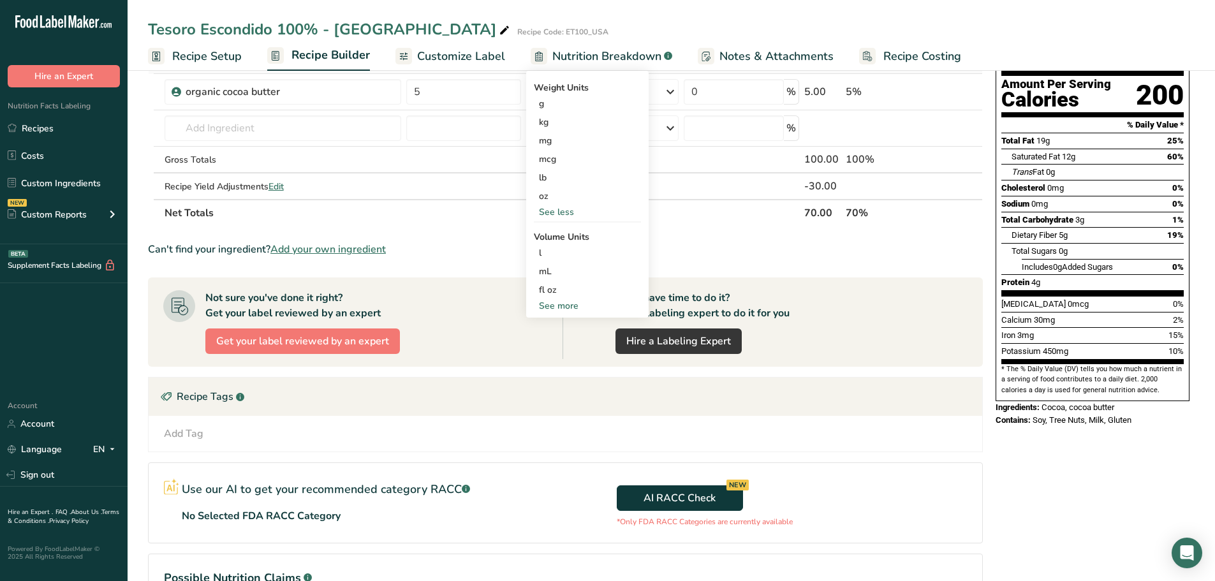
click at [563, 307] on div "See more" at bounding box center [587, 305] width 107 height 13
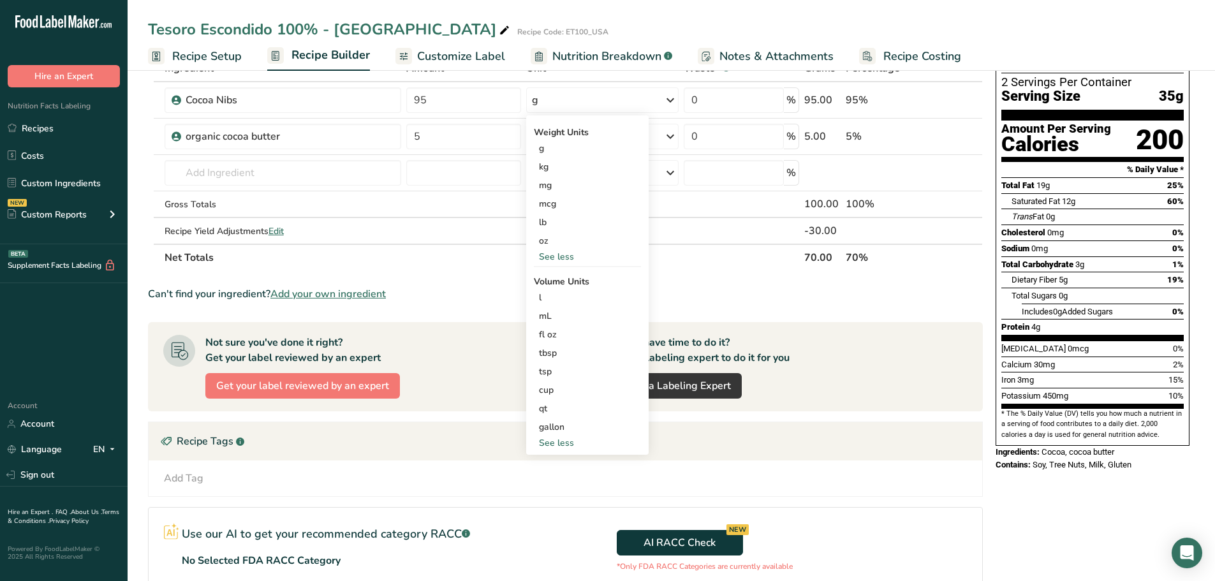
scroll to position [0, 0]
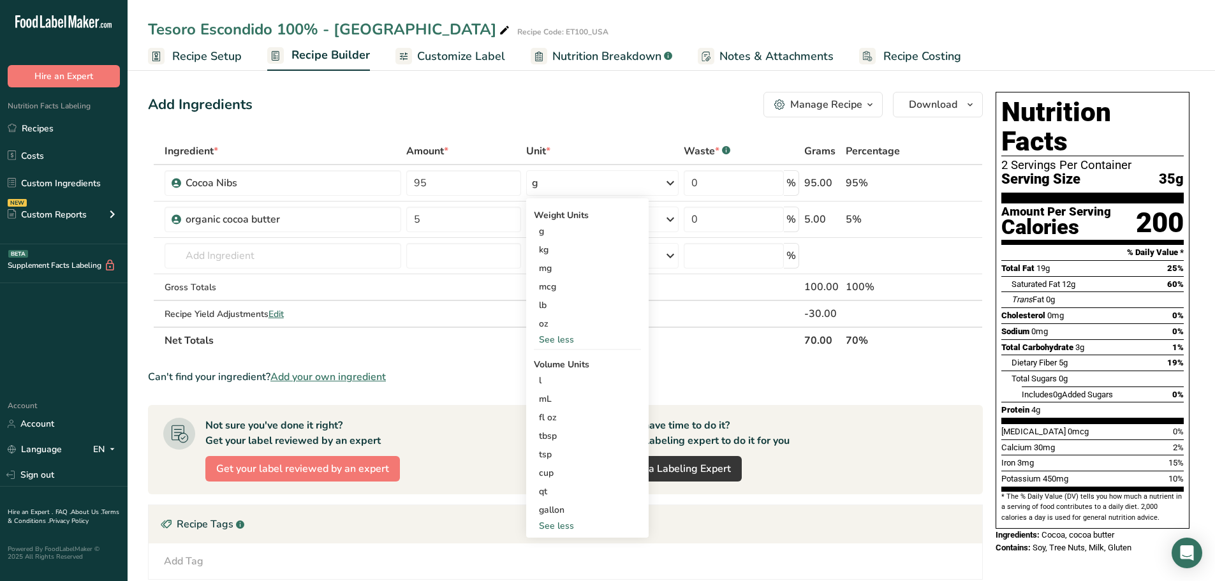
click at [595, 129] on div "Add Ingredients Manage Recipe Delete Recipe Duplicate Recipe Scale Recipe Save …" at bounding box center [569, 446] width 843 height 719
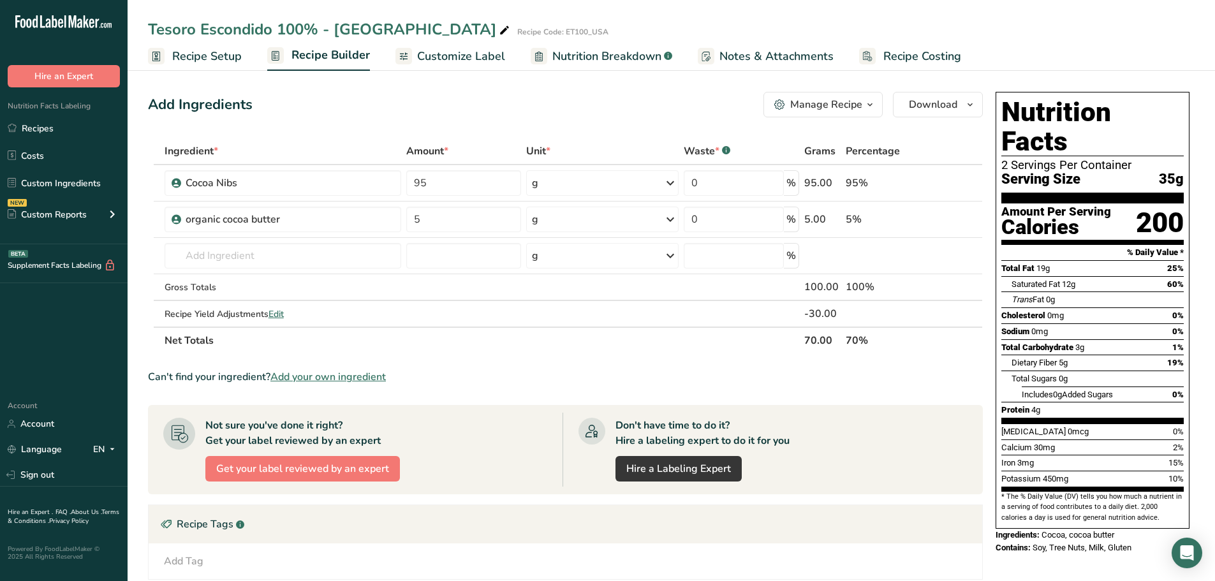
click at [868, 107] on icon "button" at bounding box center [870, 105] width 10 height 16
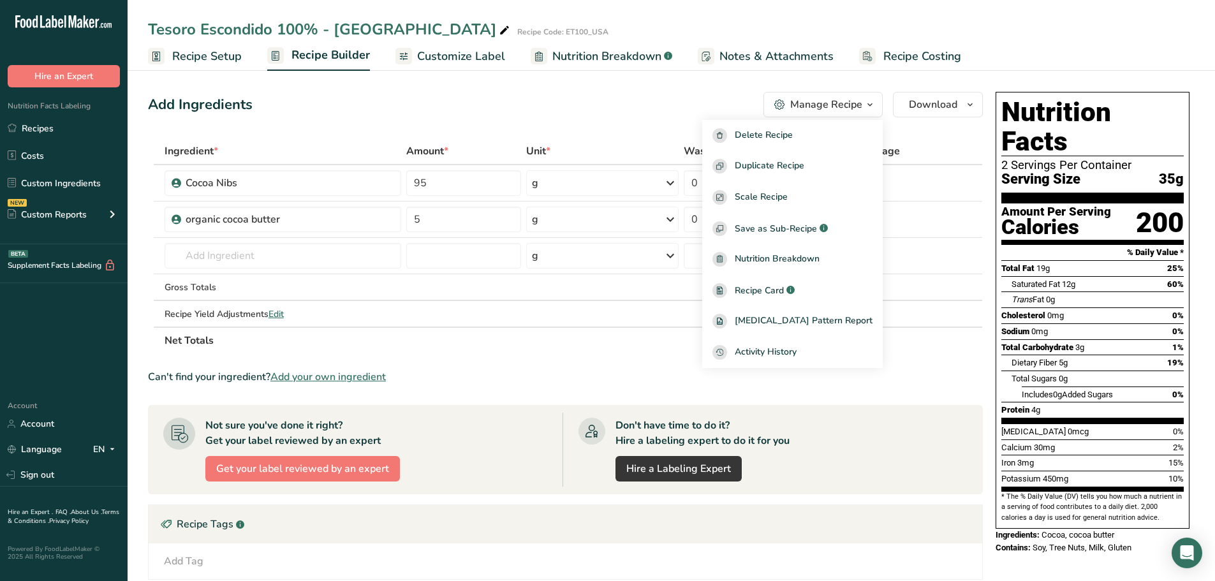
click at [886, 87] on div "Add Ingredients Manage Recipe Delete Recipe Duplicate Recipe Scale Recipe Save …" at bounding box center [569, 446] width 843 height 719
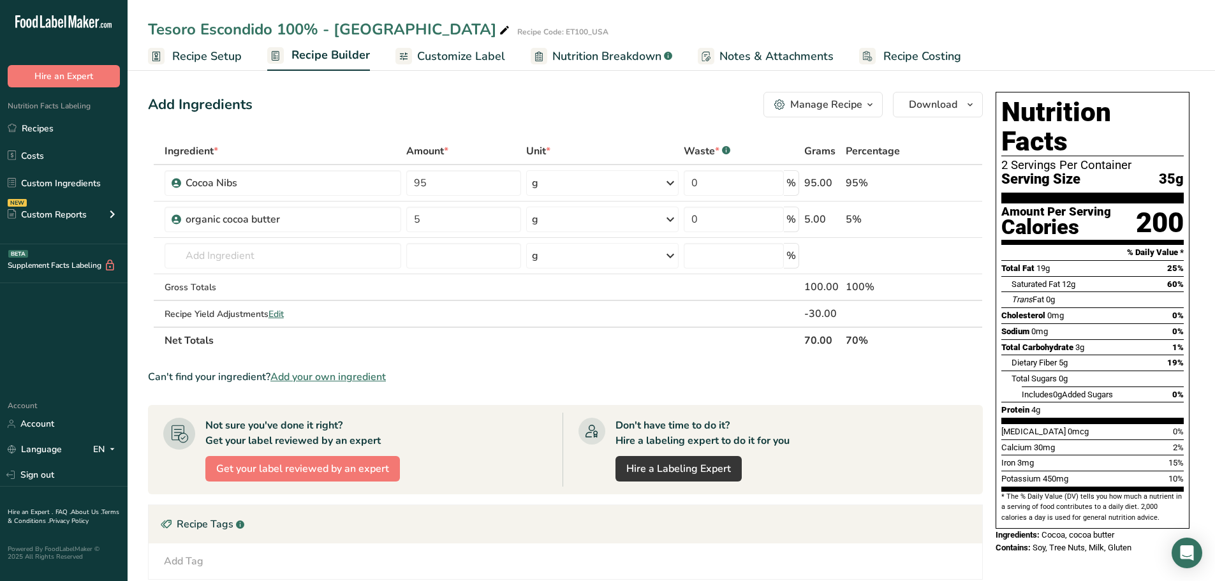
click at [396, 122] on div "Add Ingredients Manage Recipe Delete Recipe Duplicate Recipe Scale Recipe Save …" at bounding box center [569, 446] width 843 height 719
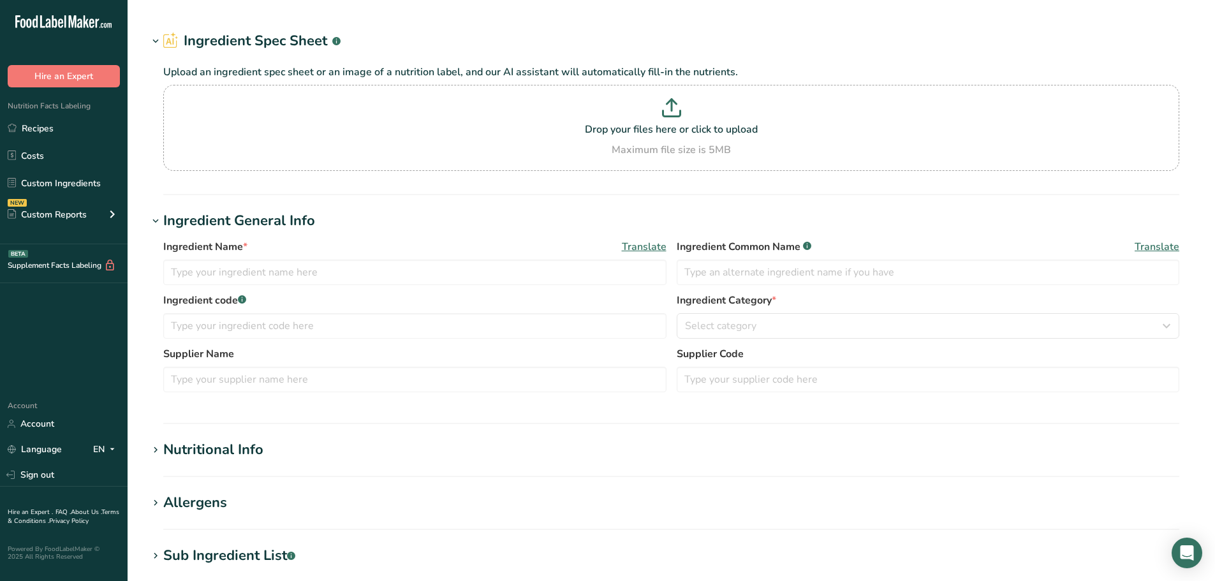
type input "Sugar"
type input "Schweizer Zucker AG"
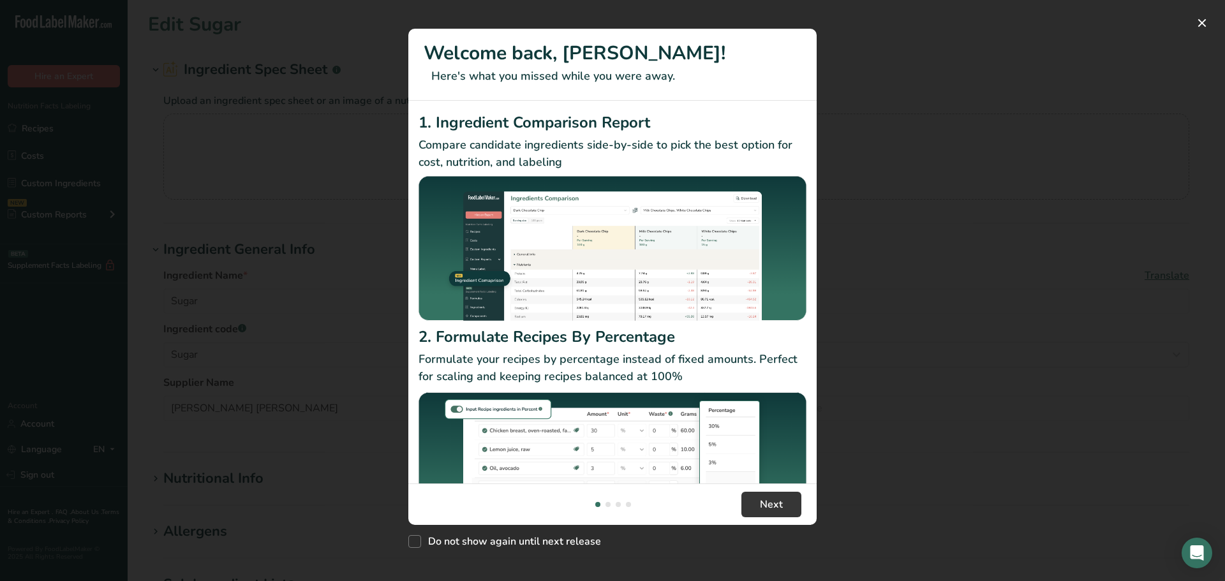
click at [904, 401] on div "New Features" at bounding box center [612, 290] width 1225 height 581
